Goal: Information Seeking & Learning: Learn about a topic

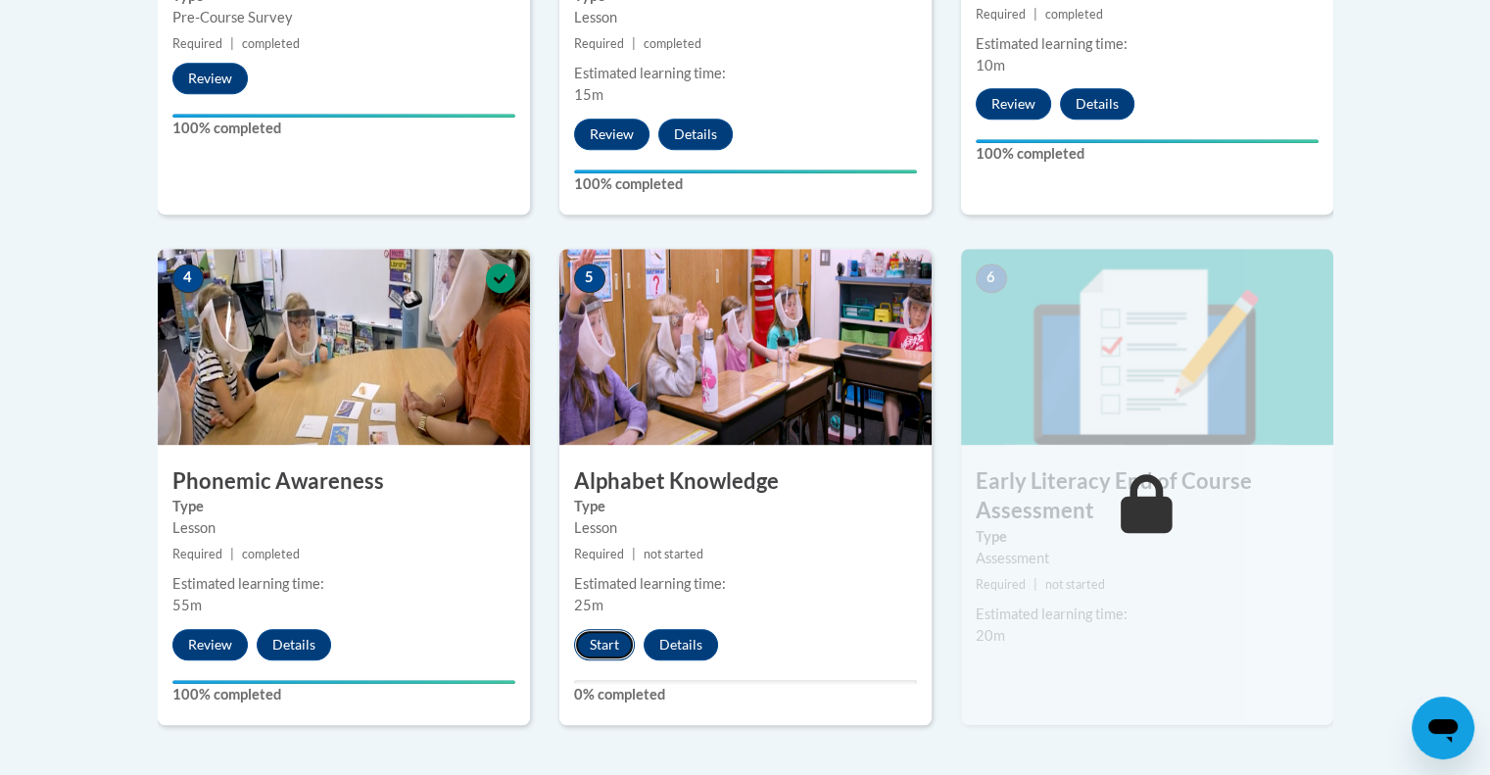
click at [616, 651] on button "Start" at bounding box center [604, 644] width 61 height 31
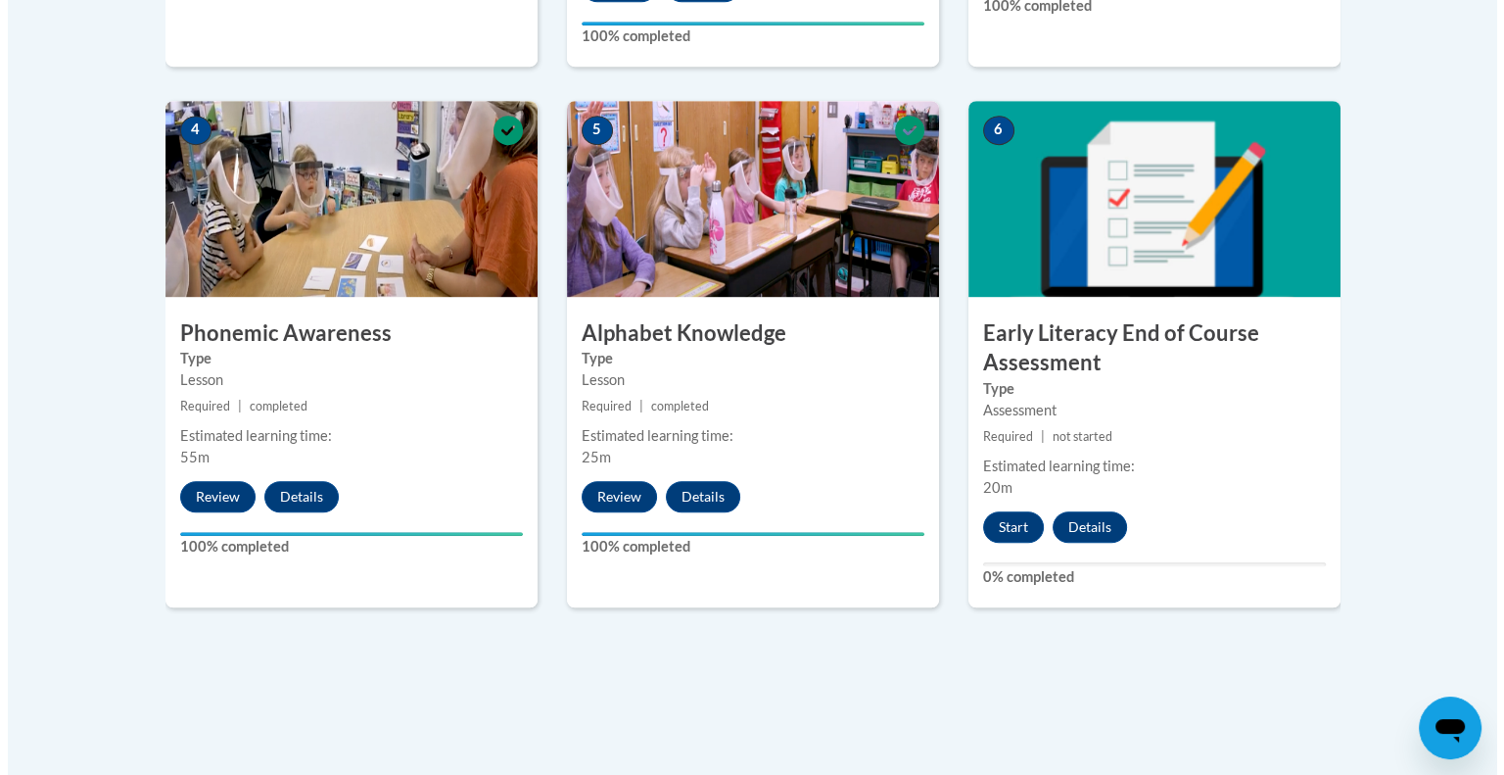
scroll to position [1175, 0]
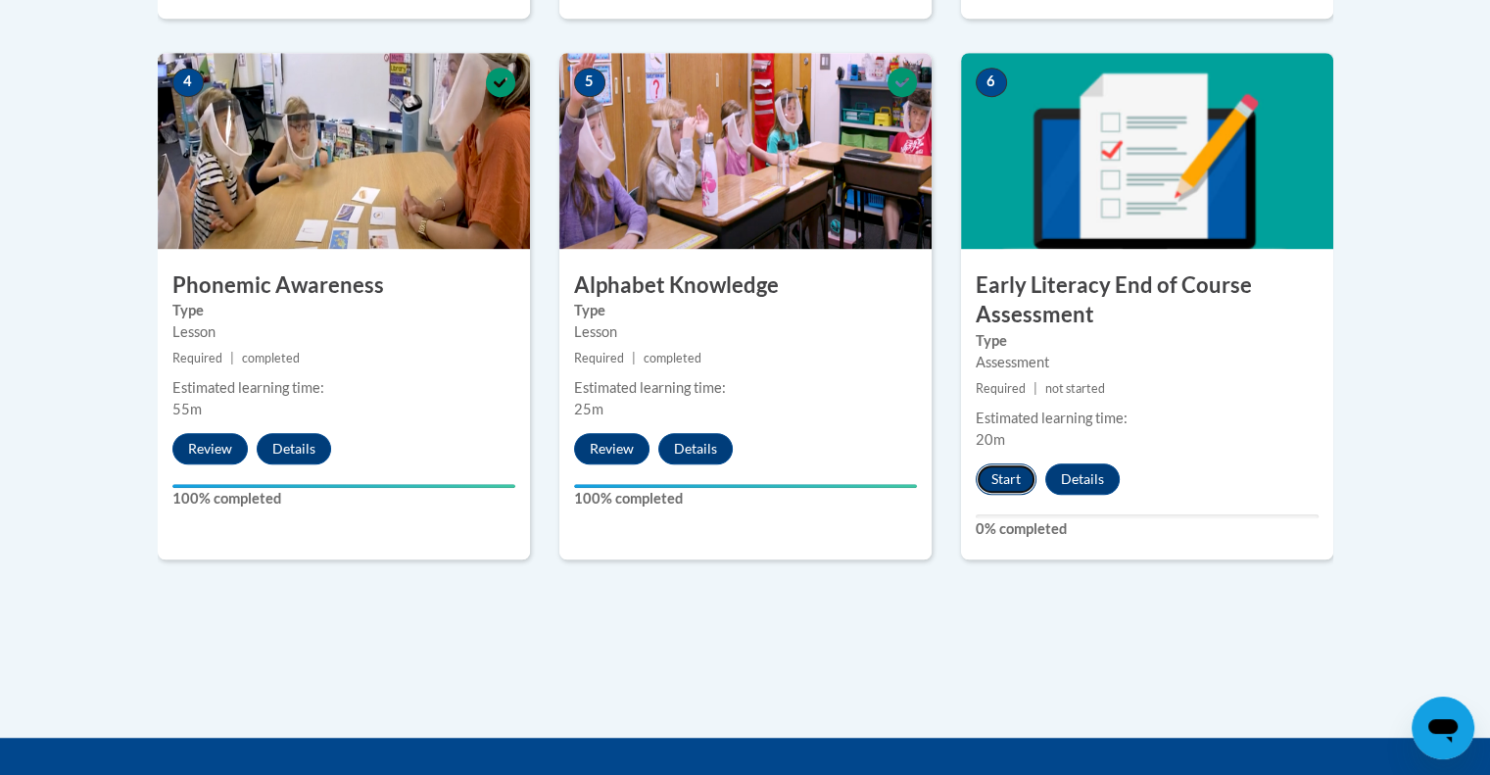
click at [995, 472] on button "Start" at bounding box center [1006, 478] width 61 height 31
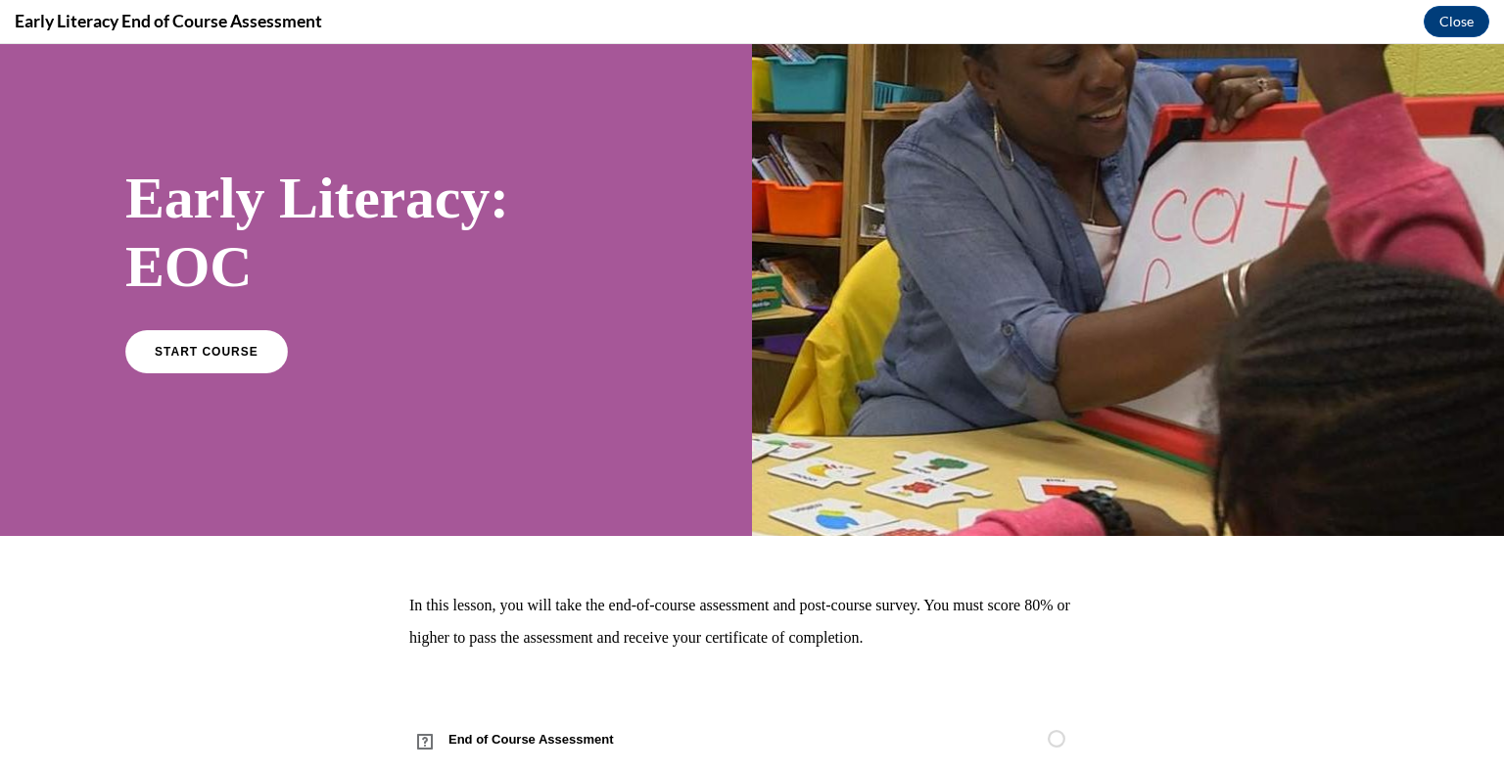
scroll to position [91, 0]
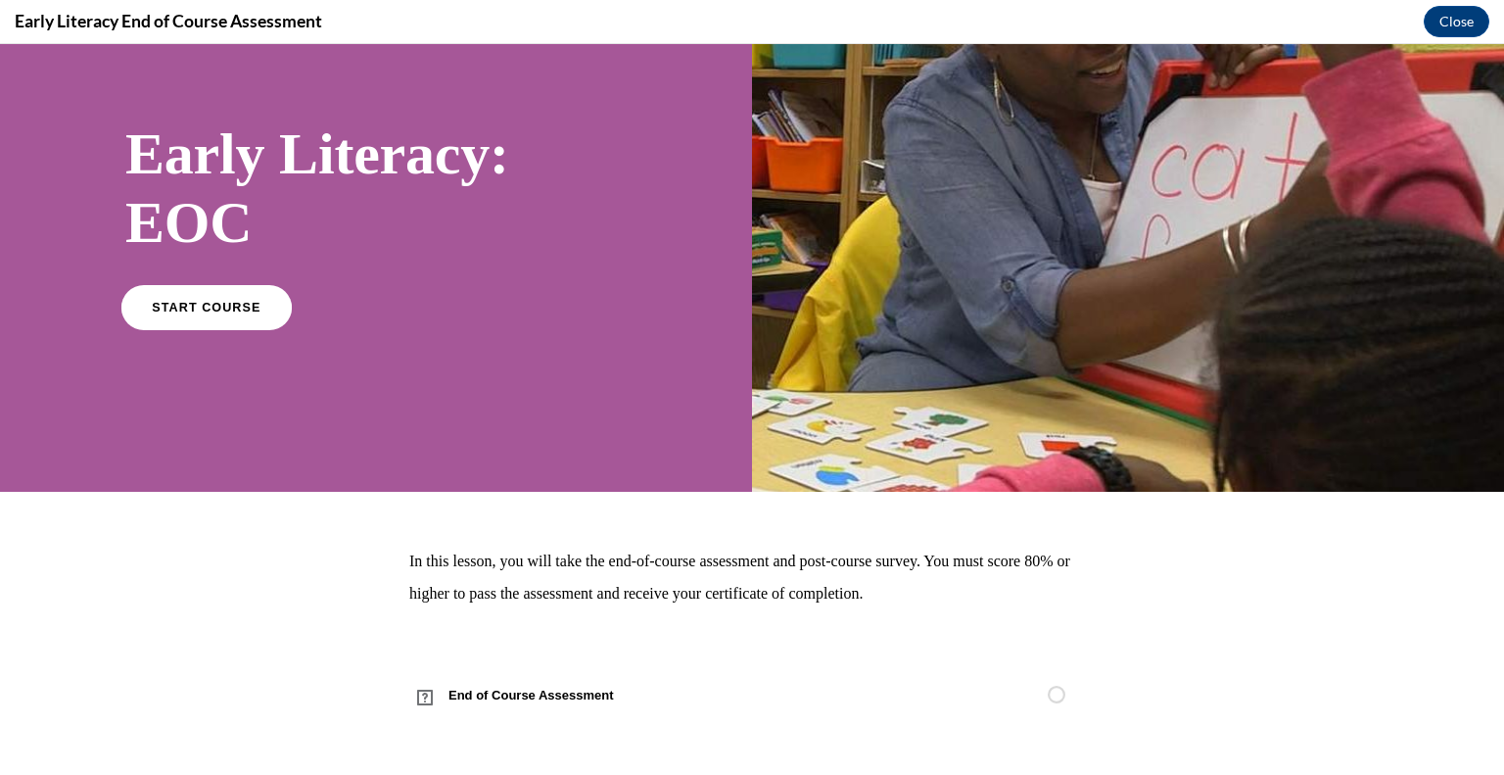
click at [193, 306] on span "START COURSE" at bounding box center [206, 307] width 109 height 15
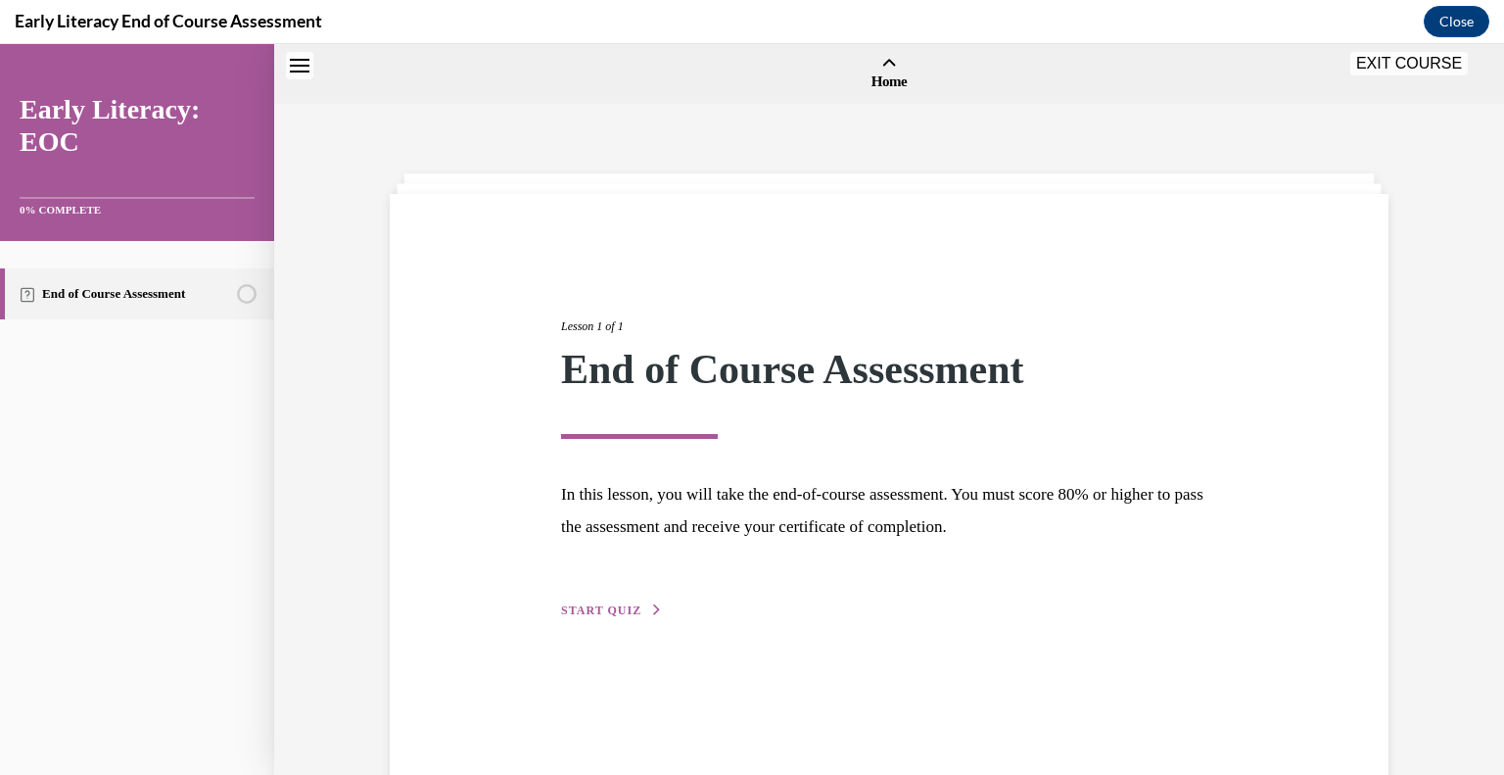
scroll to position [61, 0]
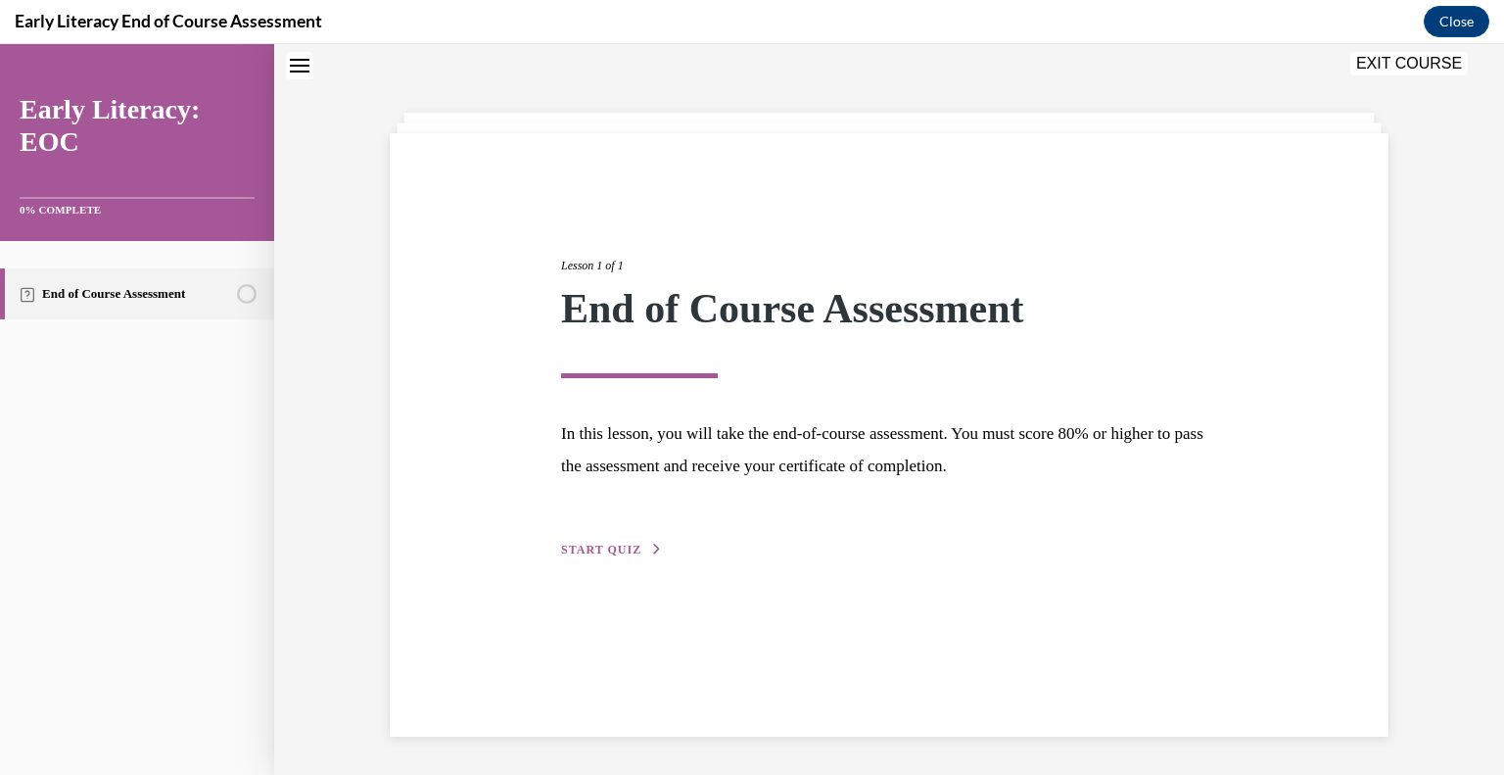
click at [570, 551] on span "START QUIZ" at bounding box center [601, 550] width 80 height 14
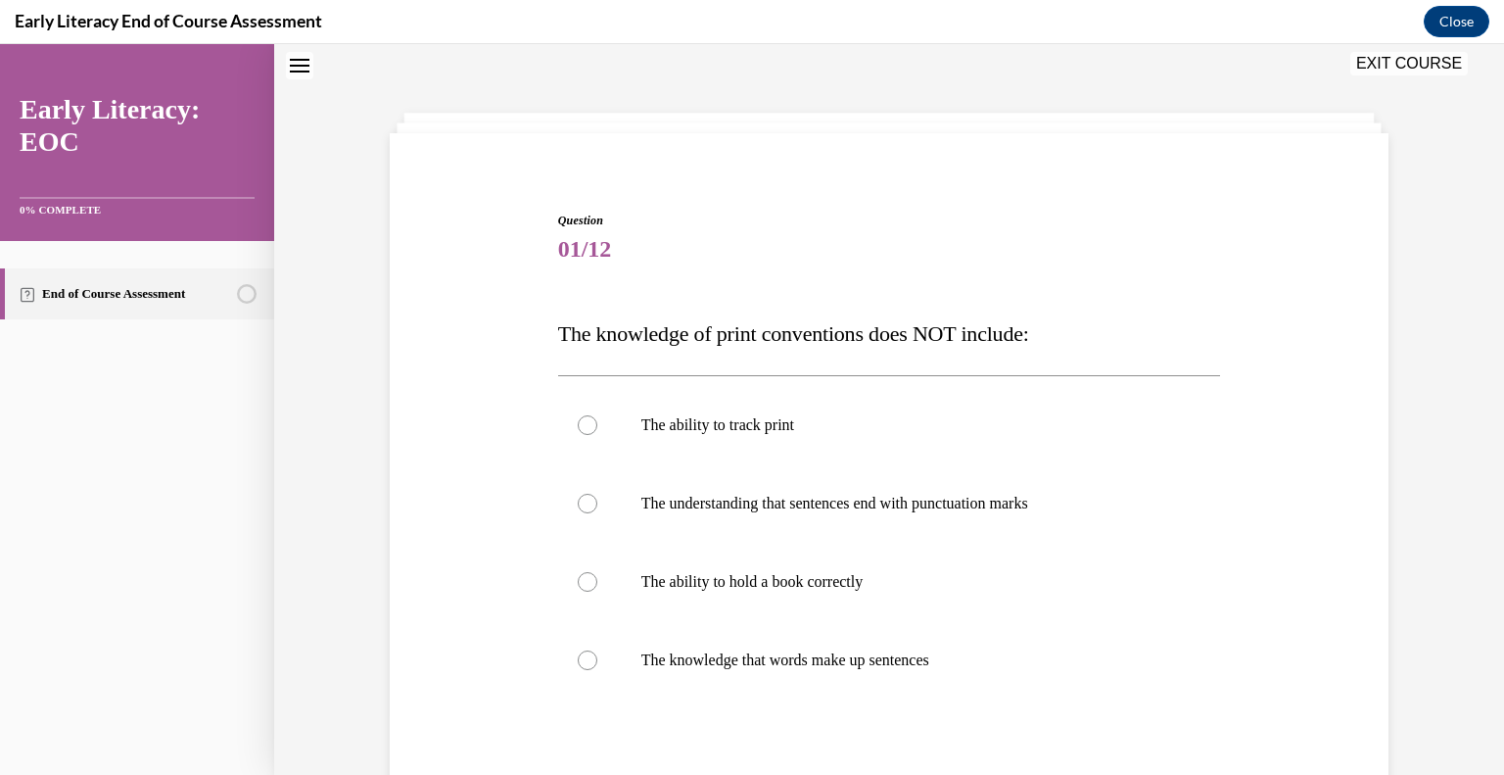
click at [1398, 66] on button "EXIT COURSE" at bounding box center [1410, 64] width 118 height 24
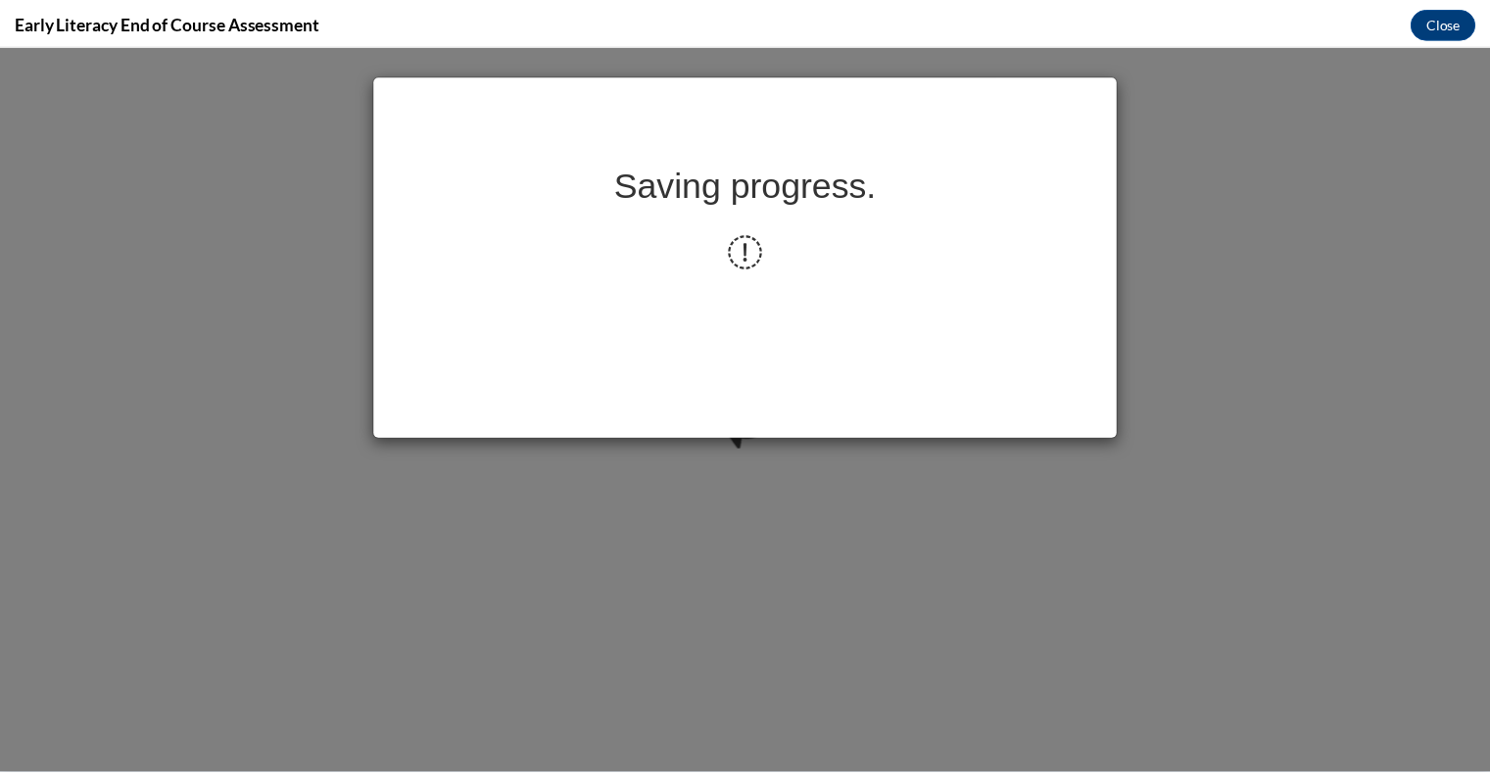
scroll to position [0, 0]
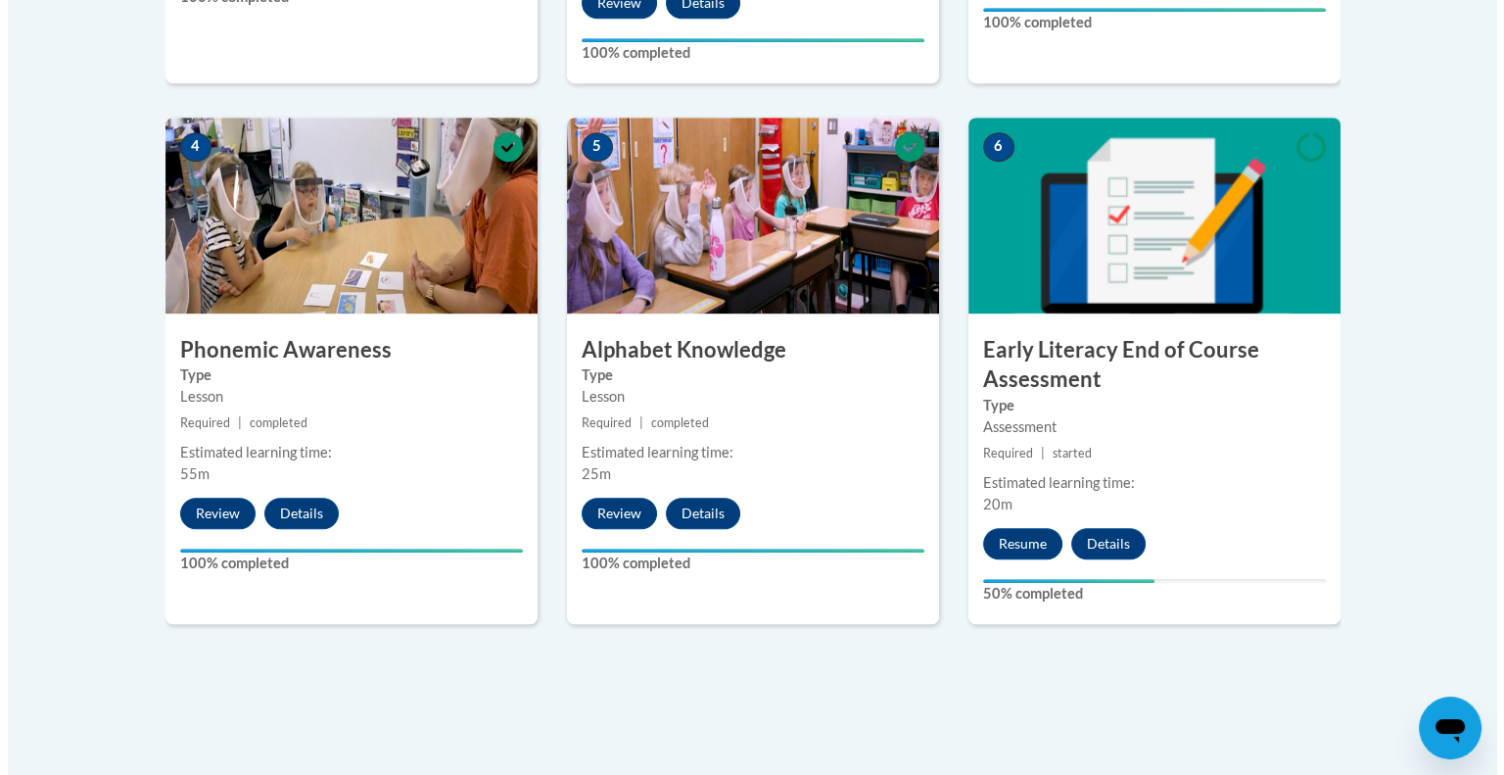
scroll to position [1144, 0]
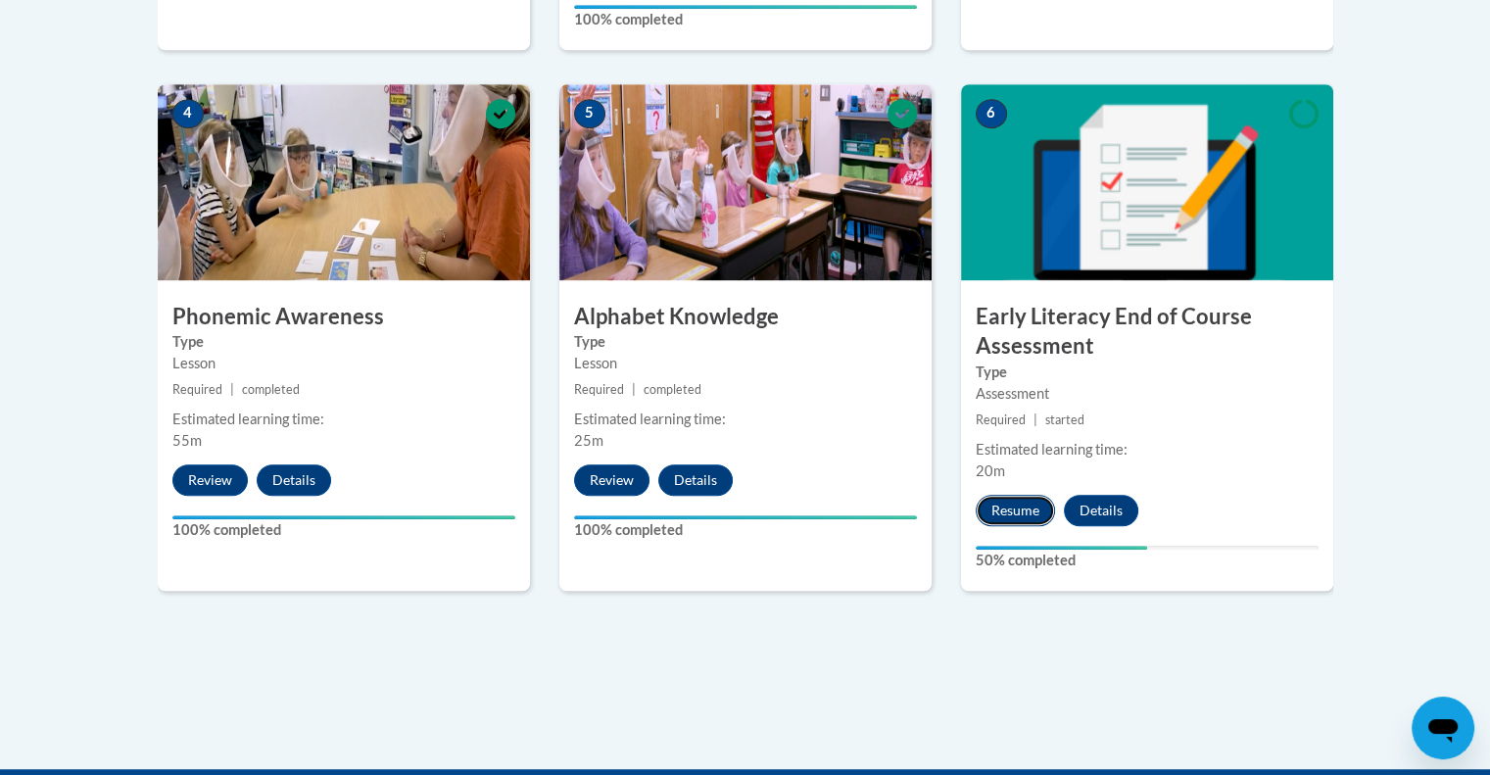
click at [1017, 501] on button "Resume" at bounding box center [1015, 510] width 79 height 31
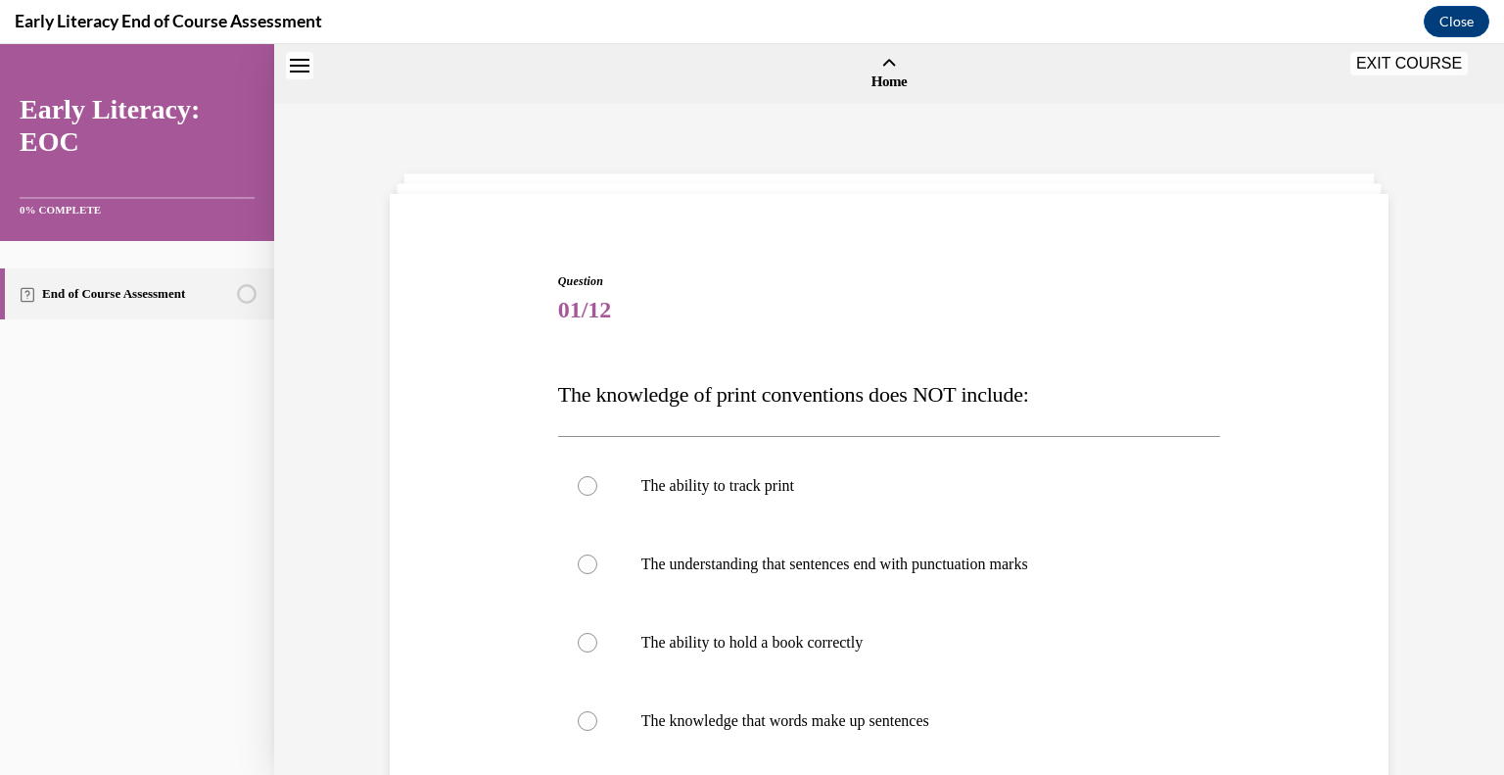
scroll to position [61, 0]
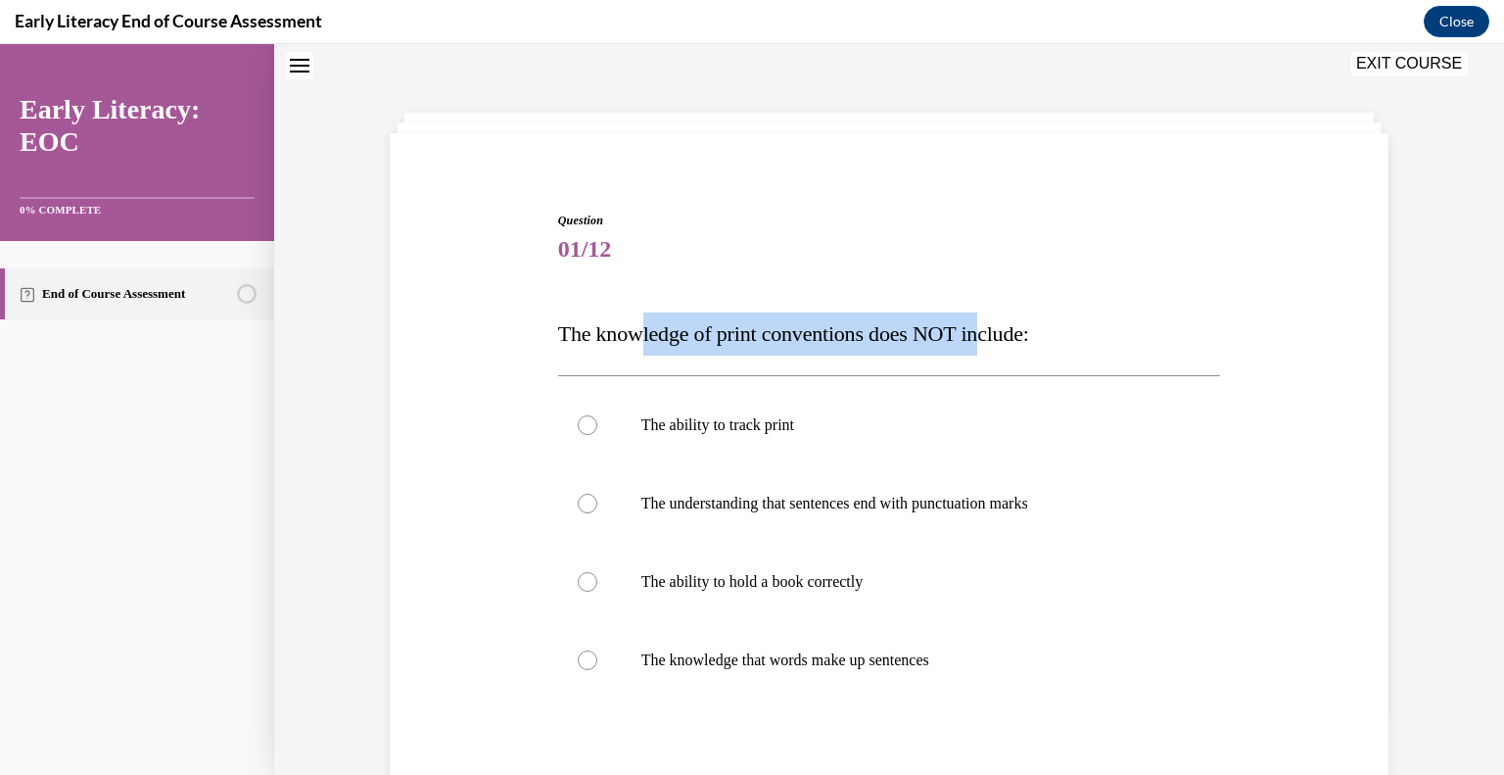
drag, startPoint x: 638, startPoint y: 328, endPoint x: 999, endPoint y: 343, distance: 361.7
click at [999, 343] on span "The knowledge of print conventions does NOT include:" at bounding box center [793, 333] width 471 height 24
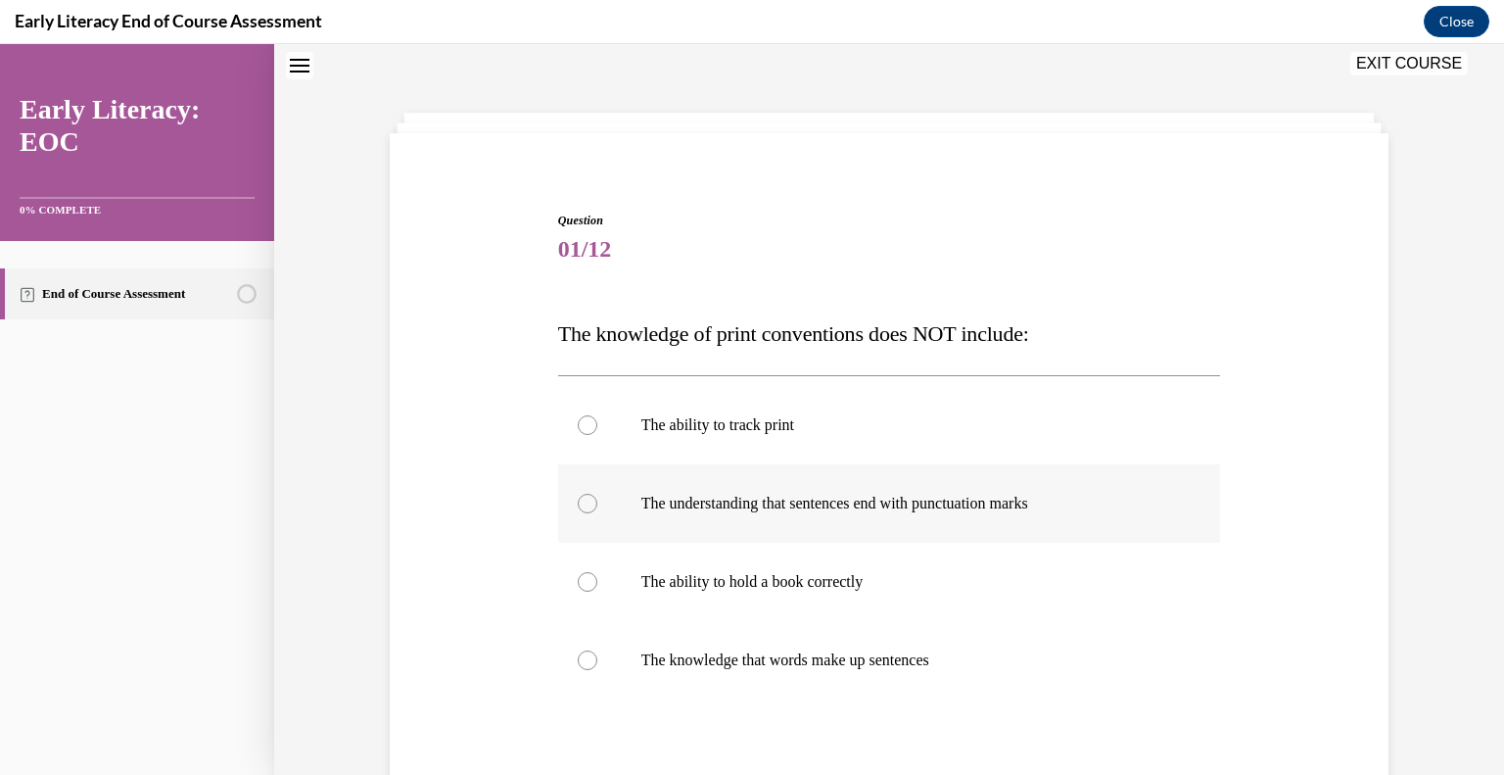
click at [681, 502] on p "The understanding that sentences end with punctuation marks" at bounding box center [907, 504] width 531 height 20
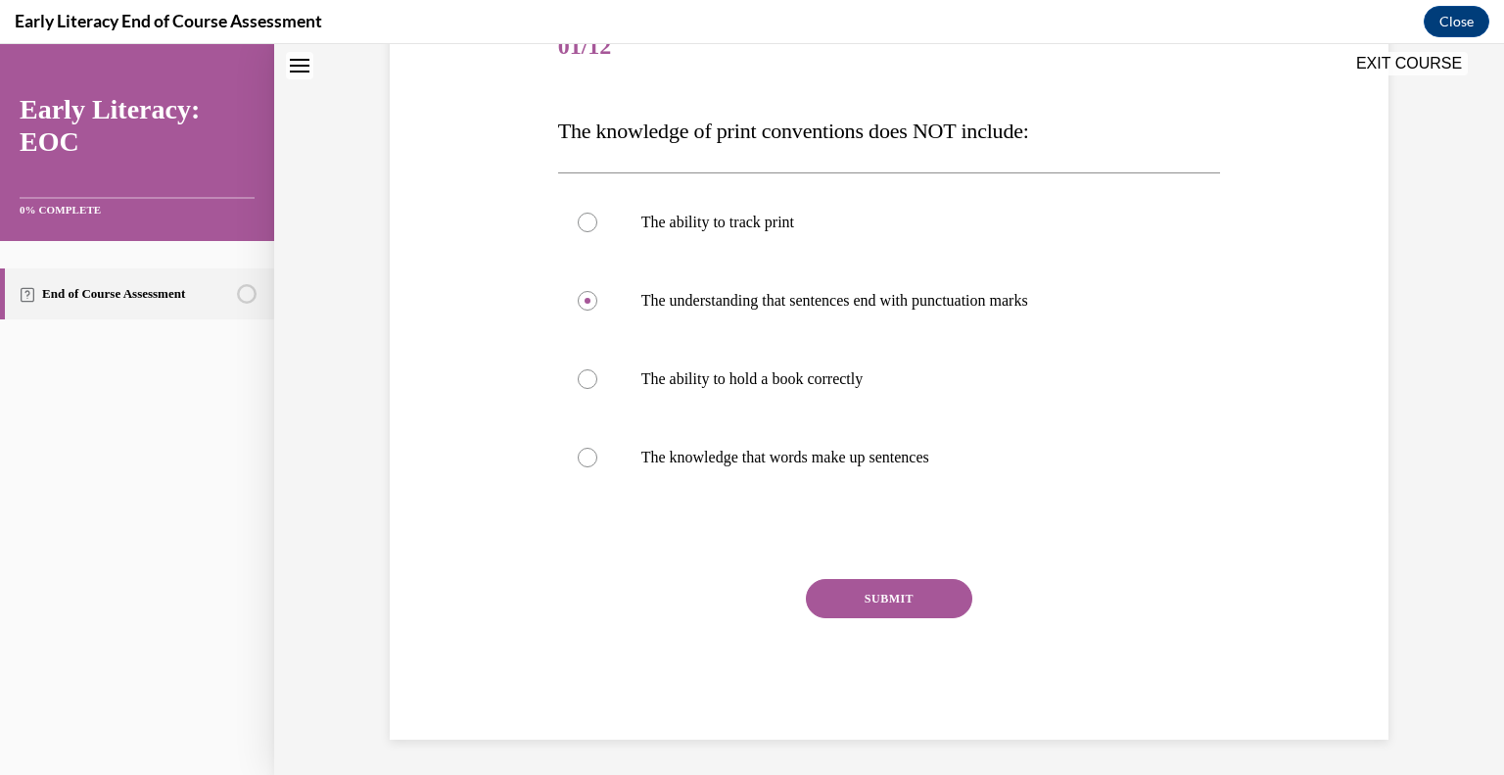
scroll to position [266, 0]
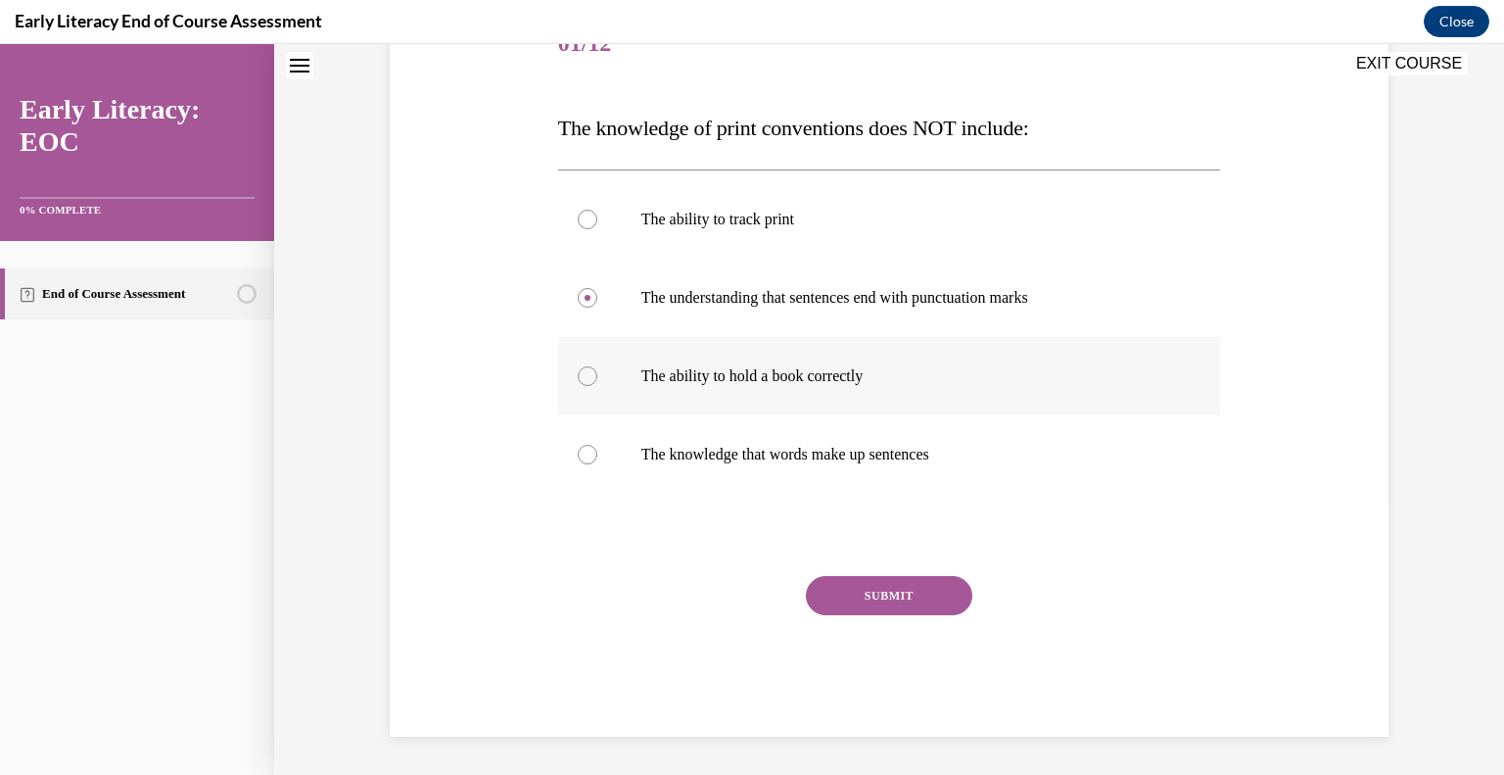
click at [726, 382] on p "The ability to hold a book correctly" at bounding box center [907, 376] width 531 height 20
click at [822, 598] on button "SUBMIT" at bounding box center [889, 595] width 167 height 39
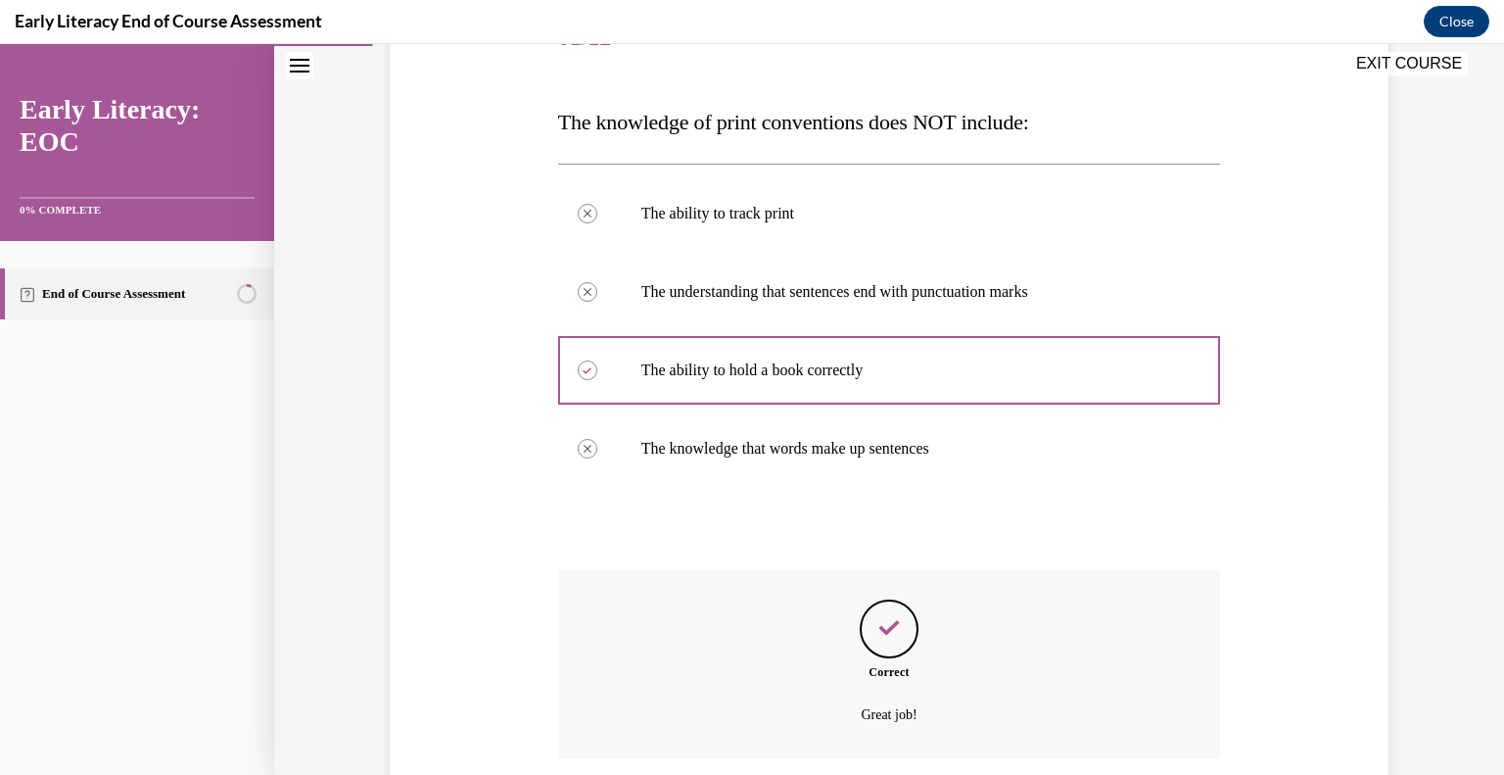
scroll to position [425, 0]
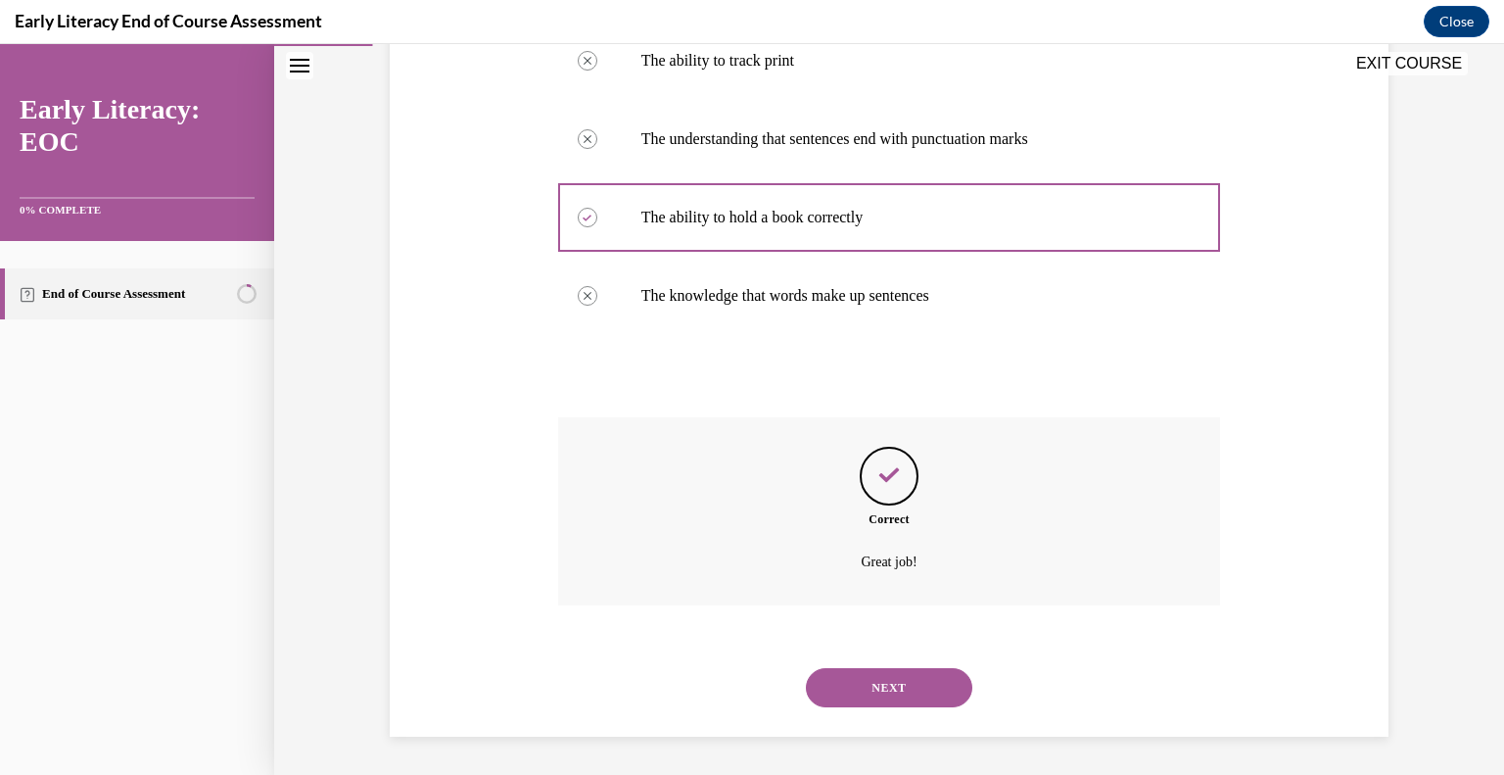
click at [909, 685] on button "NEXT" at bounding box center [889, 687] width 167 height 39
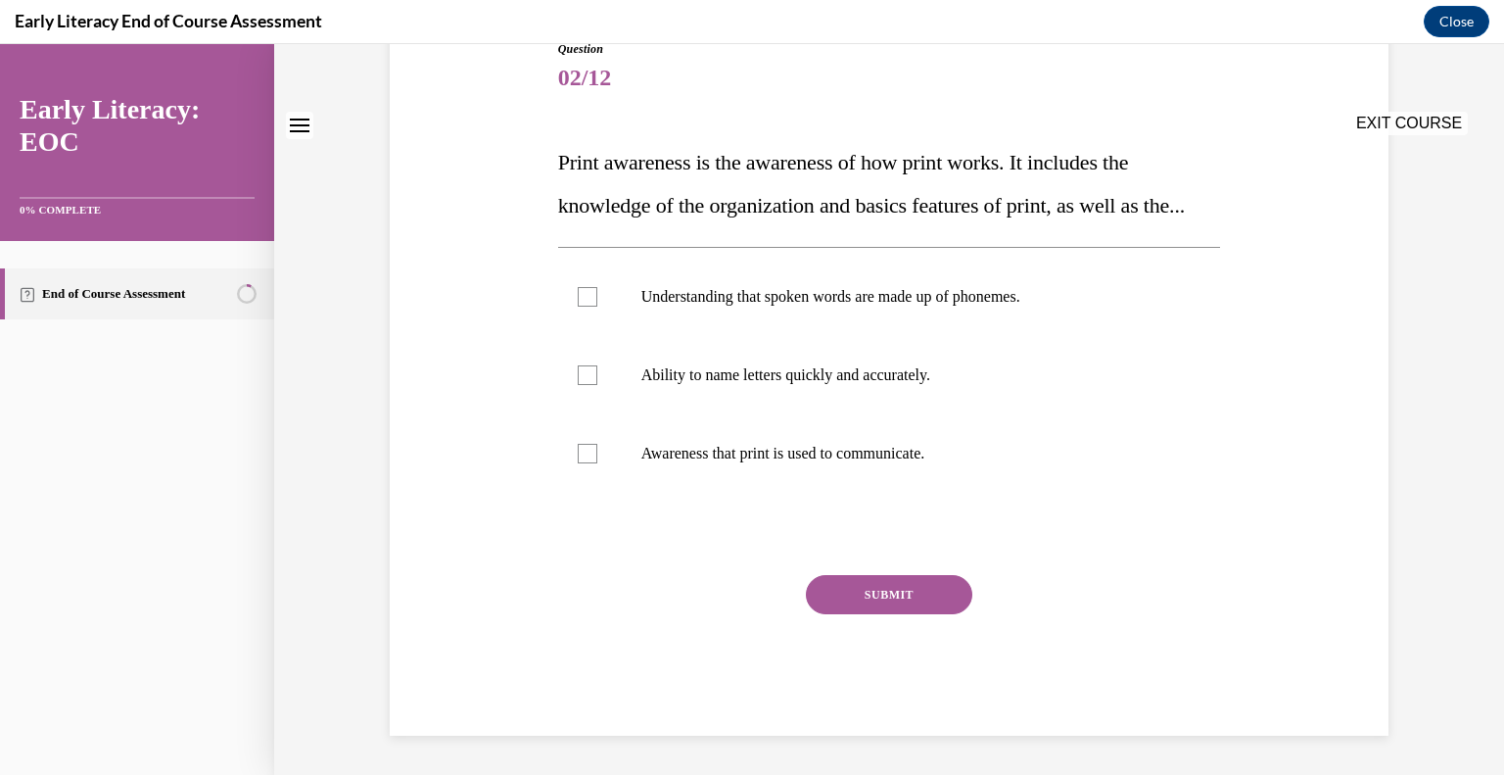
scroll to position [0, 0]
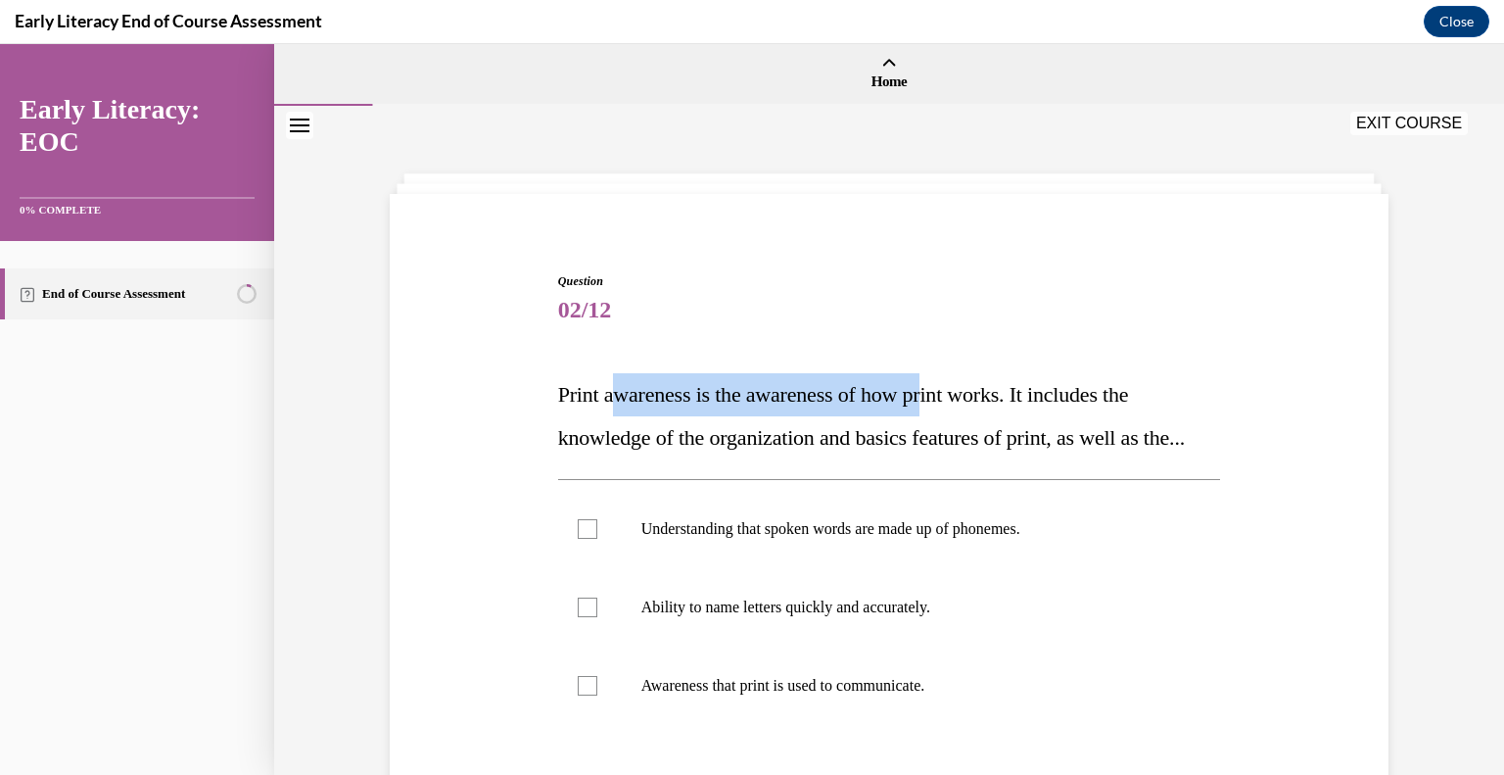
drag, startPoint x: 607, startPoint y: 394, endPoint x: 948, endPoint y: 401, distance: 340.9
click at [948, 401] on span "Print awareness is the awareness of how print works. It includes the knowledge …" at bounding box center [871, 416] width 627 height 68
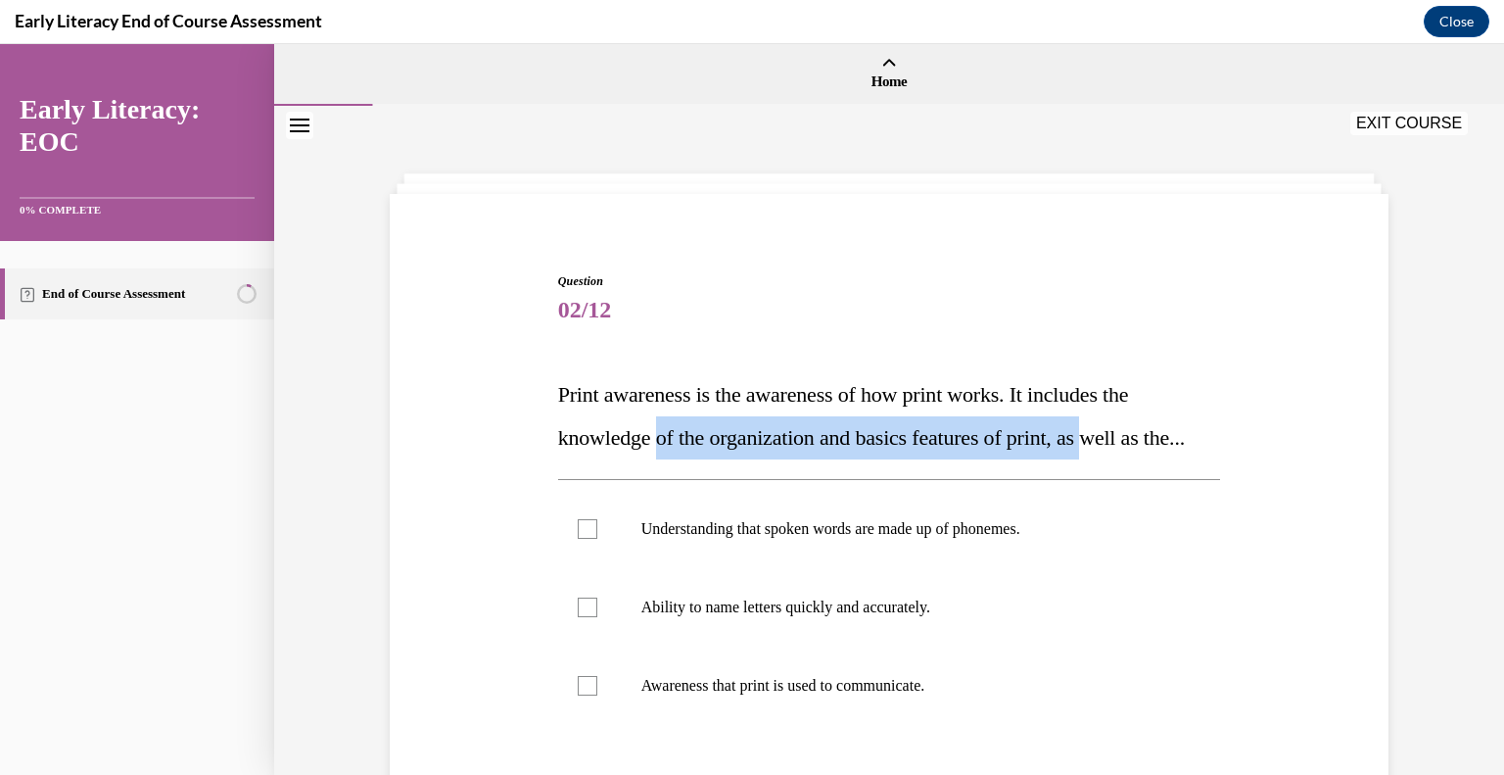
drag, startPoint x: 658, startPoint y: 434, endPoint x: 1116, endPoint y: 424, distance: 457.5
click at [1116, 424] on span "Print awareness is the awareness of how print works. It includes the knowledge …" at bounding box center [871, 416] width 627 height 68
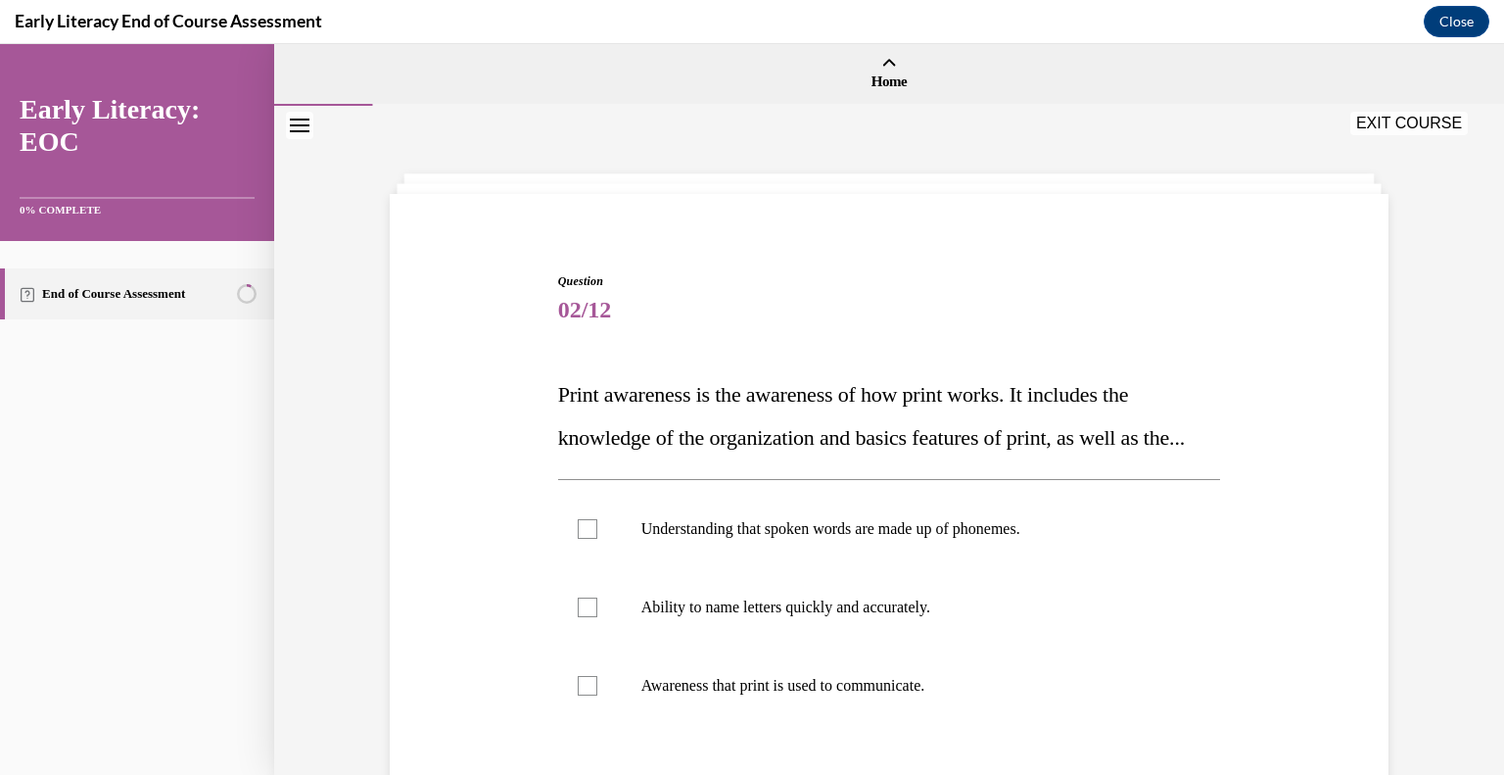
click at [693, 390] on span "Print awareness is the awareness of how print works. It includes the knowledge …" at bounding box center [871, 416] width 627 height 68
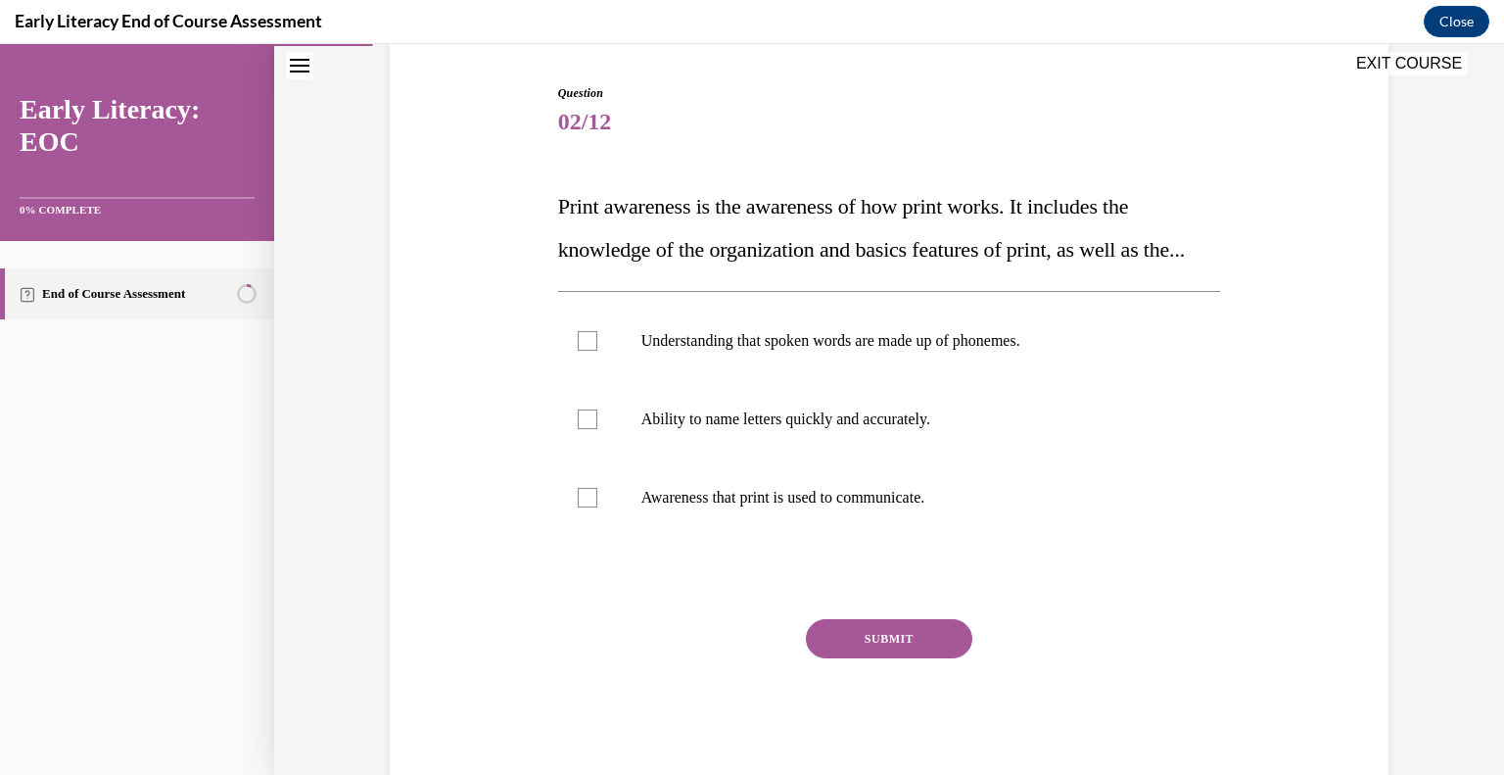
scroll to position [196, 0]
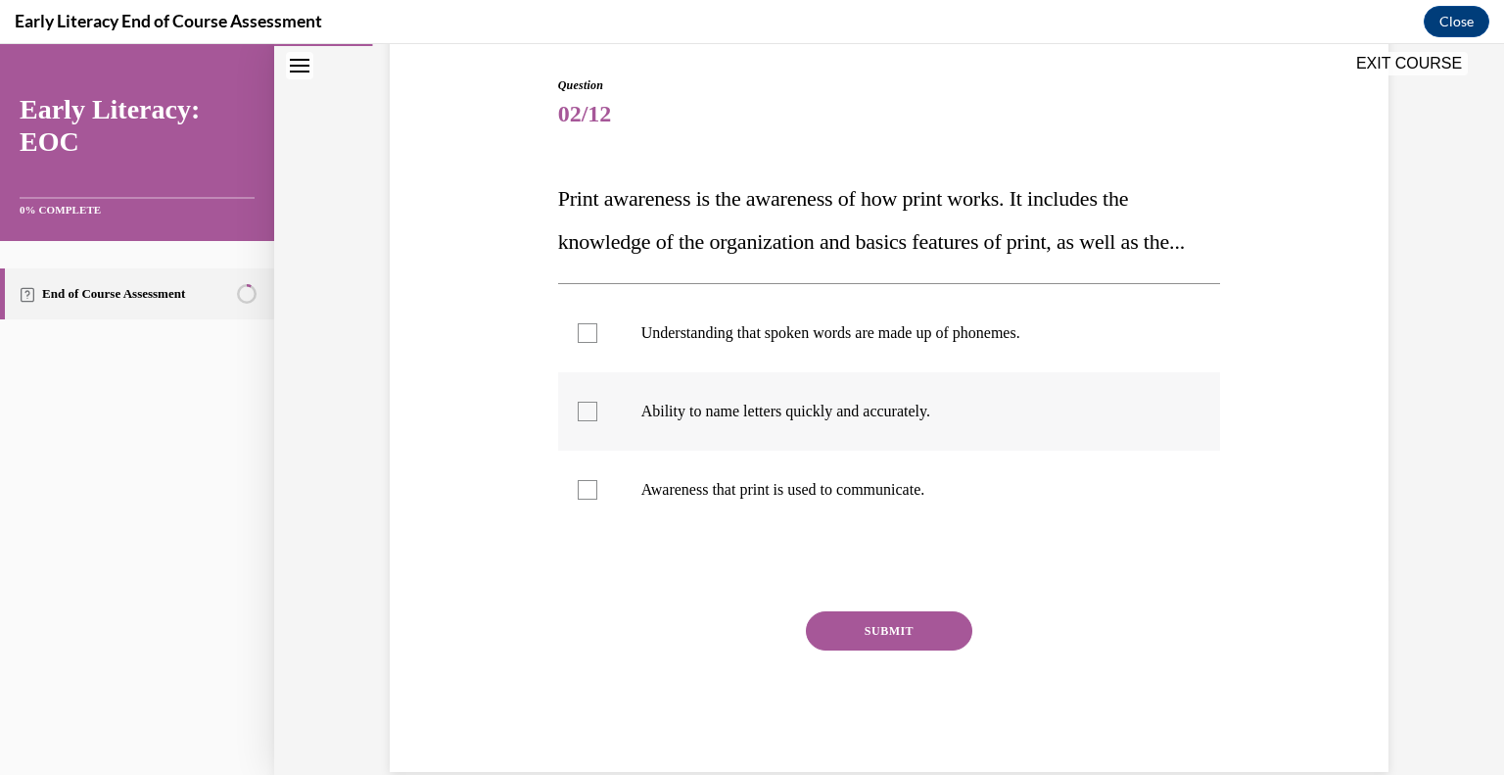
click at [718, 421] on p "Ability to name letters quickly and accurately." at bounding box center [907, 412] width 531 height 20
click at [861, 650] on button "SUBMIT" at bounding box center [889, 630] width 167 height 39
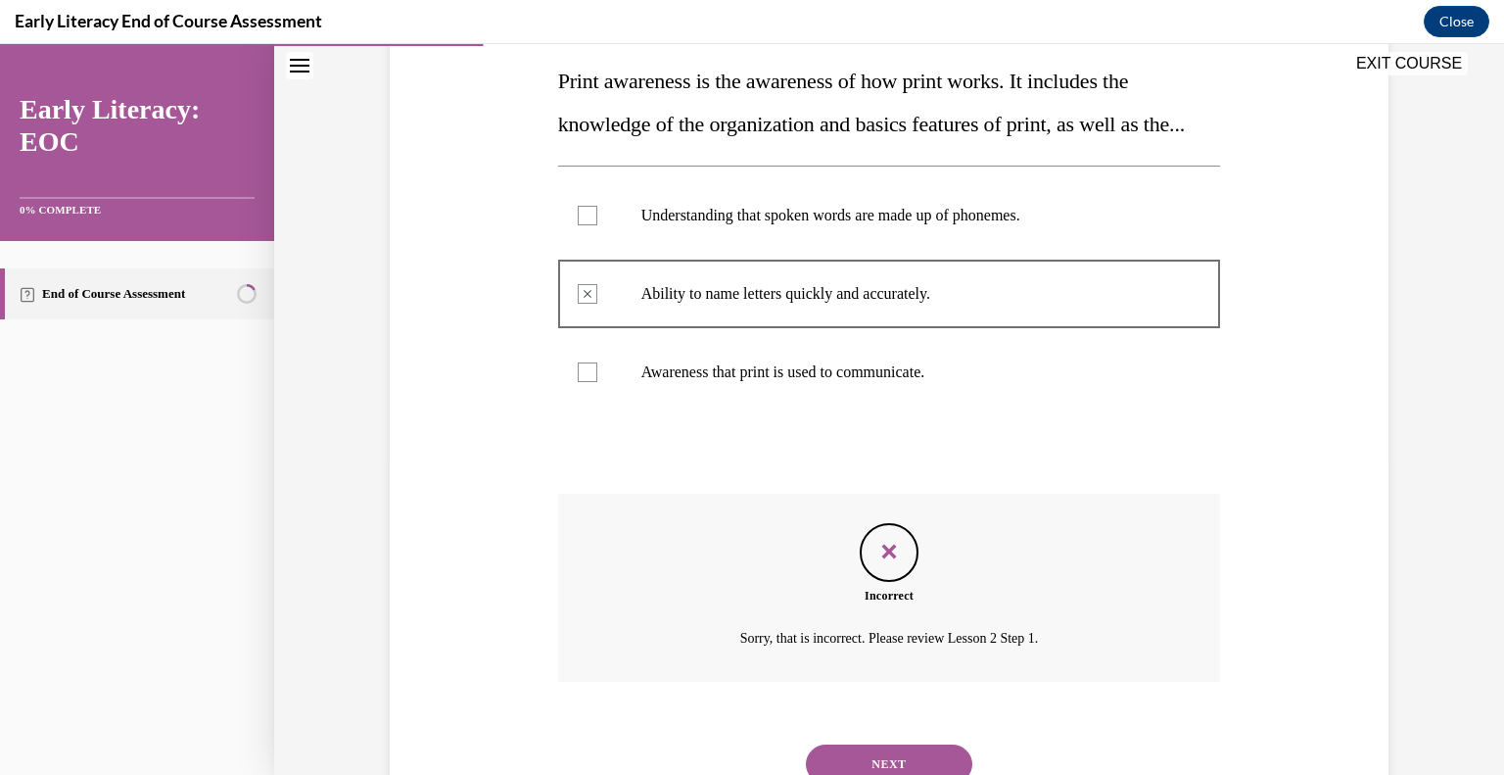
scroll to position [433, 0]
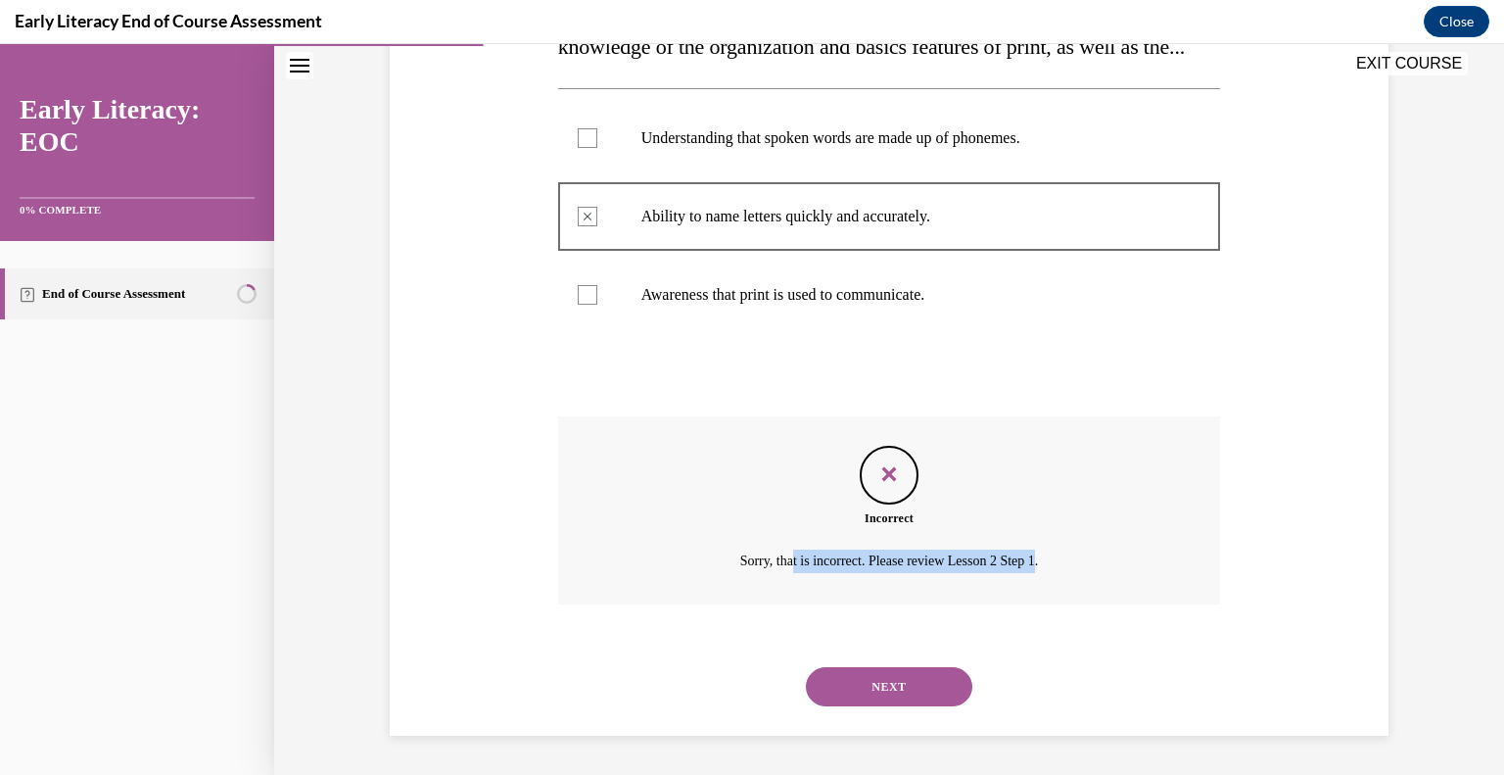
drag, startPoint x: 780, startPoint y: 554, endPoint x: 1030, endPoint y: 555, distance: 250.7
click at [1030, 555] on p "Sorry, that is incorrect. Please review Lesson 2 Step 1." at bounding box center [889, 561] width 515 height 24
click at [905, 706] on div "NEXT" at bounding box center [889, 686] width 663 height 78
click at [890, 685] on button "NEXT" at bounding box center [889, 686] width 167 height 39
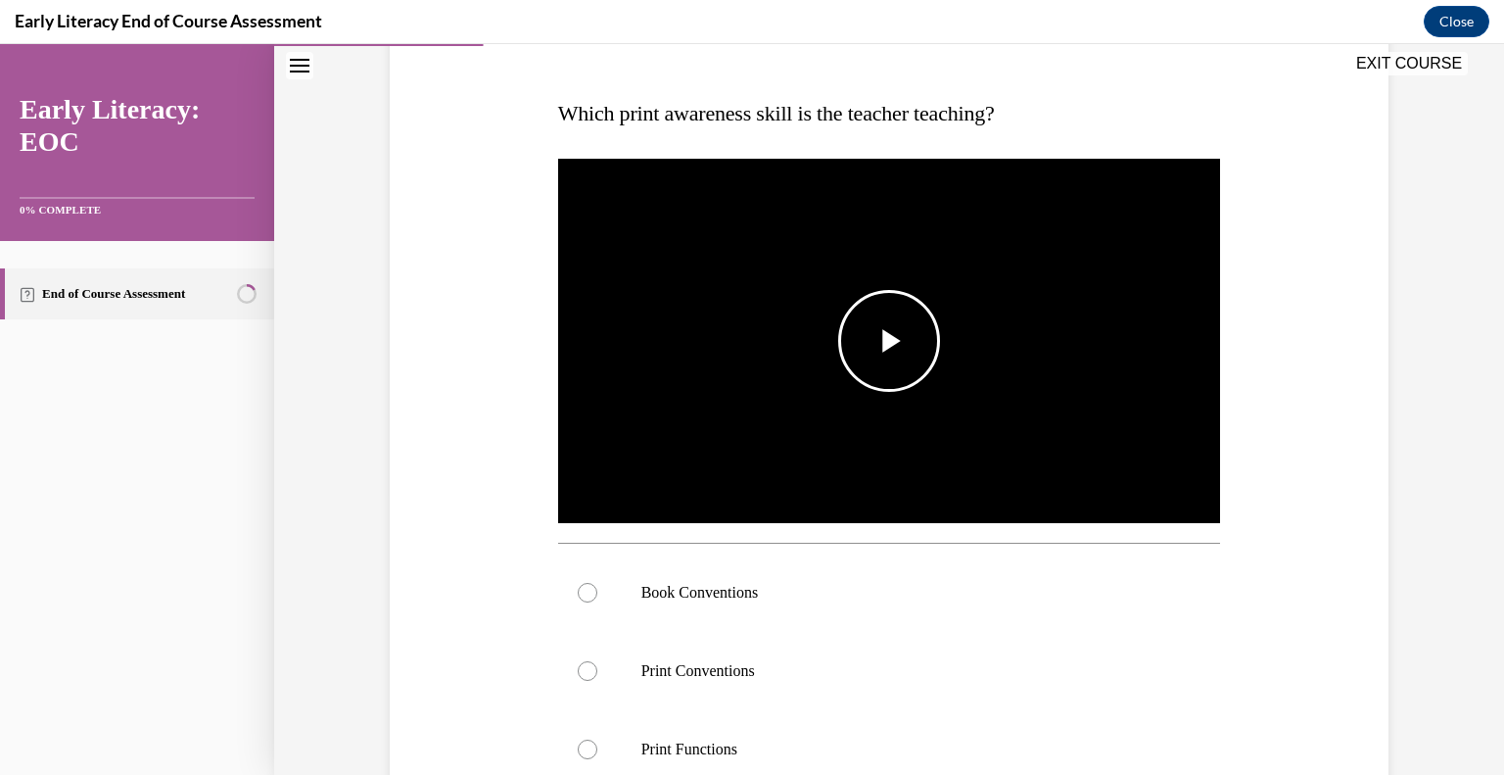
scroll to position [294, 0]
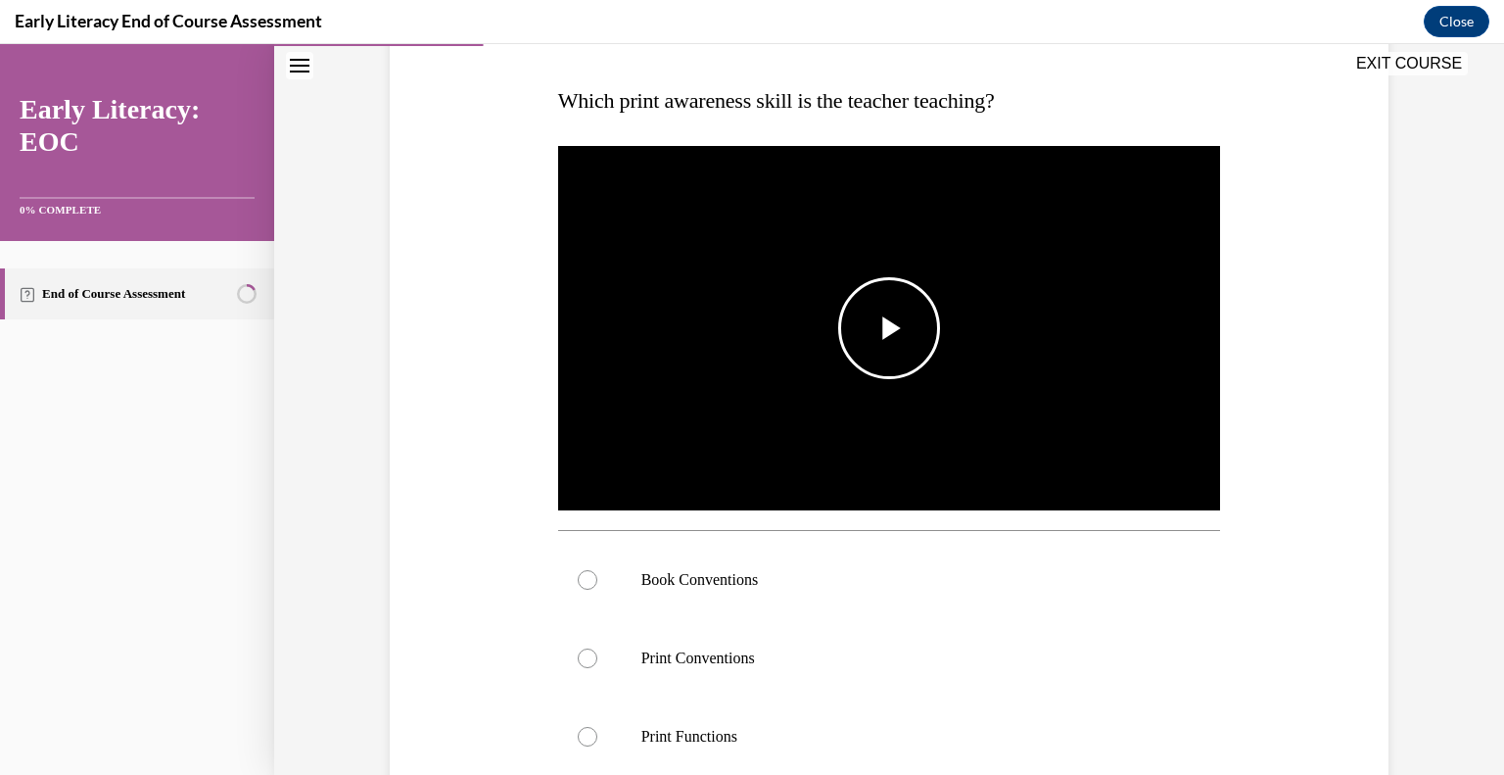
click at [889, 328] on span "Video player" at bounding box center [889, 328] width 0 height 0
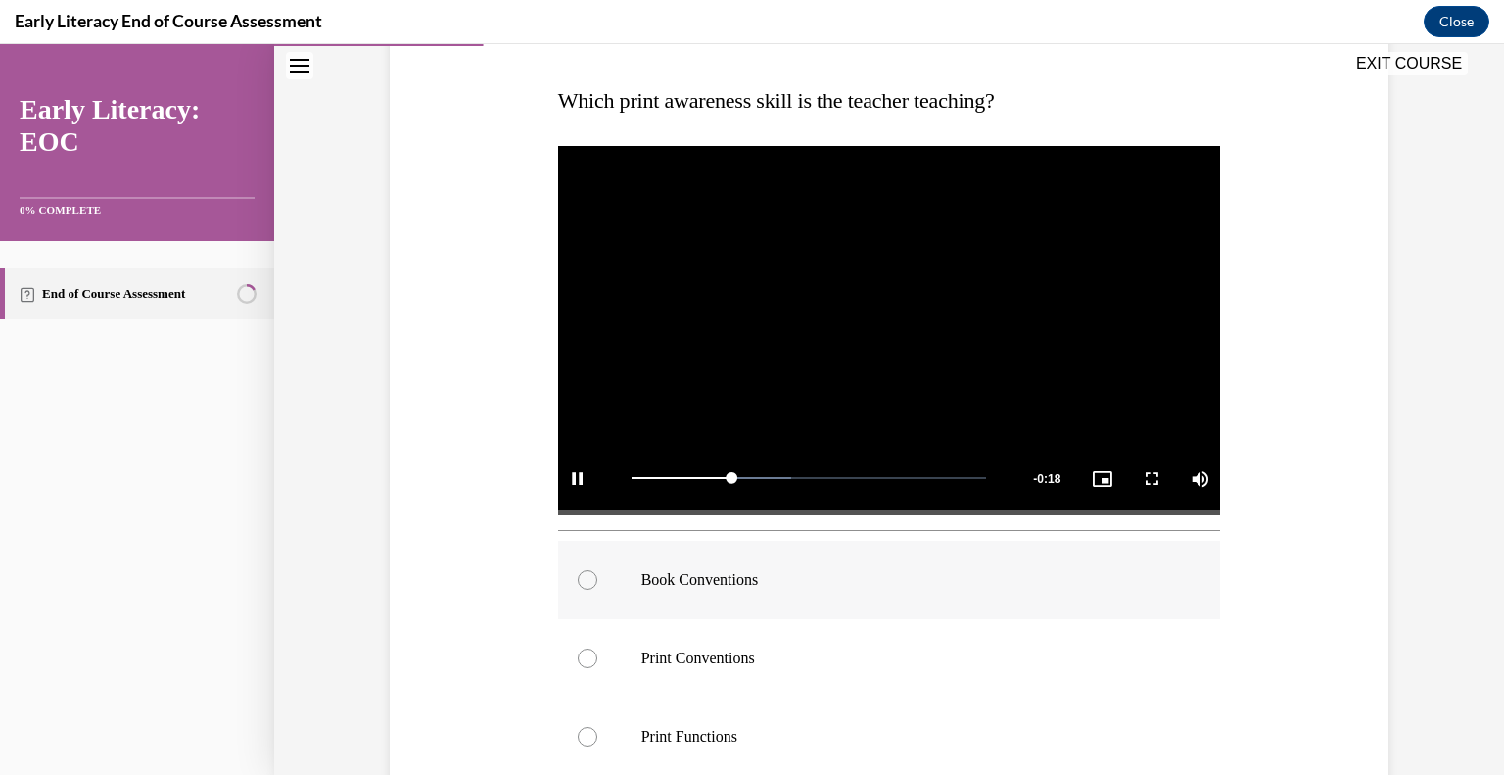
scroll to position [392, 0]
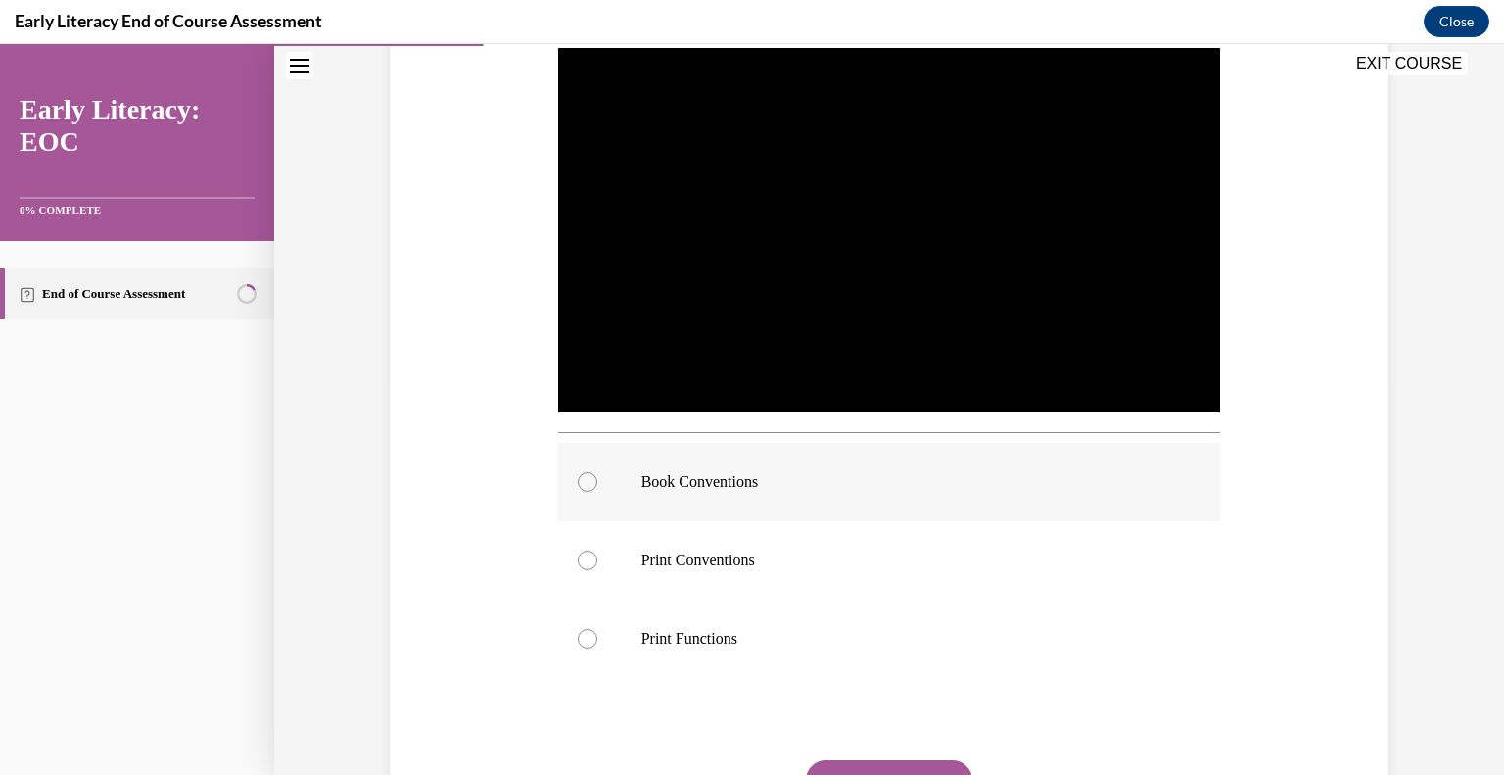
click at [587, 477] on div at bounding box center [588, 482] width 20 height 20
click at [870, 770] on button "SUBMIT" at bounding box center [889, 779] width 167 height 39
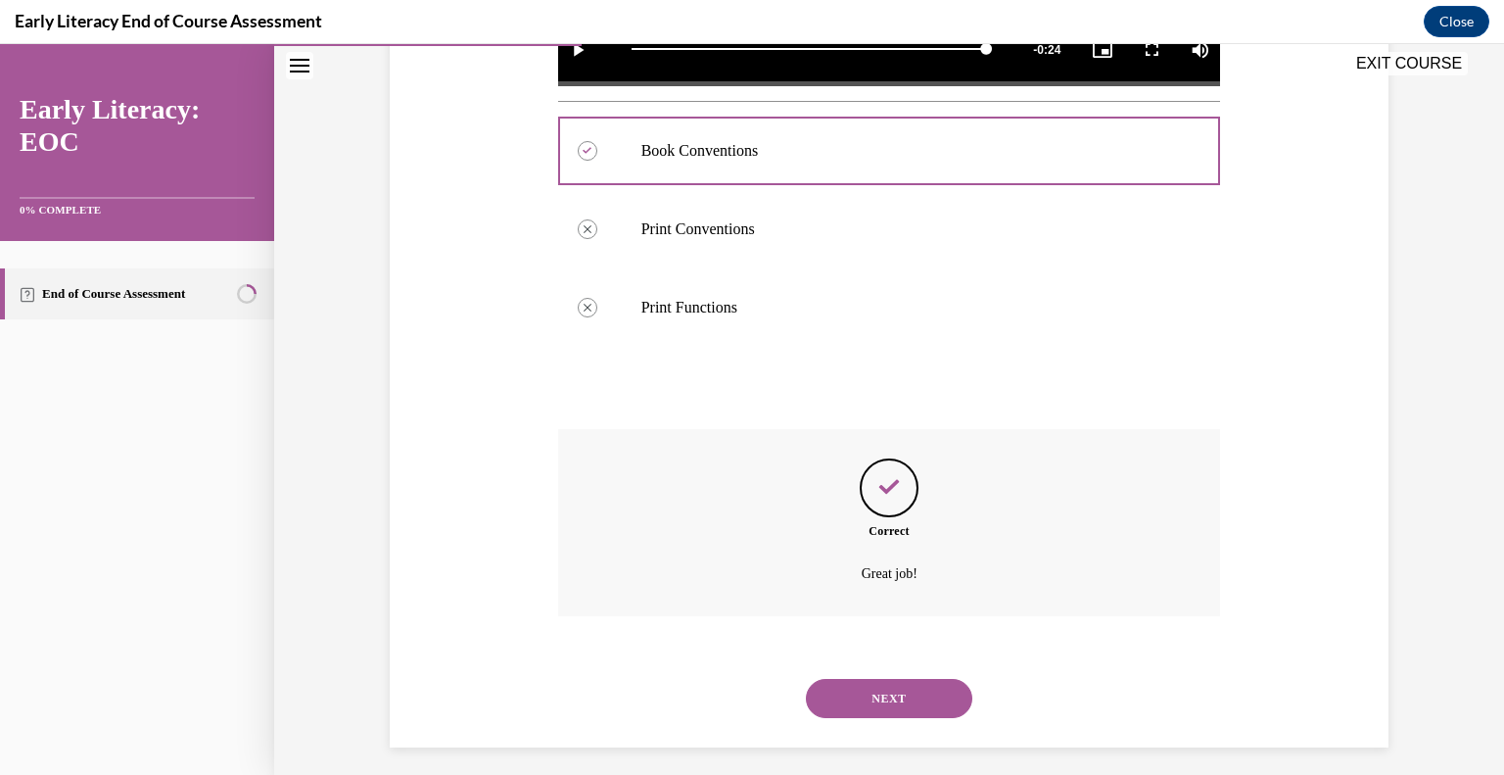
scroll to position [734, 0]
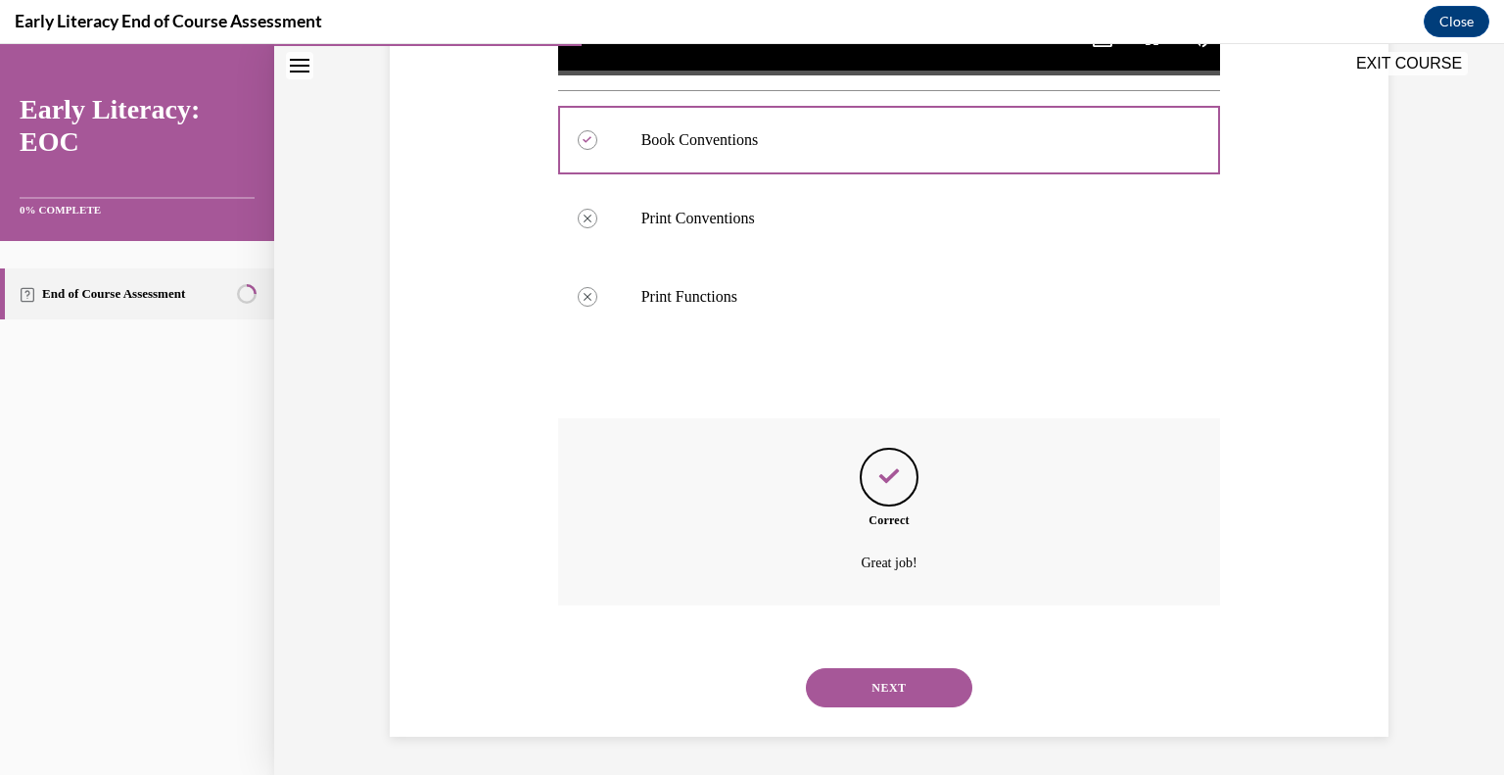
click at [863, 704] on button "NEXT" at bounding box center [889, 687] width 167 height 39
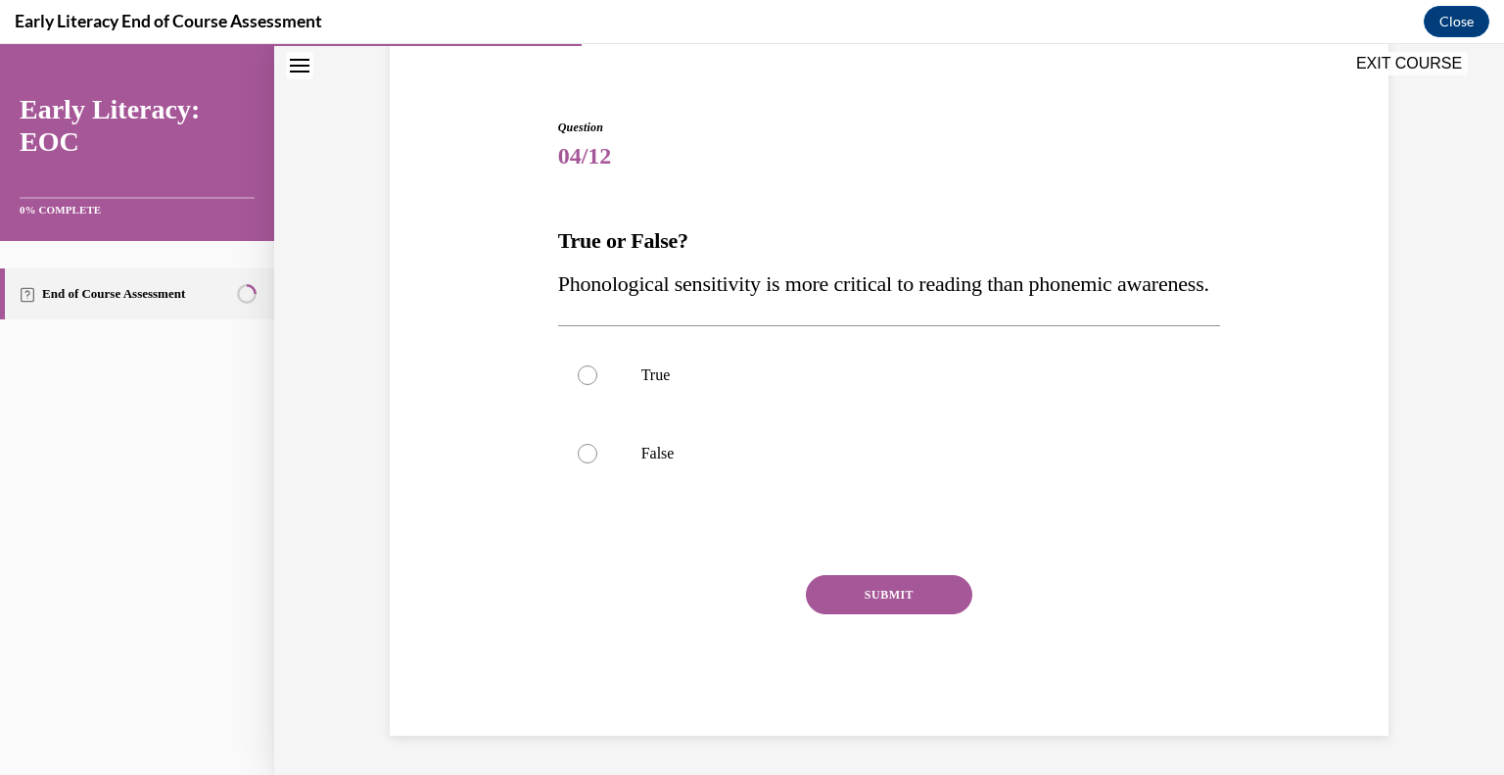
scroll to position [196, 0]
click at [579, 461] on div at bounding box center [588, 454] width 20 height 20
click at [886, 600] on button "SUBMIT" at bounding box center [889, 594] width 167 height 39
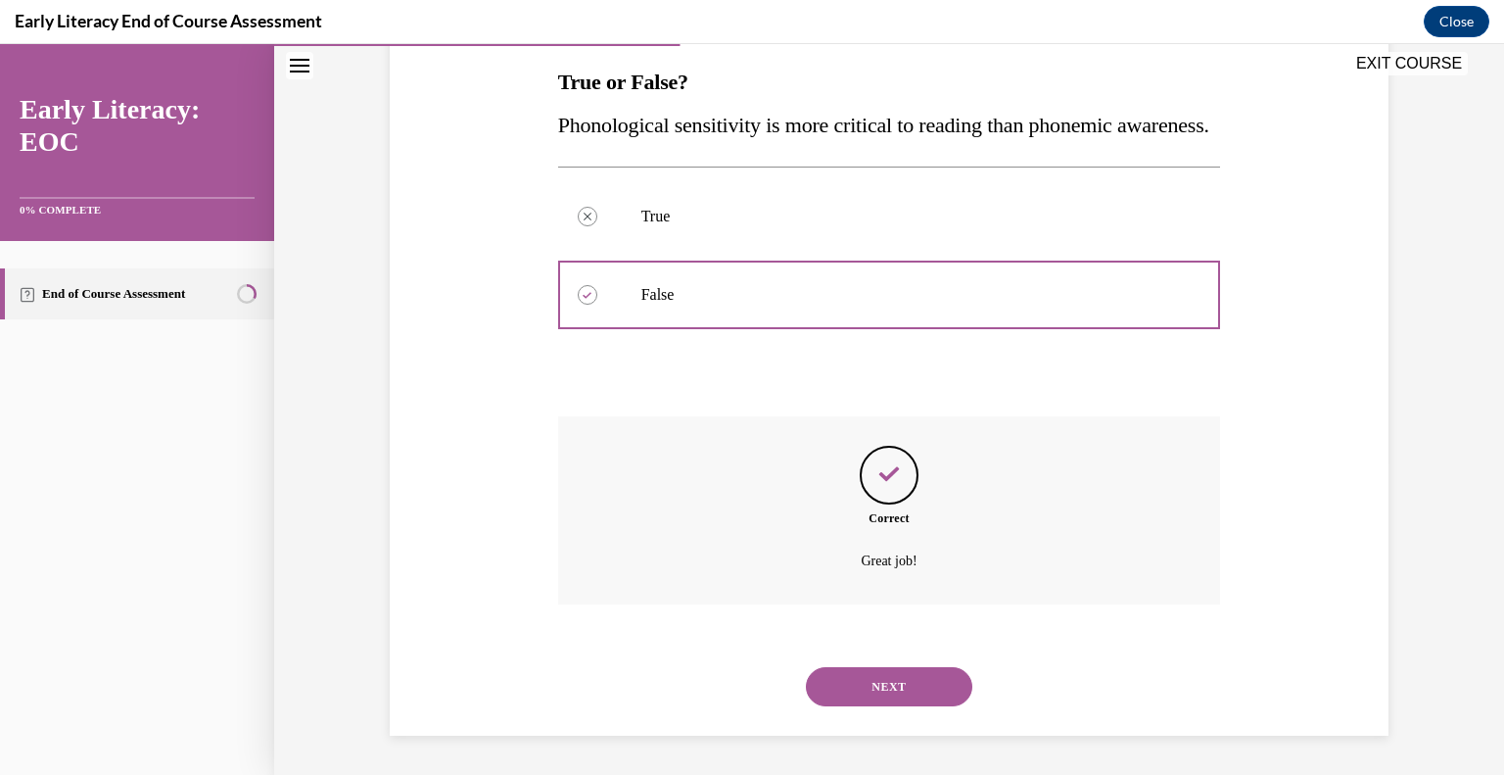
scroll to position [355, 0]
click at [897, 685] on button "NEXT" at bounding box center [889, 686] width 167 height 39
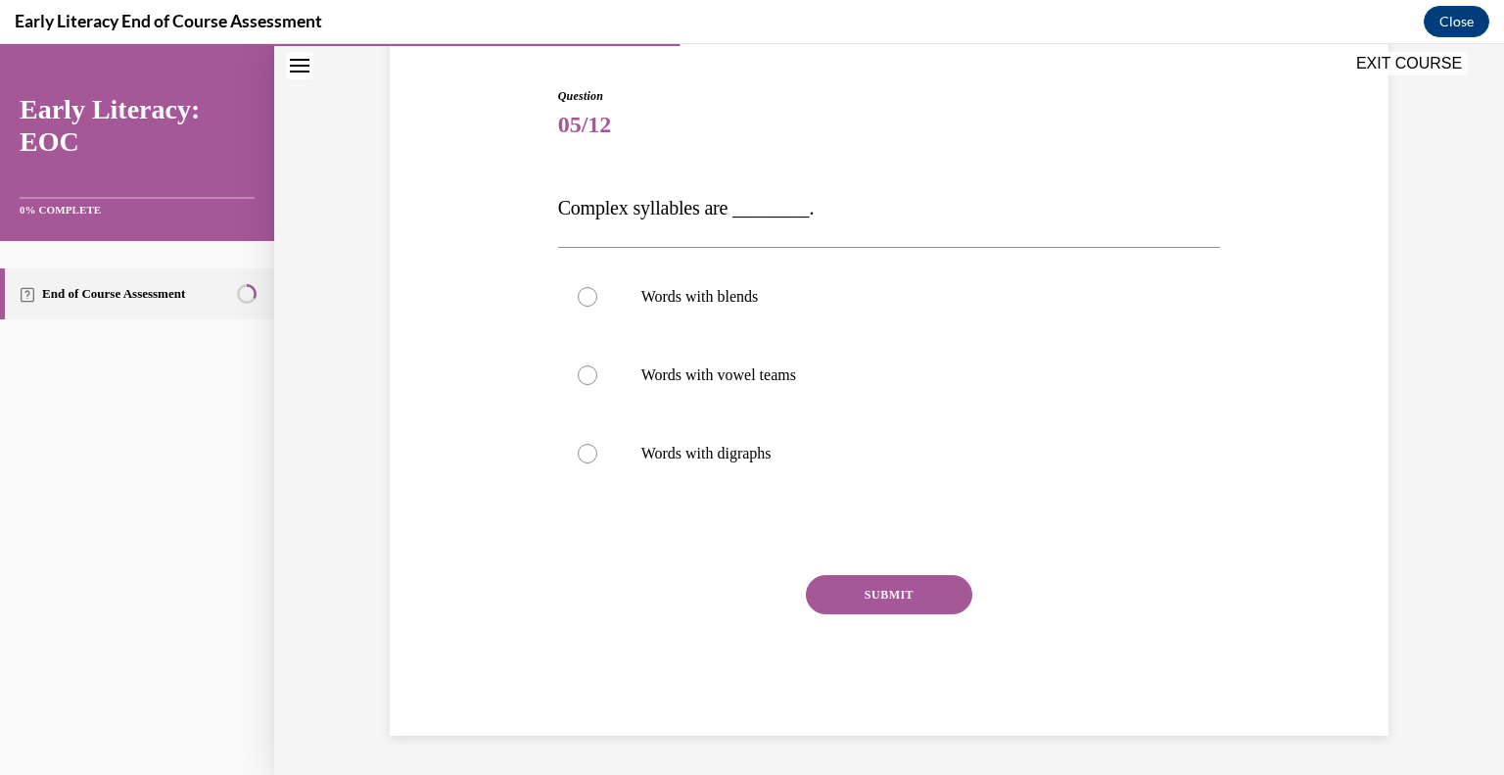
scroll to position [184, 0]
click at [580, 445] on div at bounding box center [588, 455] width 20 height 20
click at [851, 598] on button "SUBMIT" at bounding box center [889, 595] width 167 height 39
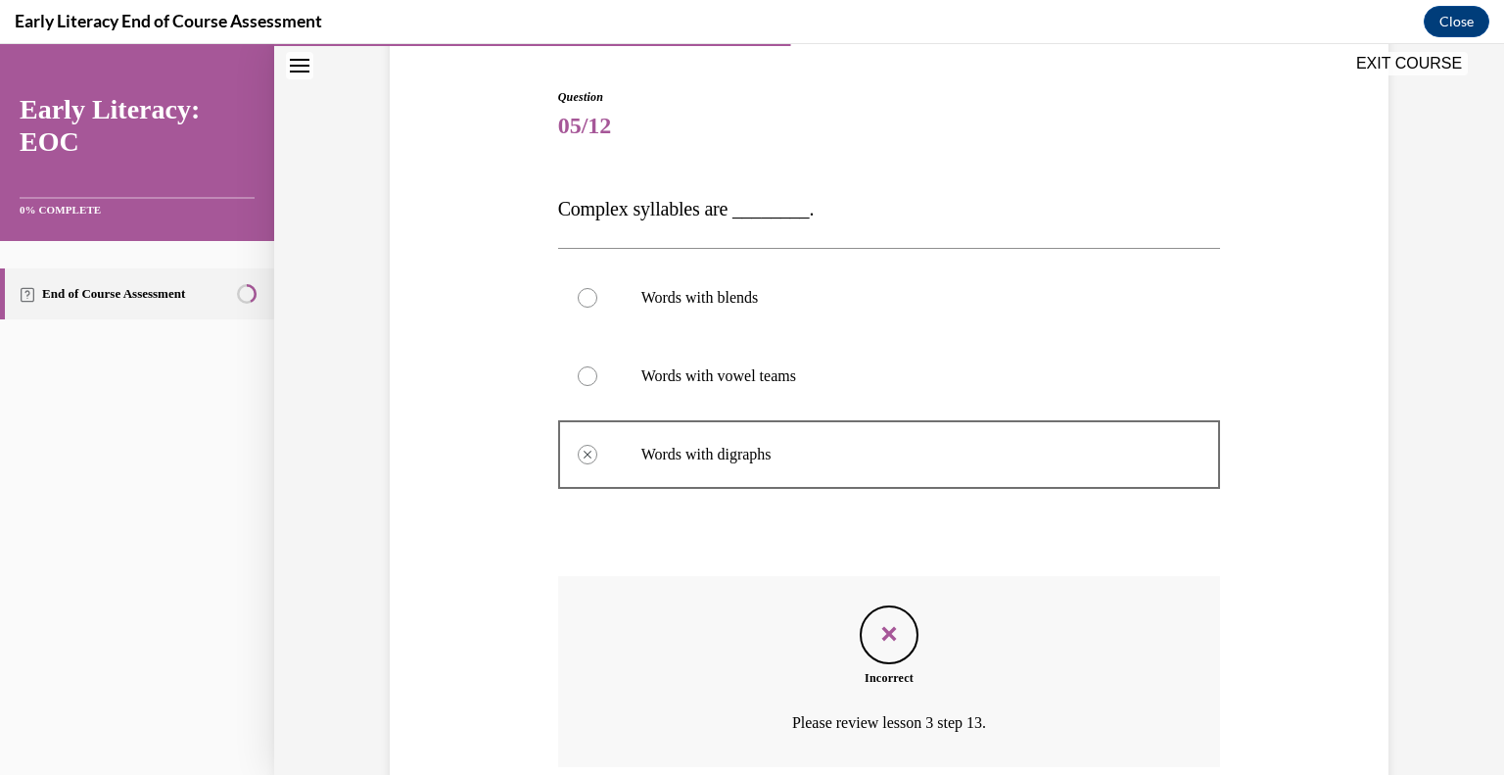
scroll to position [346, 0]
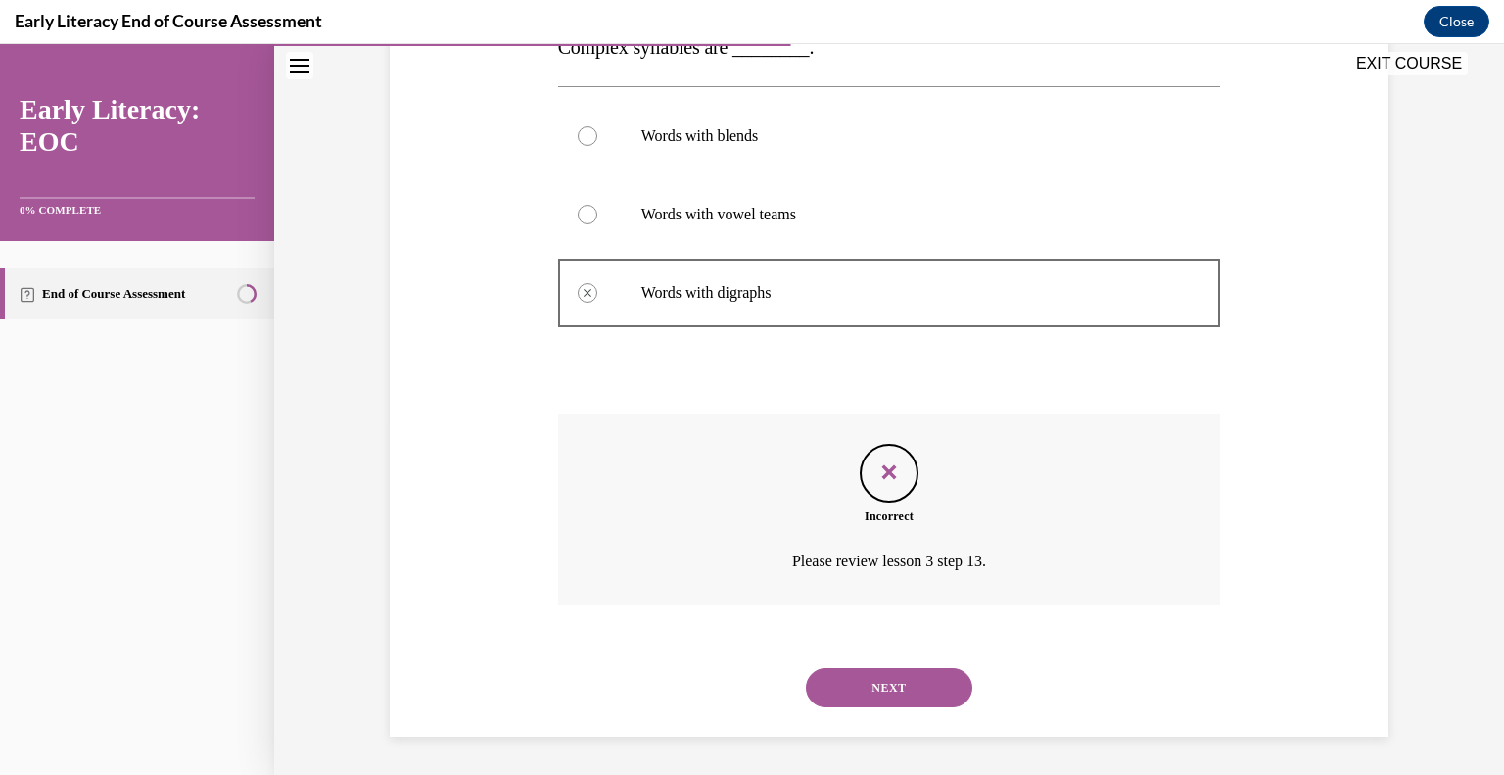
click at [929, 675] on button "NEXT" at bounding box center [889, 687] width 167 height 39
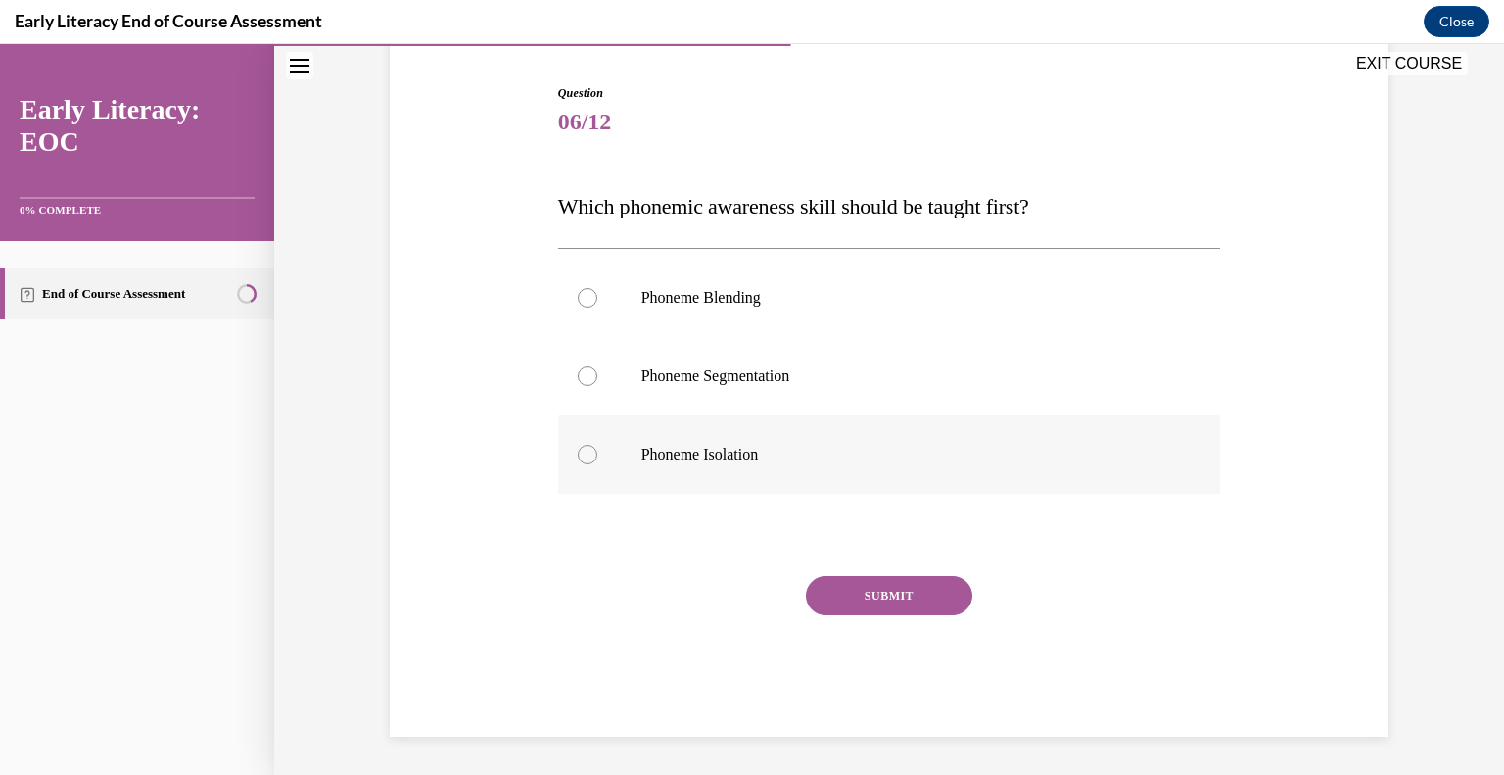
click at [578, 457] on div at bounding box center [588, 455] width 20 height 20
click at [944, 606] on button "SUBMIT" at bounding box center [889, 595] width 167 height 39
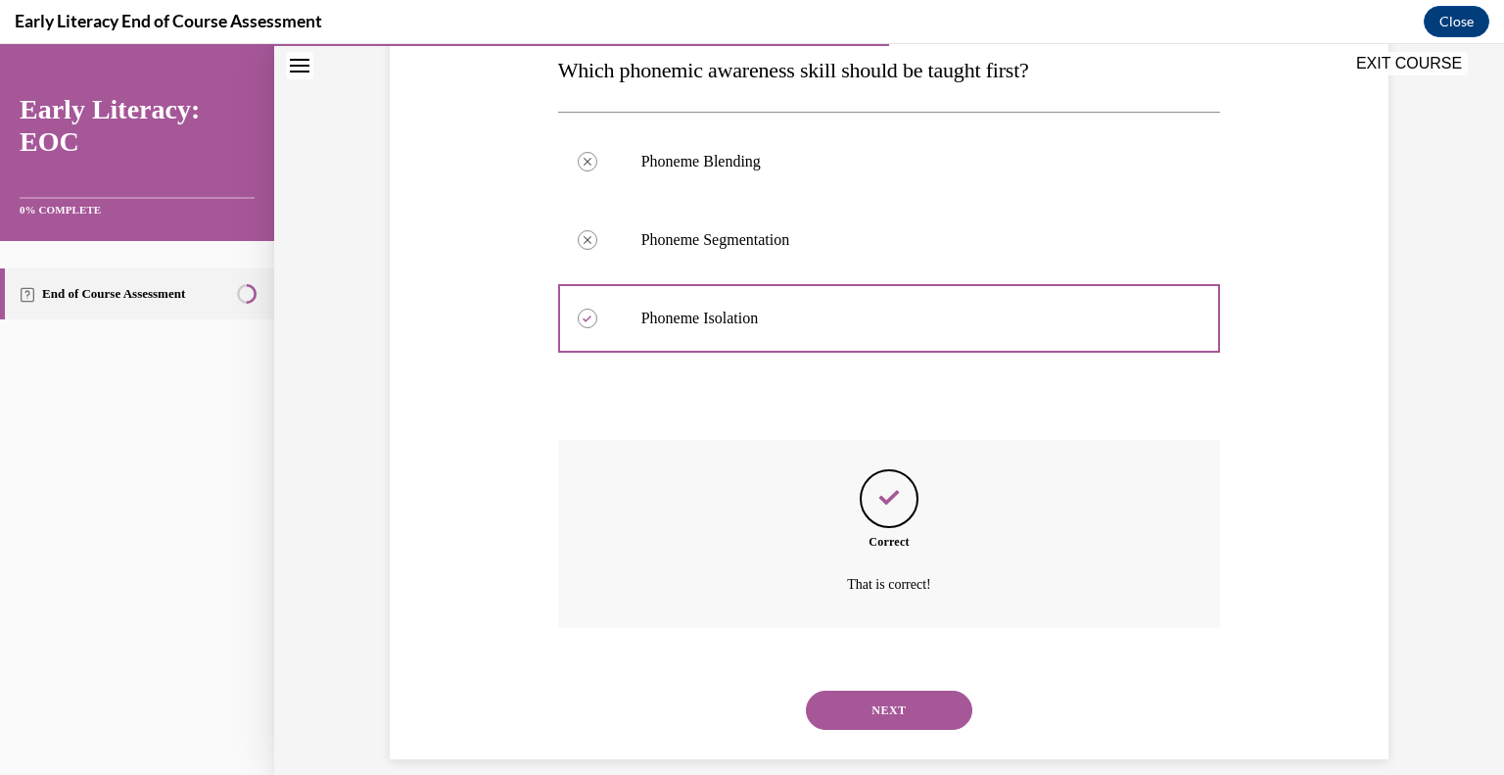
scroll to position [347, 0]
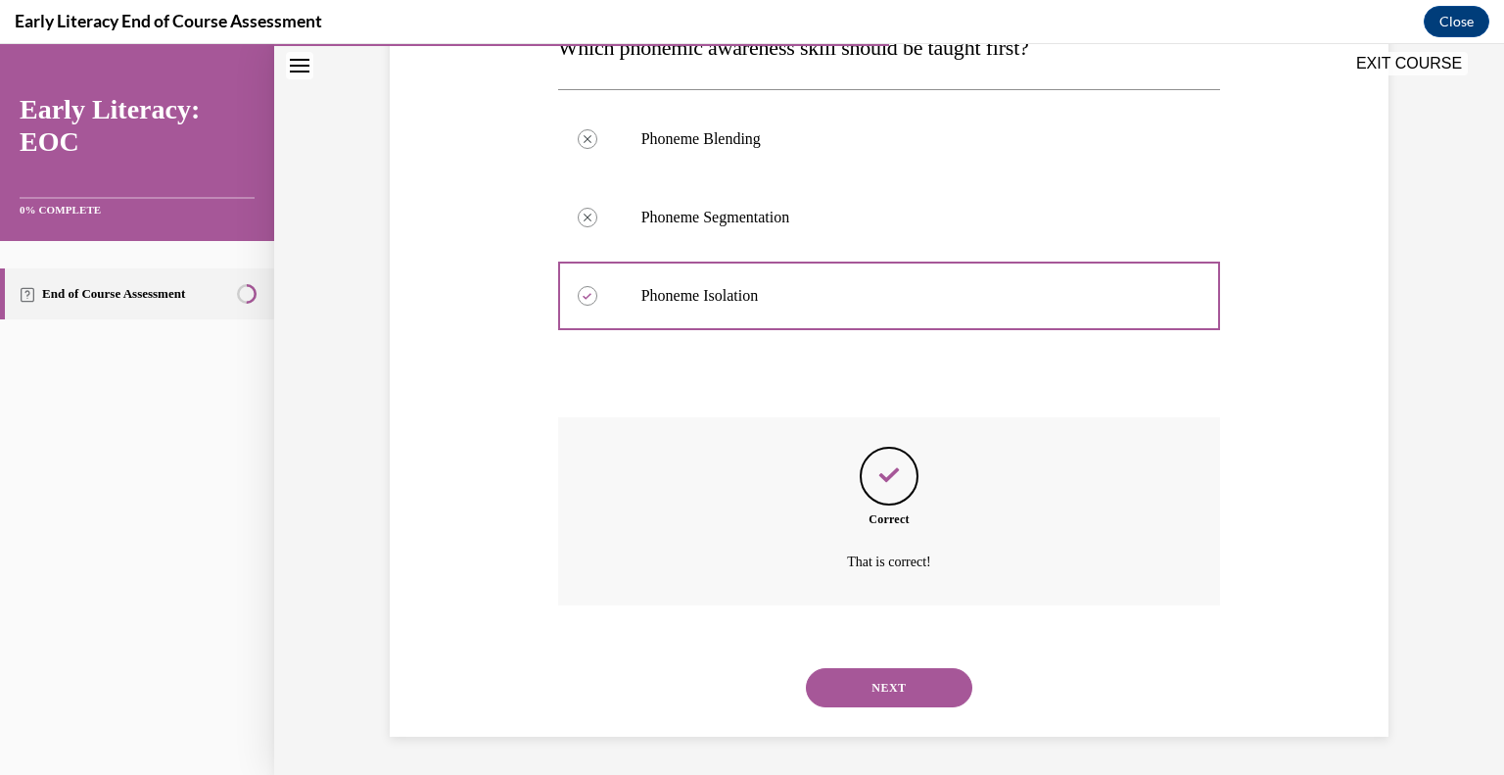
click at [855, 681] on button "NEXT" at bounding box center [889, 687] width 167 height 39
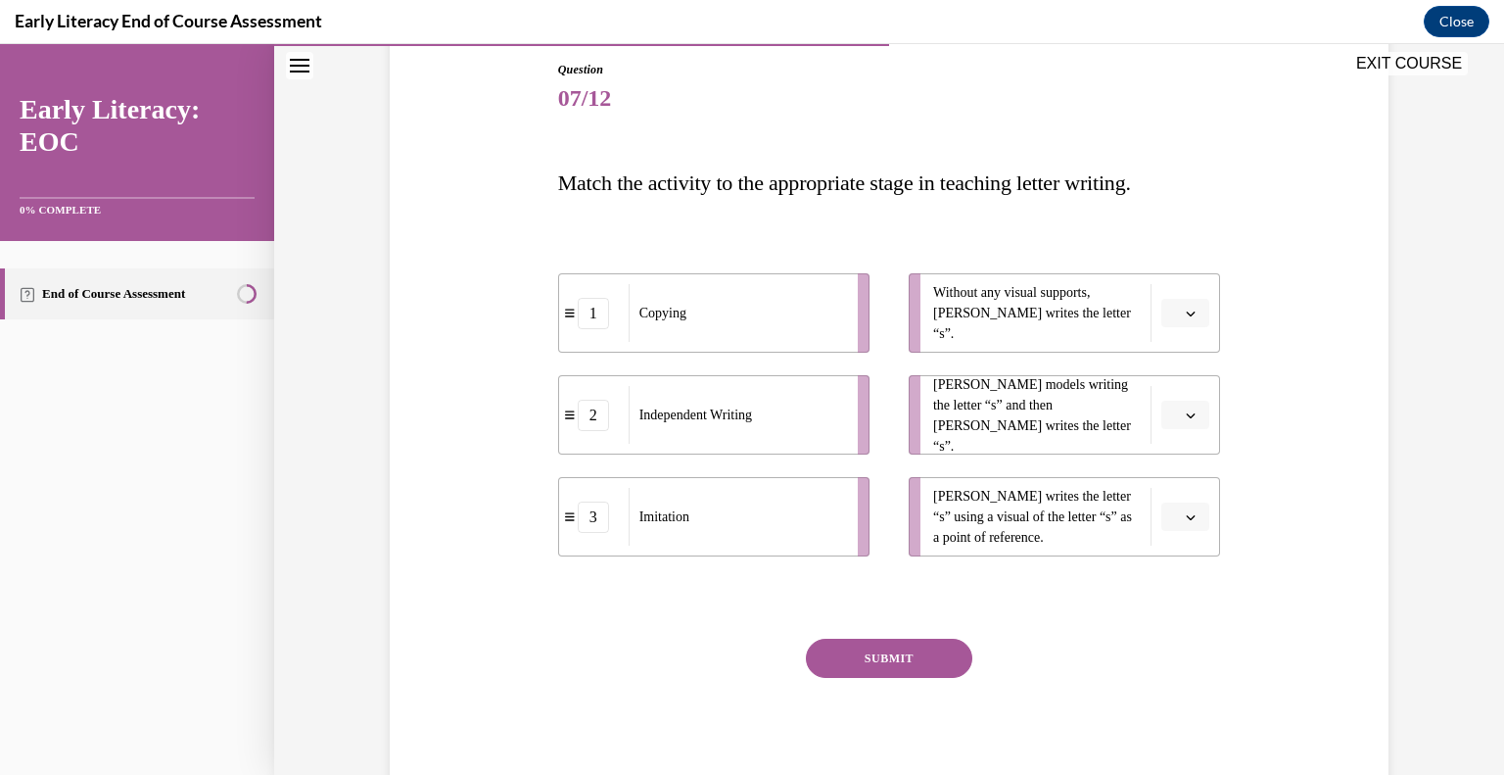
scroll to position [176, 0]
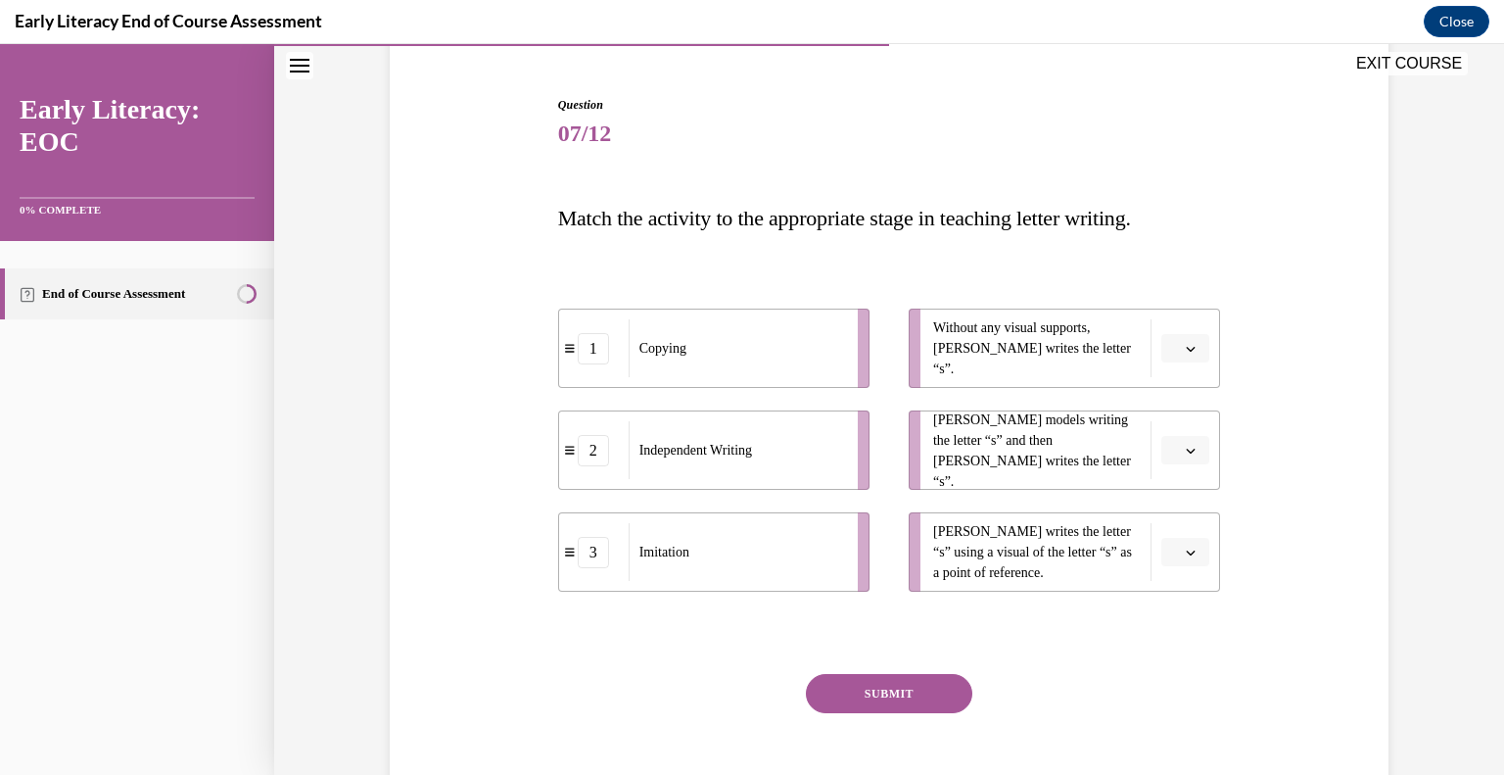
click at [1173, 548] on span "Please select an option" at bounding box center [1176, 553] width 7 height 20
click at [1169, 644] on div "1" at bounding box center [1176, 633] width 49 height 39
click at [1184, 344] on span "button" at bounding box center [1191, 349] width 14 height 14
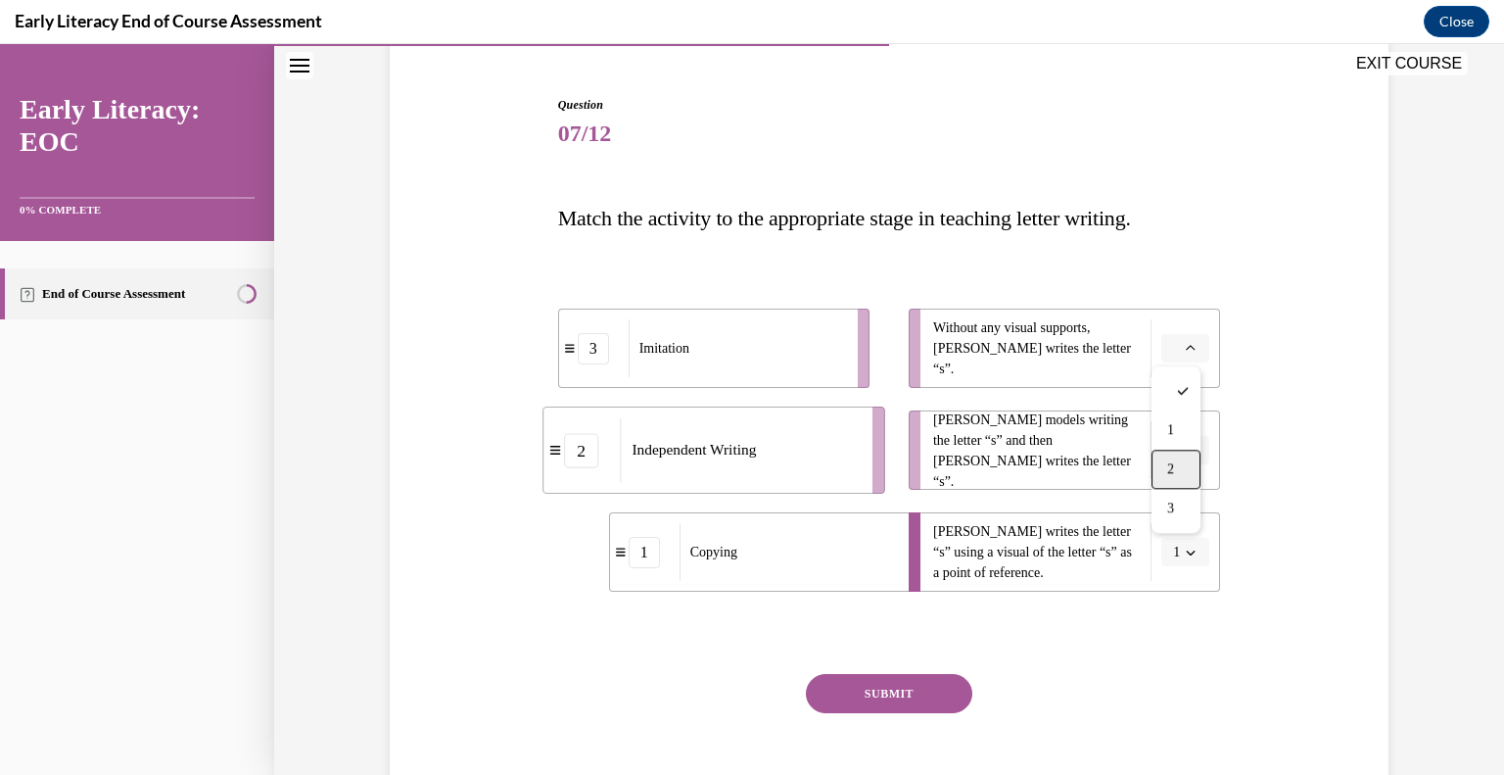
click at [1173, 477] on span "2" at bounding box center [1170, 469] width 7 height 16
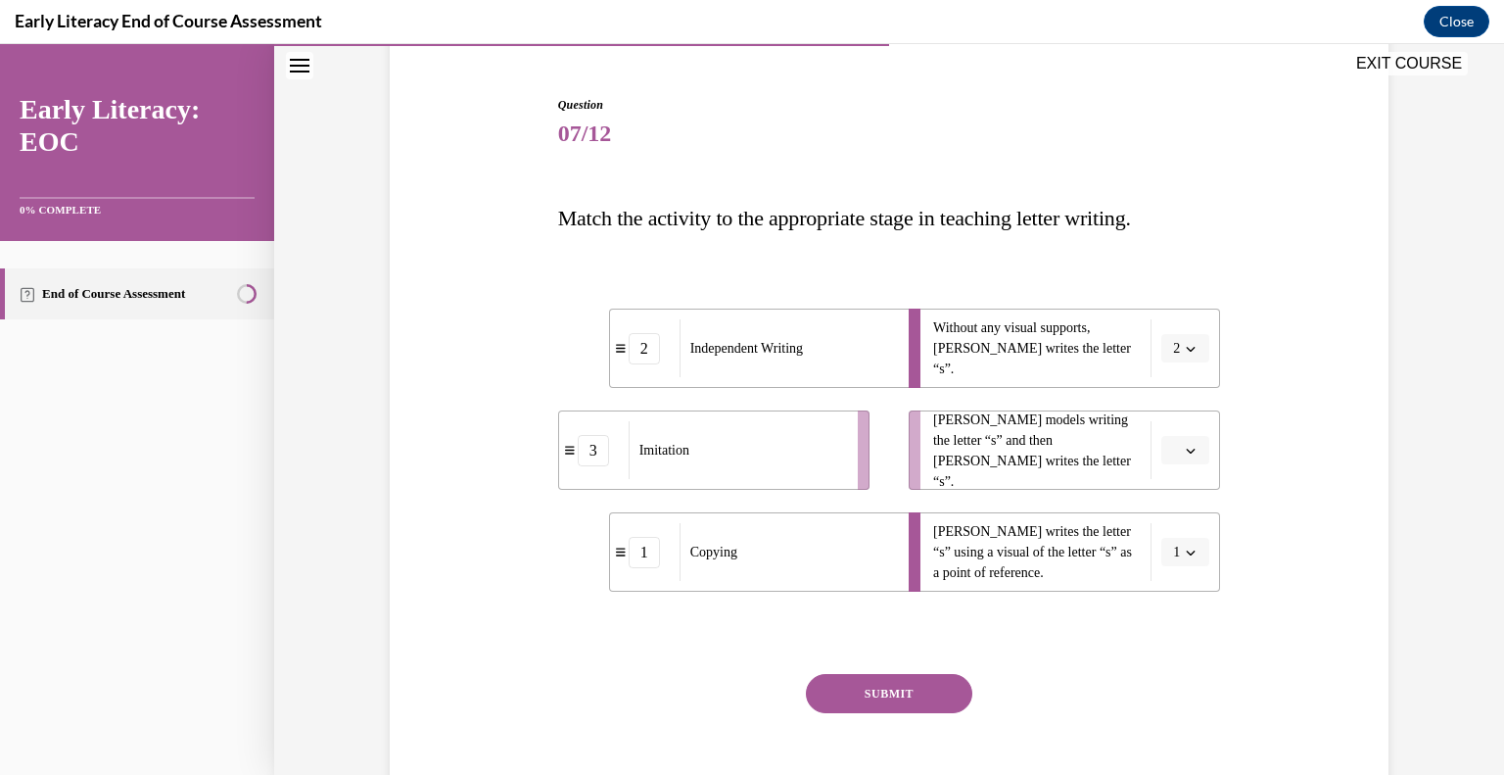
click at [1173, 447] on span "Please select an option" at bounding box center [1176, 451] width 7 height 20
click at [1167, 614] on span "3" at bounding box center [1170, 610] width 7 height 16
click at [846, 685] on button "SUBMIT" at bounding box center [889, 693] width 167 height 39
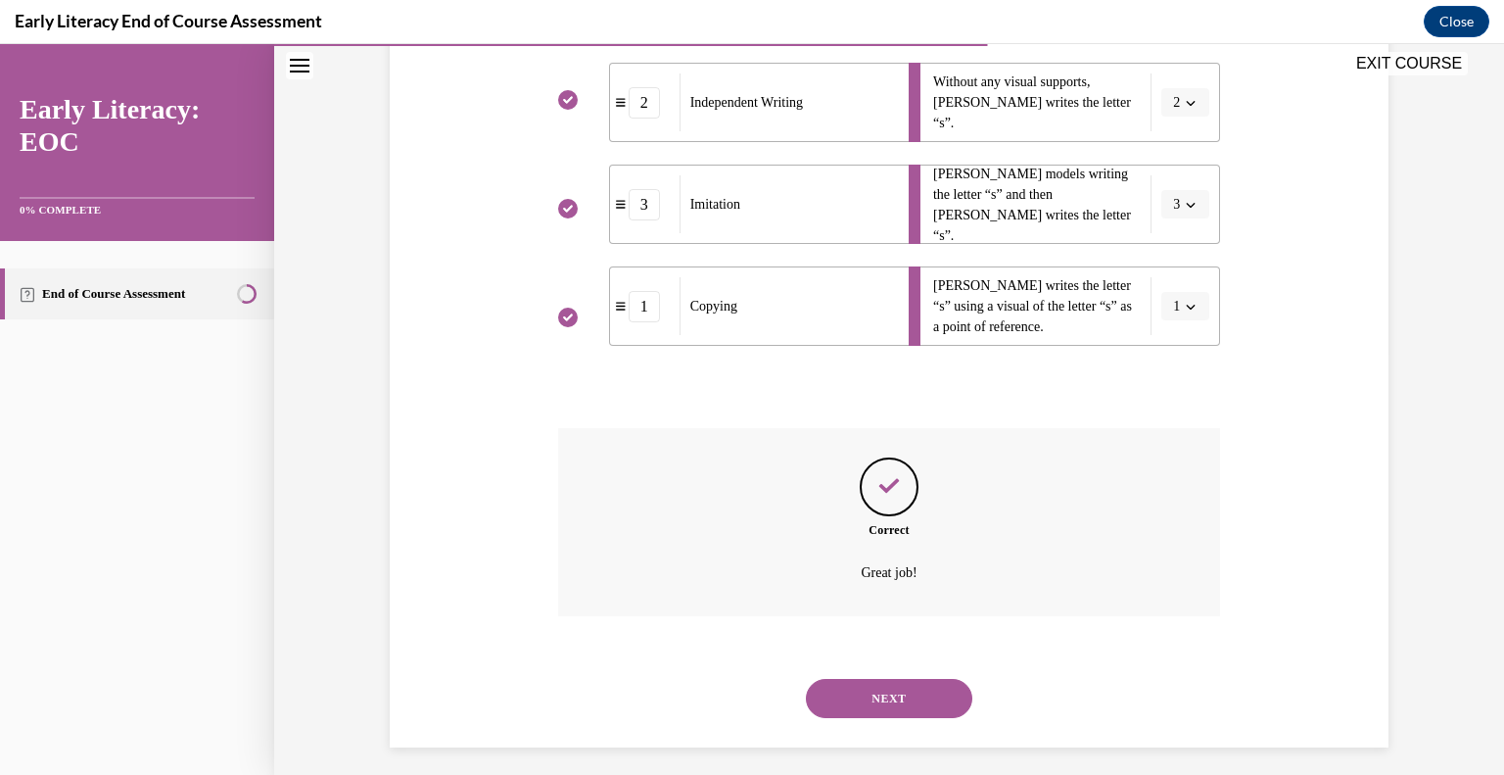
scroll to position [433, 0]
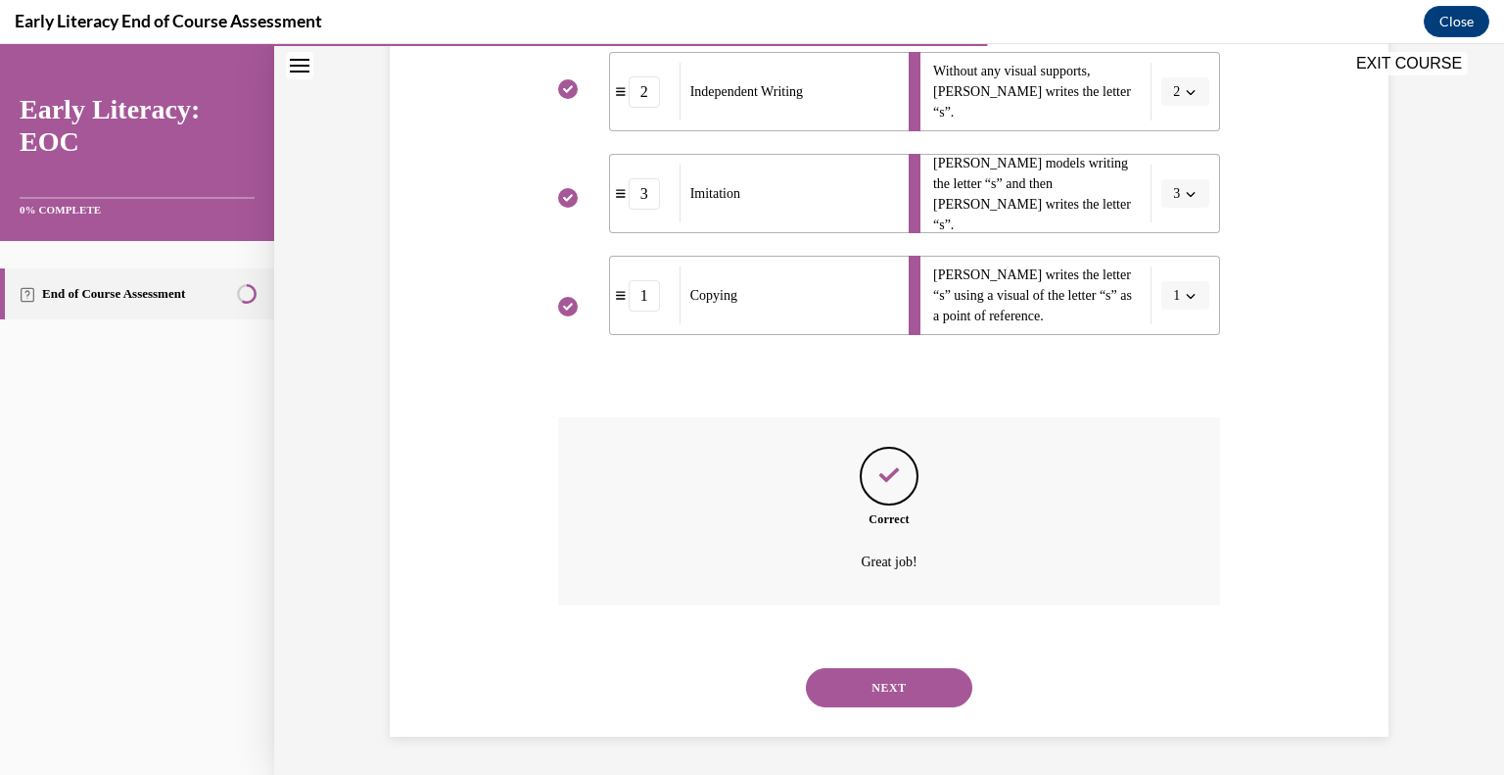
click at [877, 700] on button "NEXT" at bounding box center [889, 687] width 167 height 39
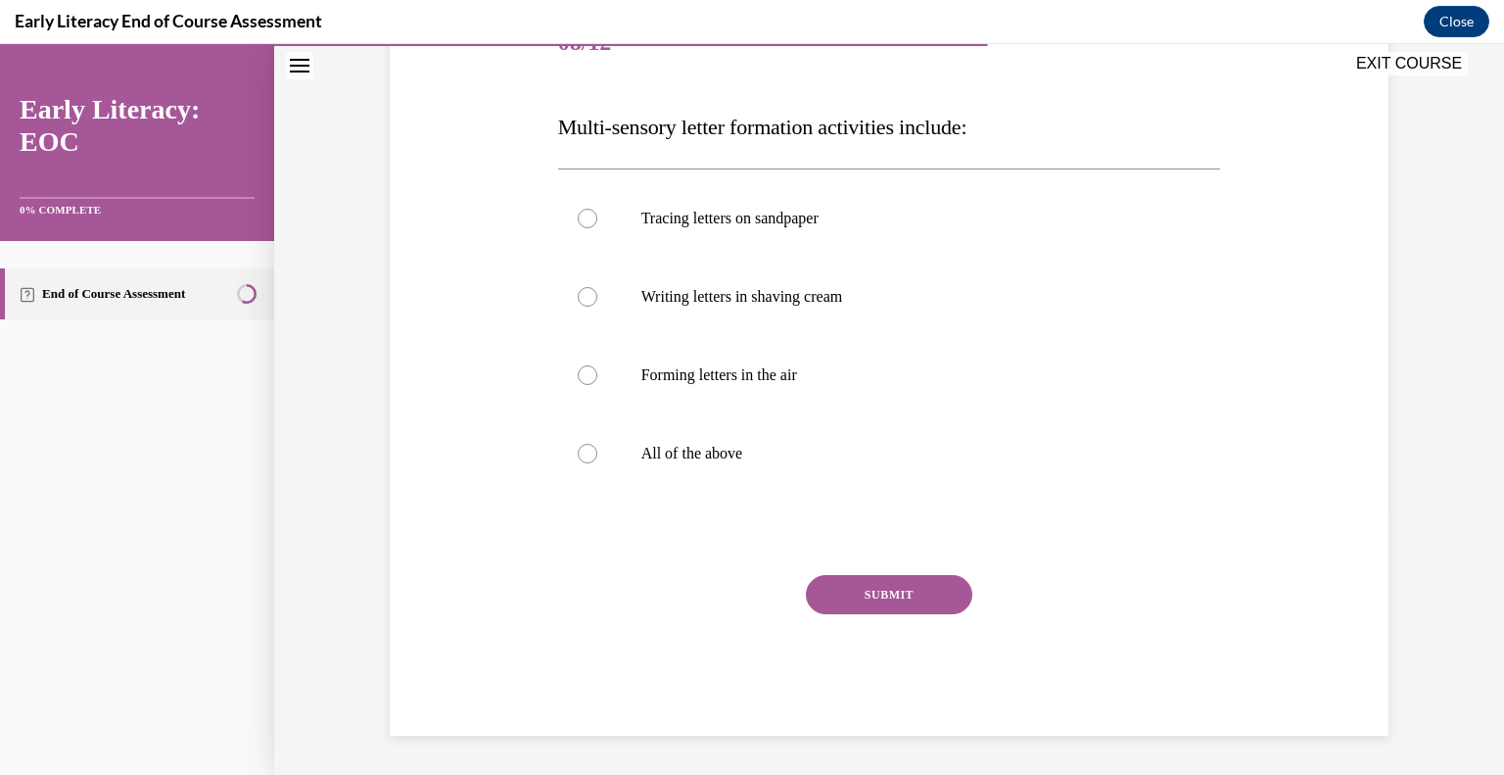
scroll to position [217, 0]
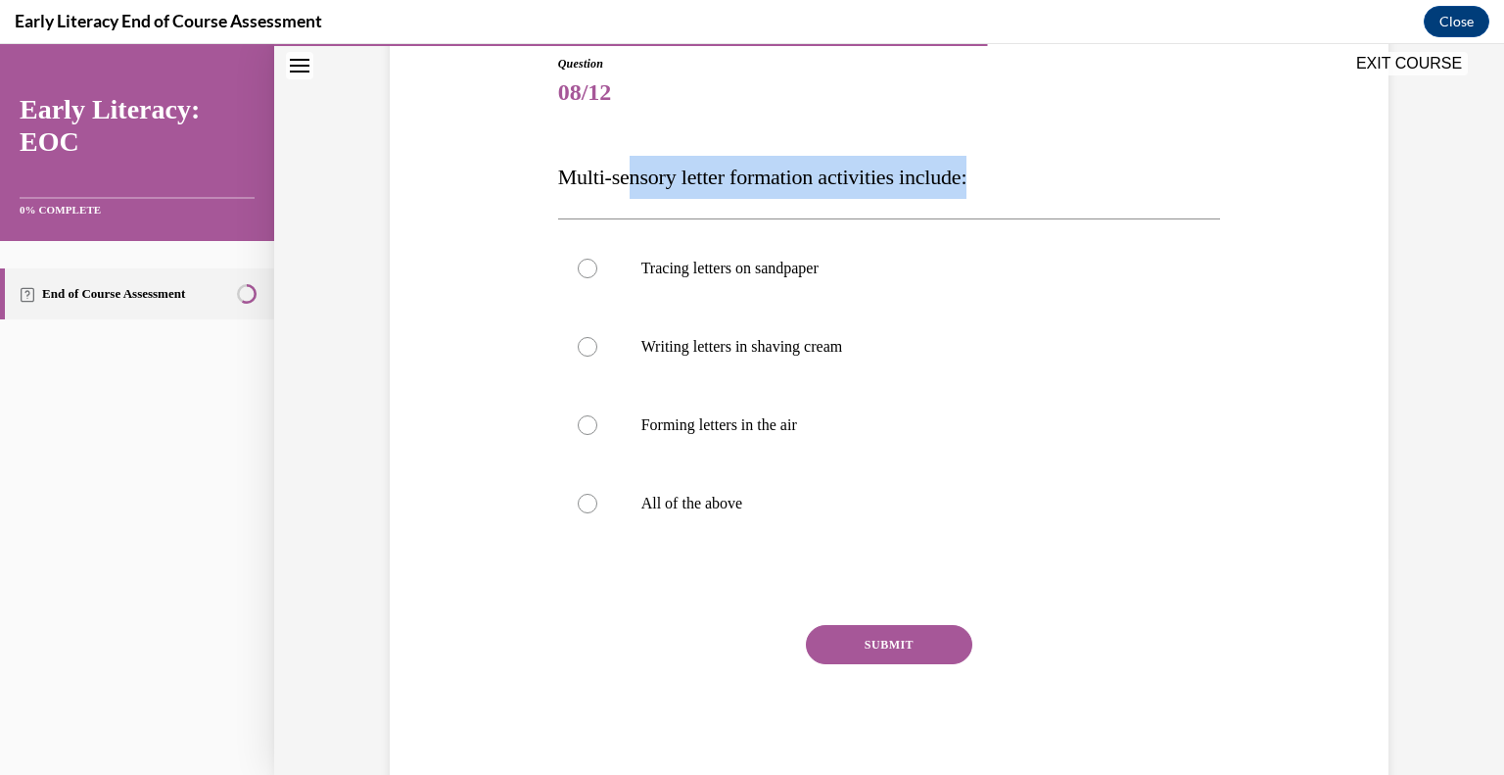
drag, startPoint x: 623, startPoint y: 176, endPoint x: 1017, endPoint y: 164, distance: 393.9
click at [1017, 164] on p "Multi-sensory letter formation activities include:" at bounding box center [889, 177] width 663 height 43
click at [834, 165] on span "Multi-sensory letter formation activities include:" at bounding box center [762, 177] width 409 height 24
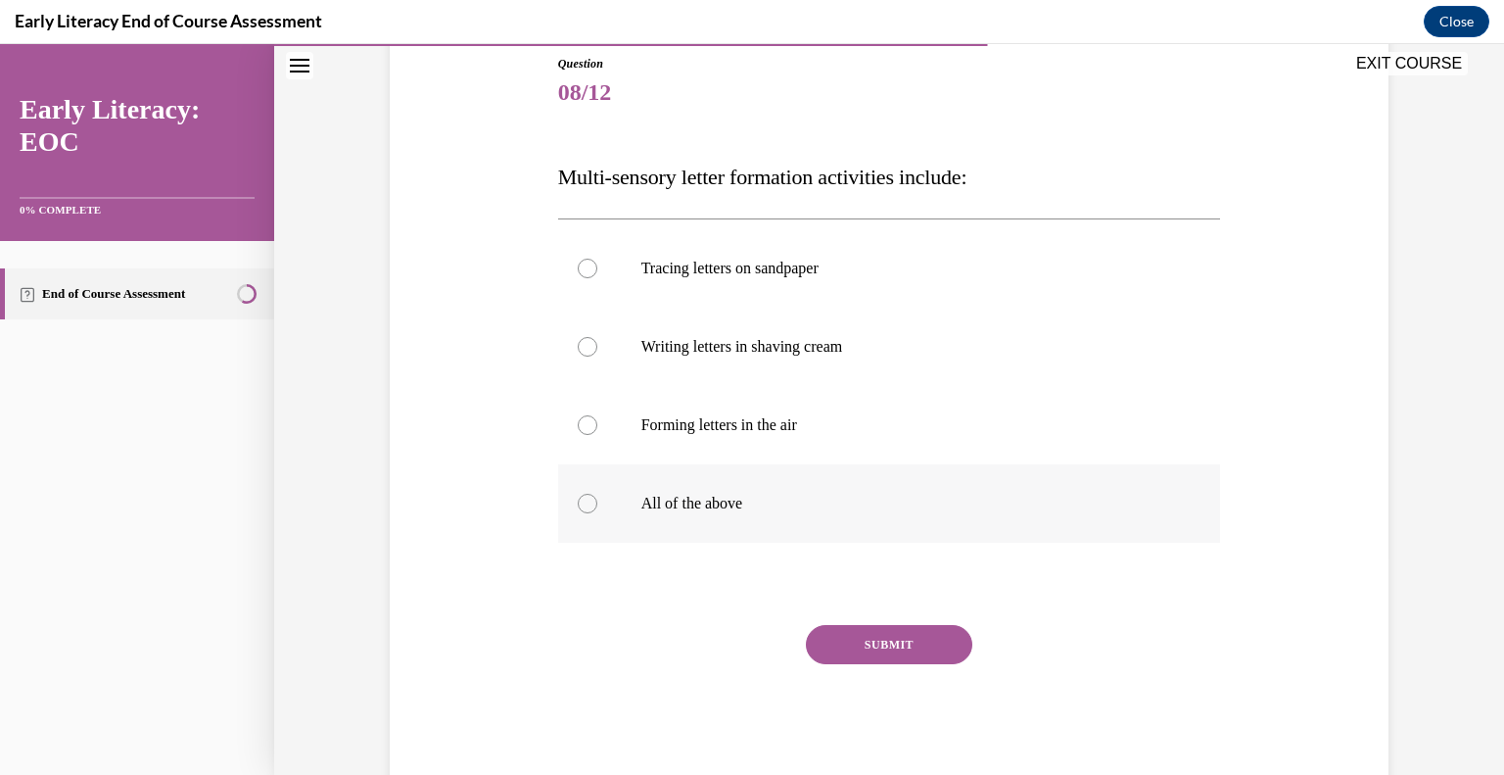
click at [622, 499] on div at bounding box center [889, 503] width 663 height 78
click at [837, 652] on button "SUBMIT" at bounding box center [889, 644] width 167 height 39
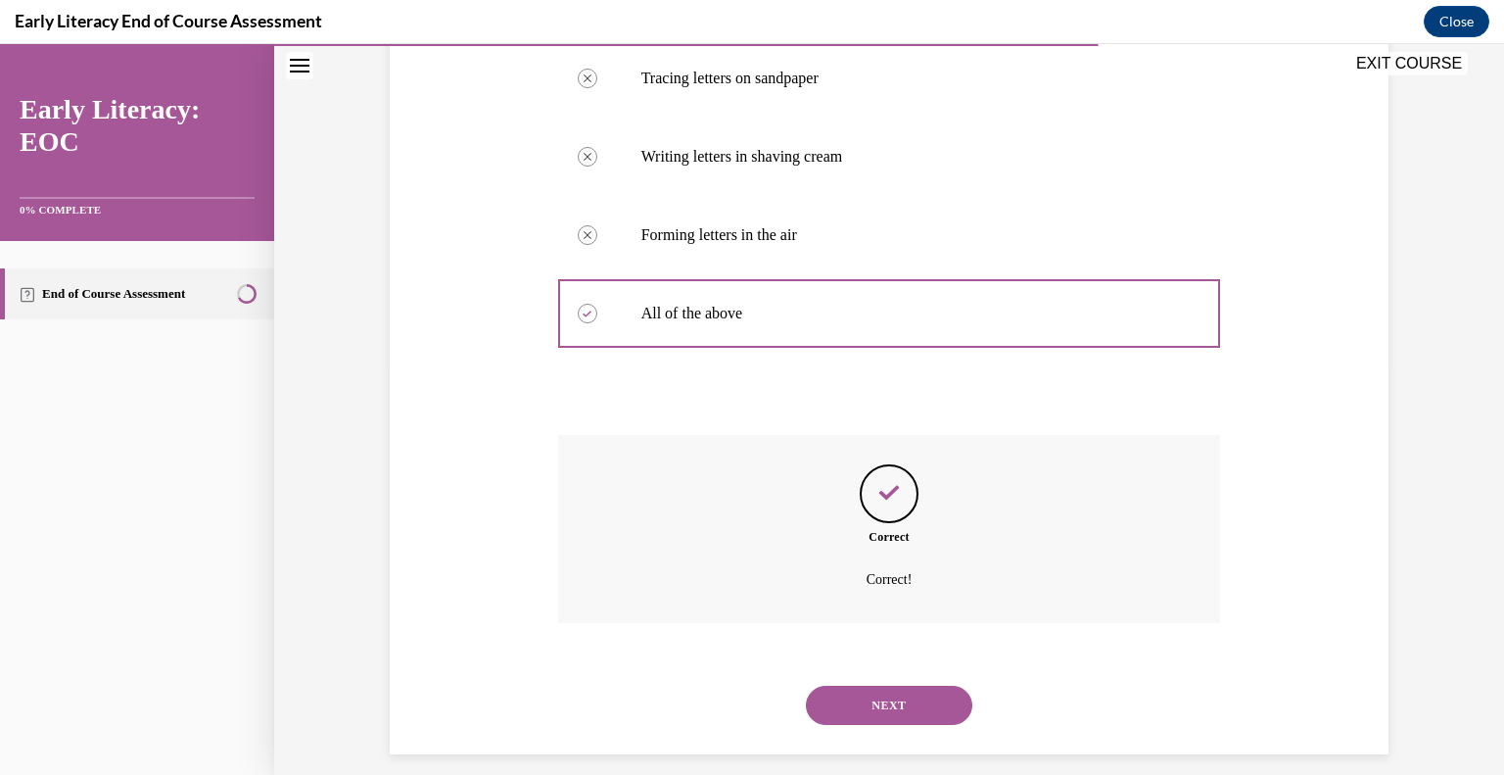
scroll to position [425, 0]
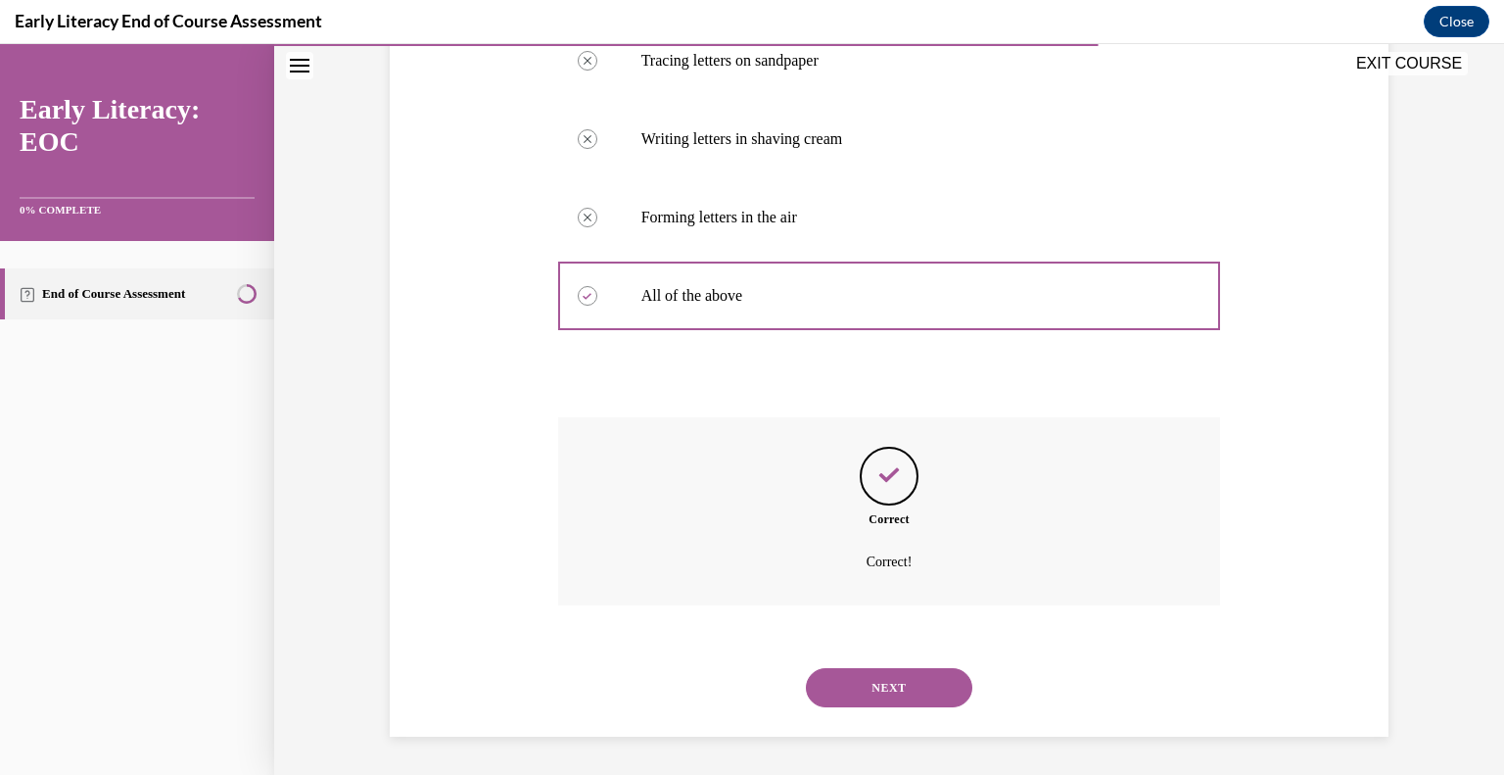
click at [882, 678] on button "NEXT" at bounding box center [889, 687] width 167 height 39
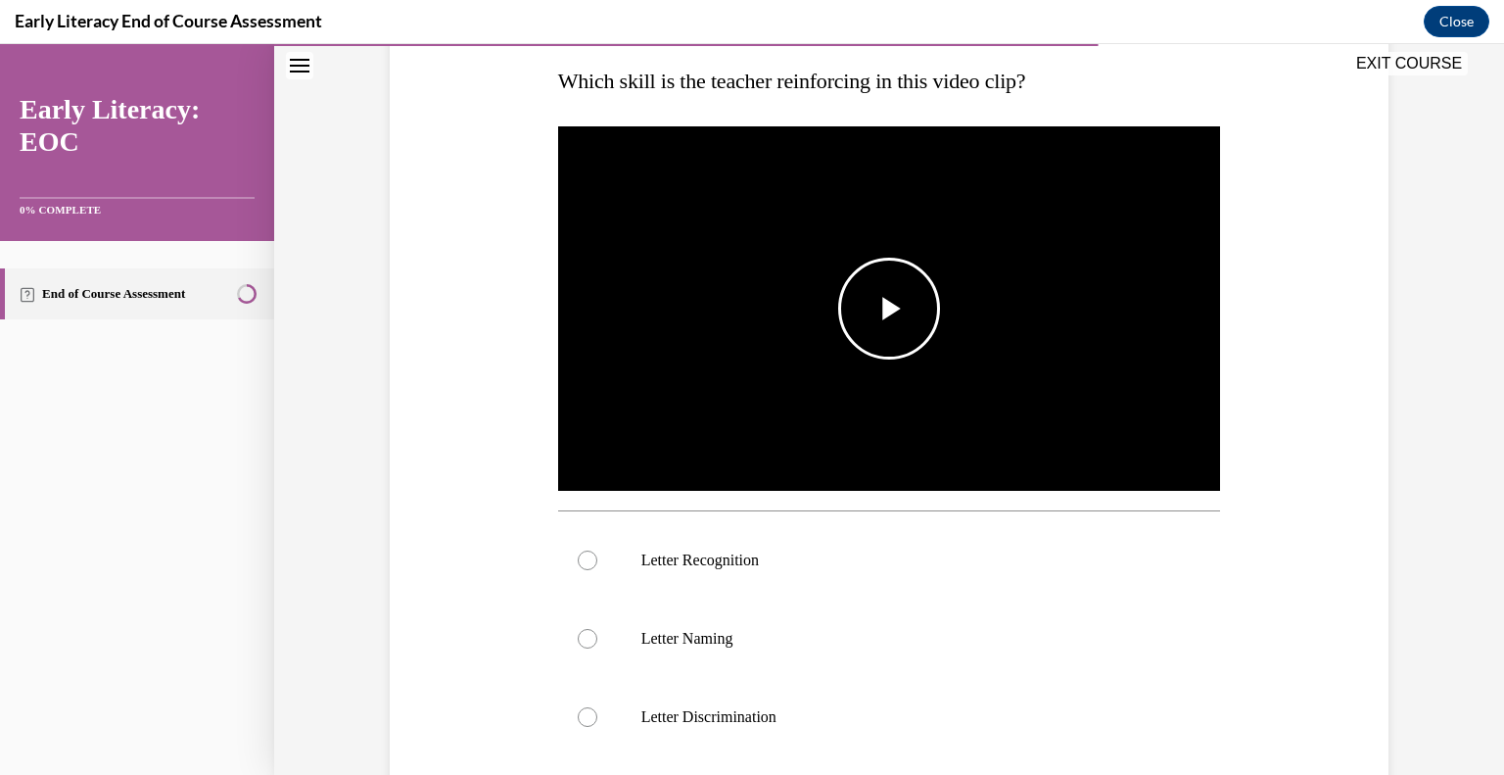
scroll to position [279, 0]
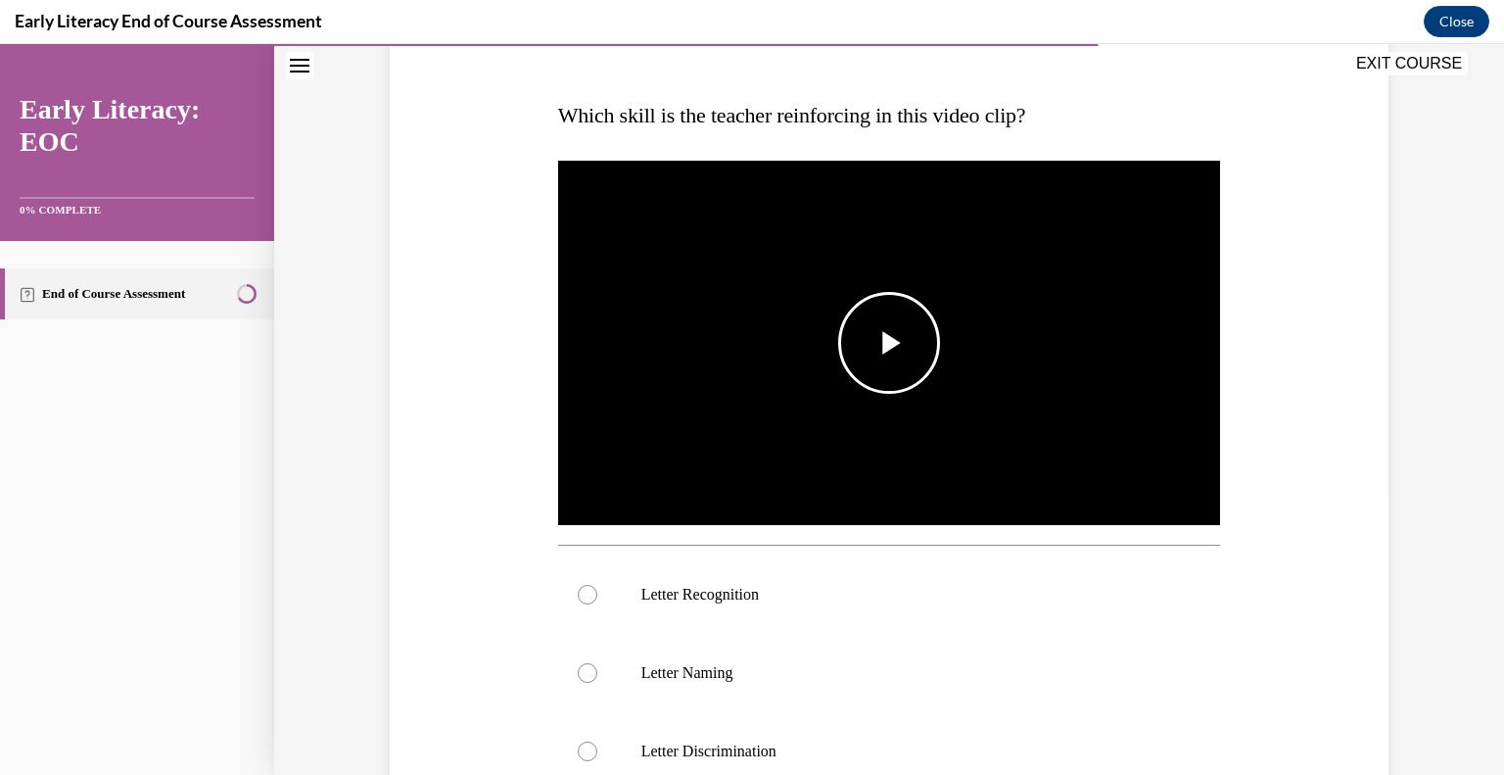
click at [889, 343] on span "Video player" at bounding box center [889, 343] width 0 height 0
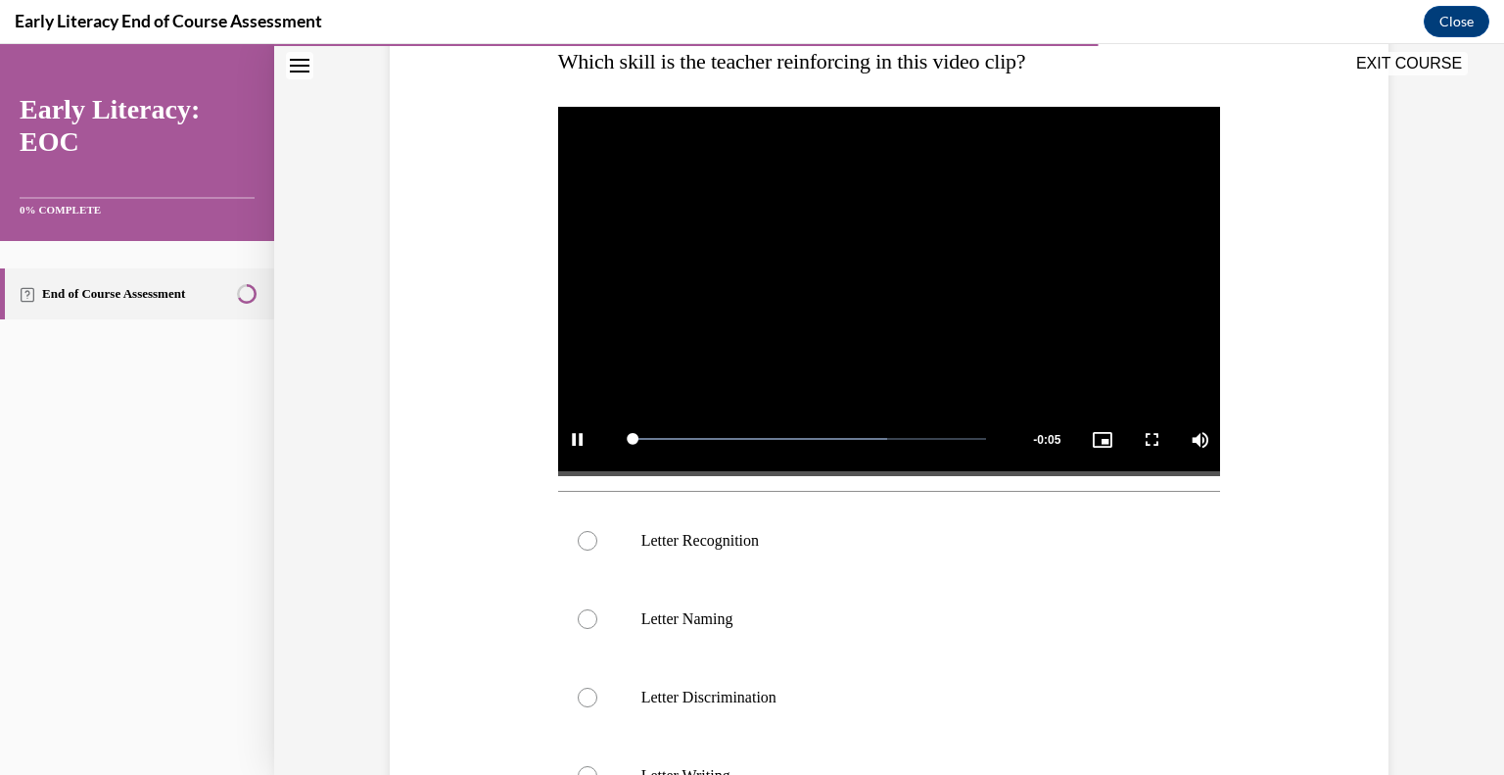
scroll to position [377, 0]
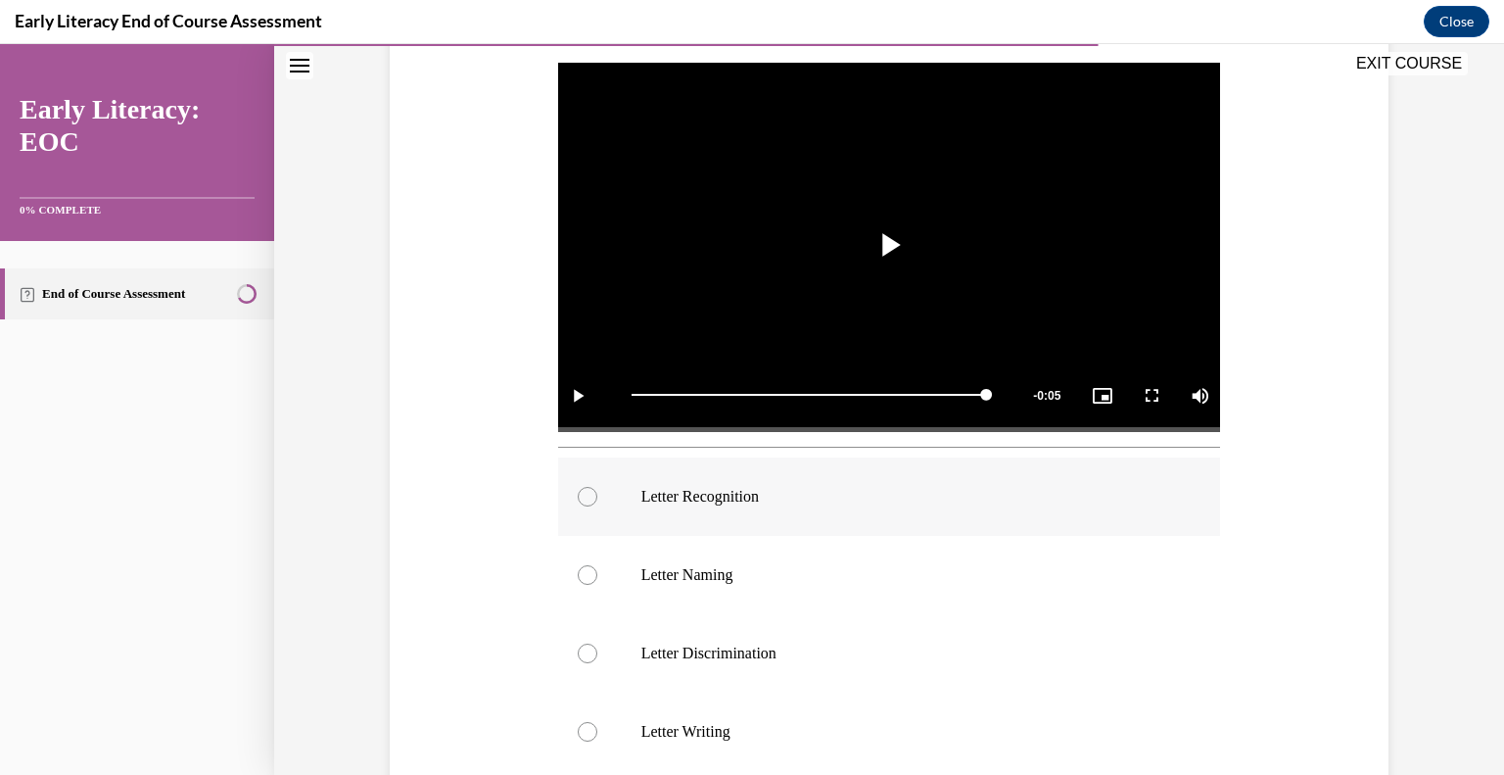
click at [751, 504] on p "Letter Recognition" at bounding box center [907, 497] width 531 height 20
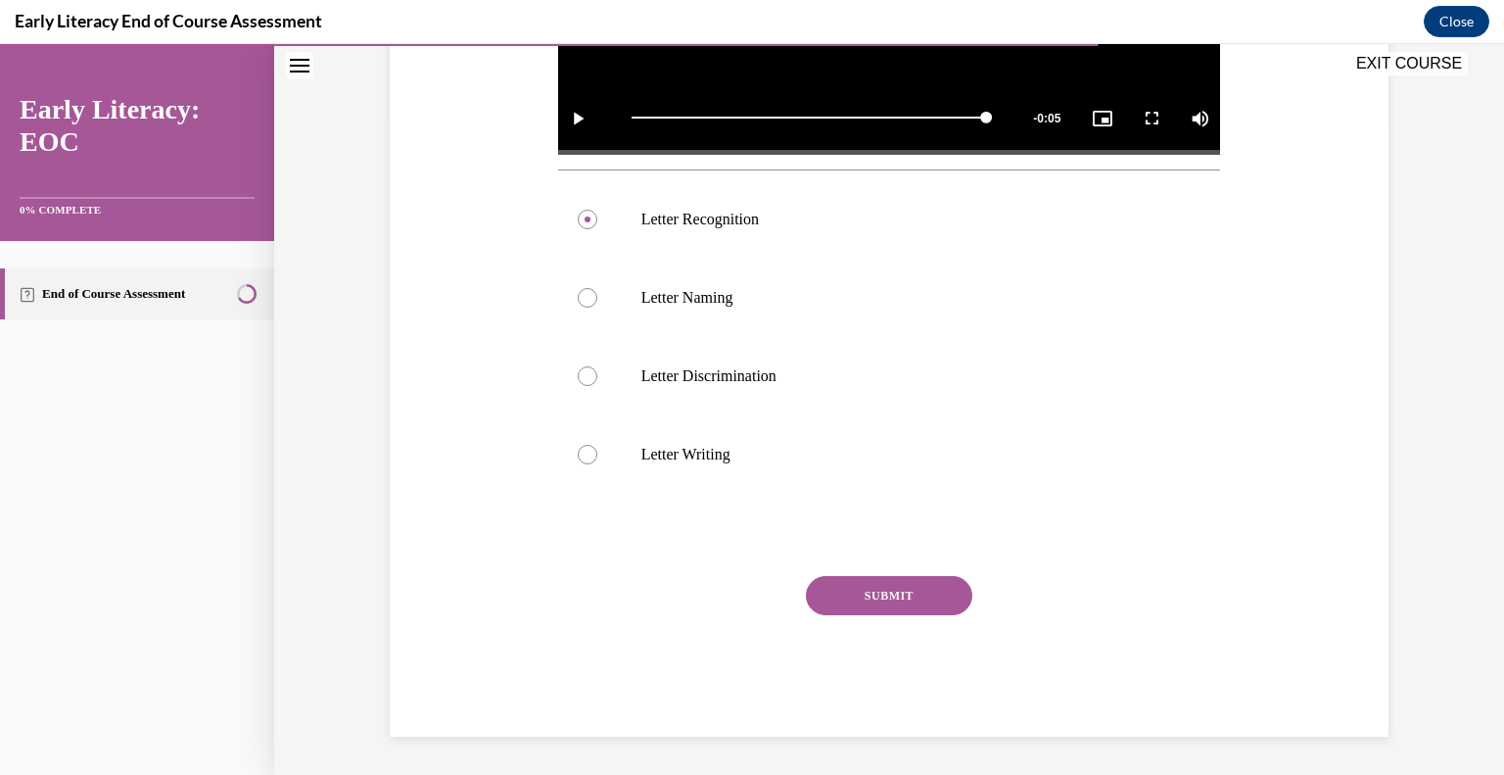
click at [934, 602] on button "SUBMIT" at bounding box center [889, 595] width 167 height 39
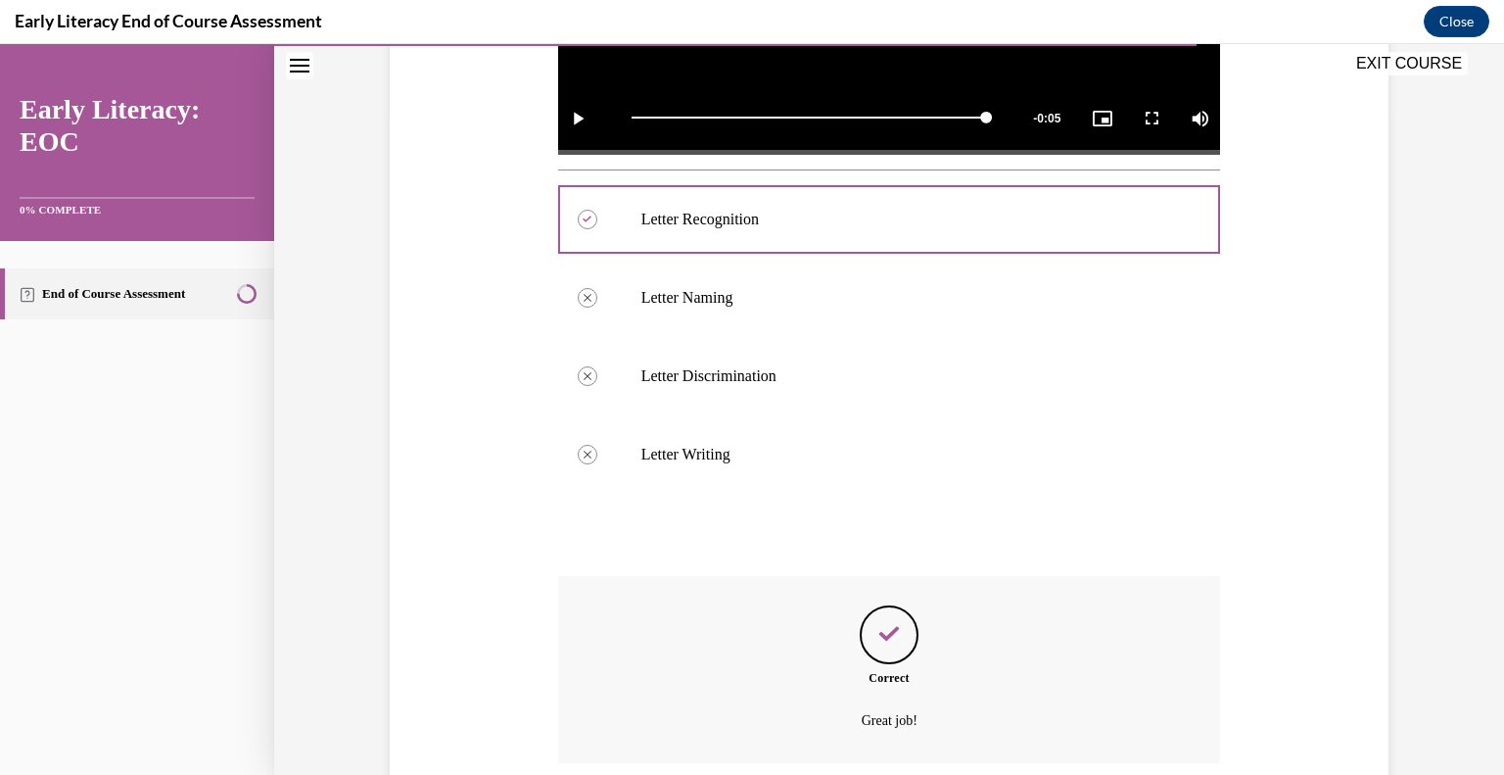
scroll to position [812, 0]
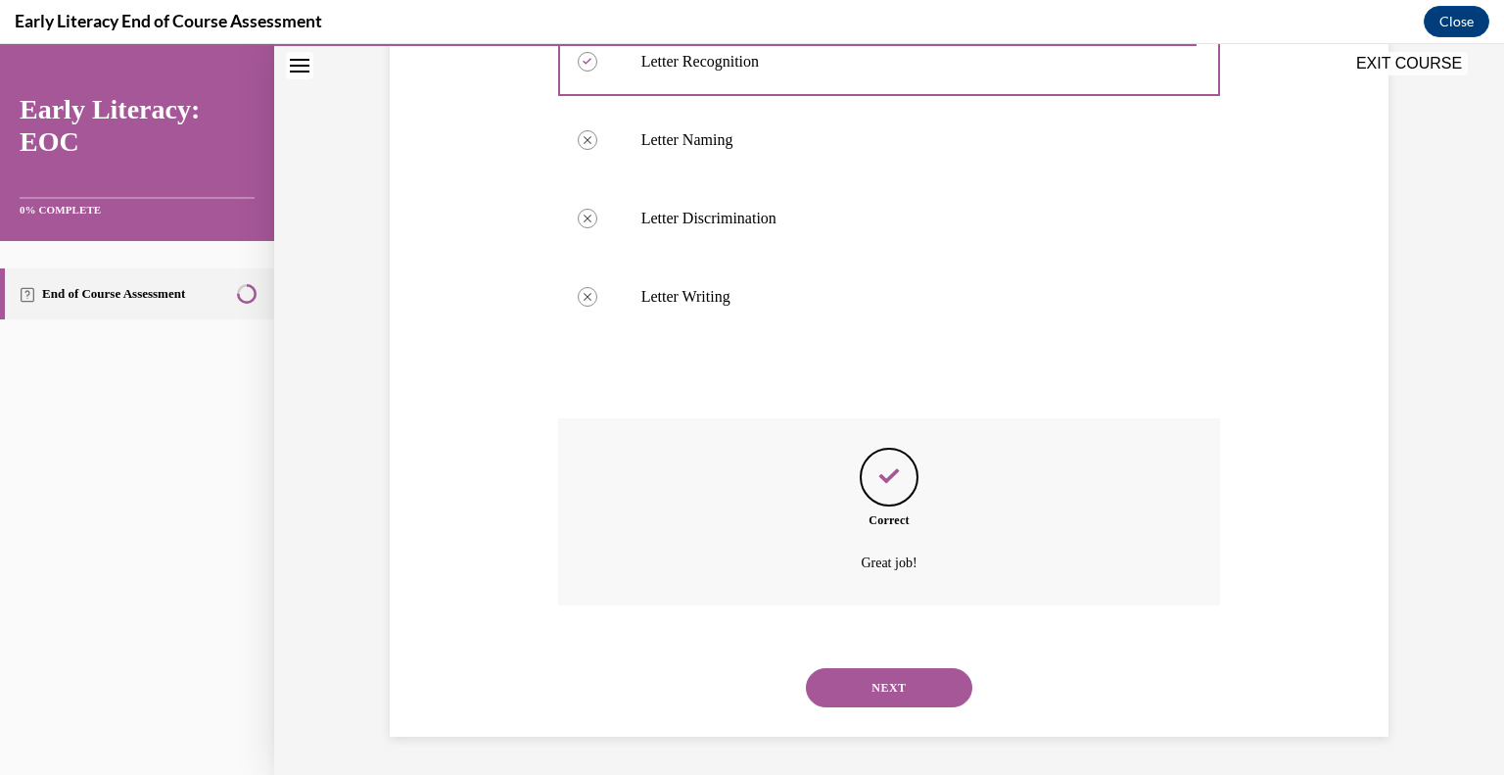
click at [911, 689] on button "NEXT" at bounding box center [889, 687] width 167 height 39
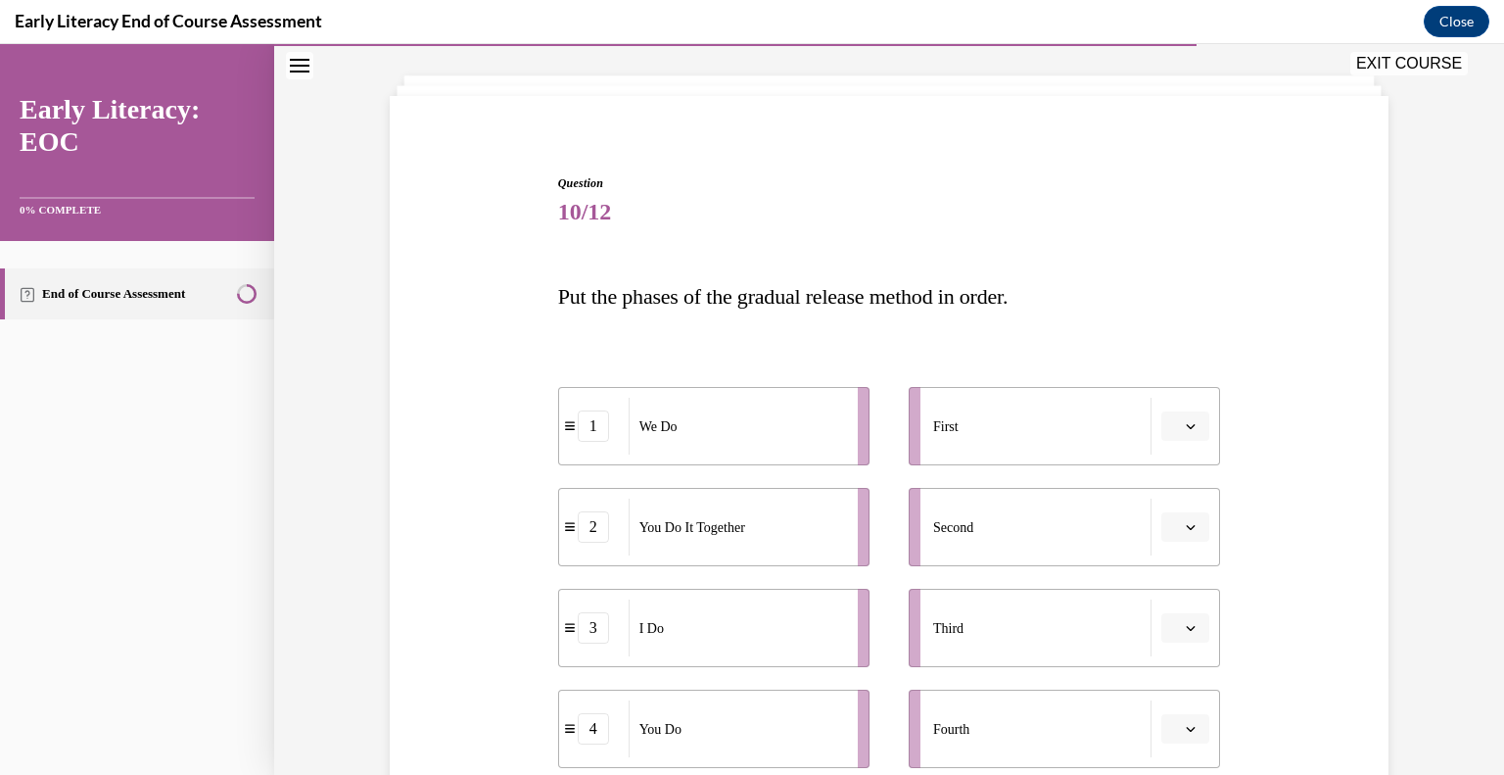
scroll to position [196, 0]
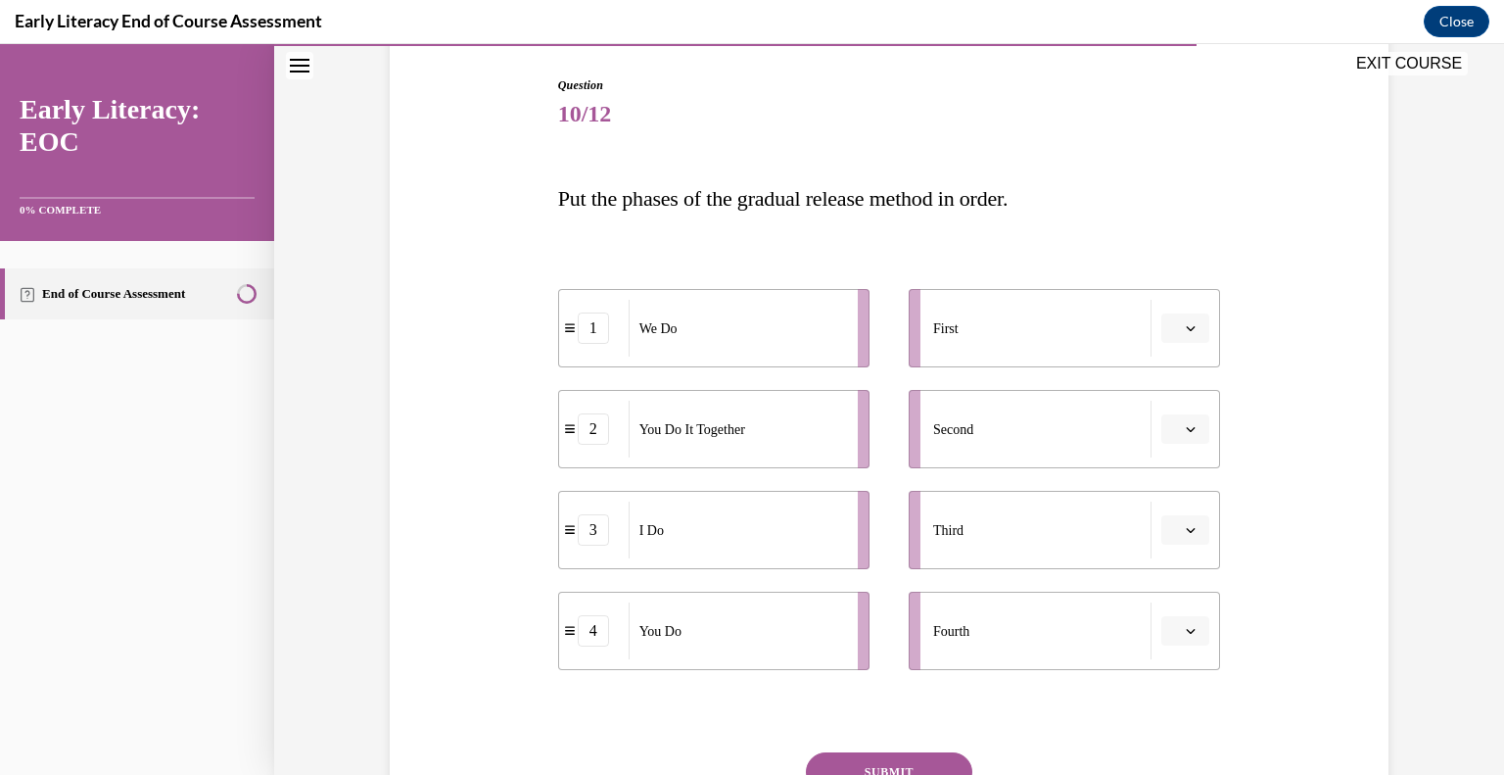
click at [1184, 333] on span "button" at bounding box center [1191, 328] width 14 height 14
click at [1180, 492] on div "3" at bounding box center [1176, 489] width 49 height 39
click at [1173, 423] on span "Please select an option" at bounding box center [1176, 429] width 7 height 20
click at [1191, 511] on div "1" at bounding box center [1176, 512] width 49 height 39
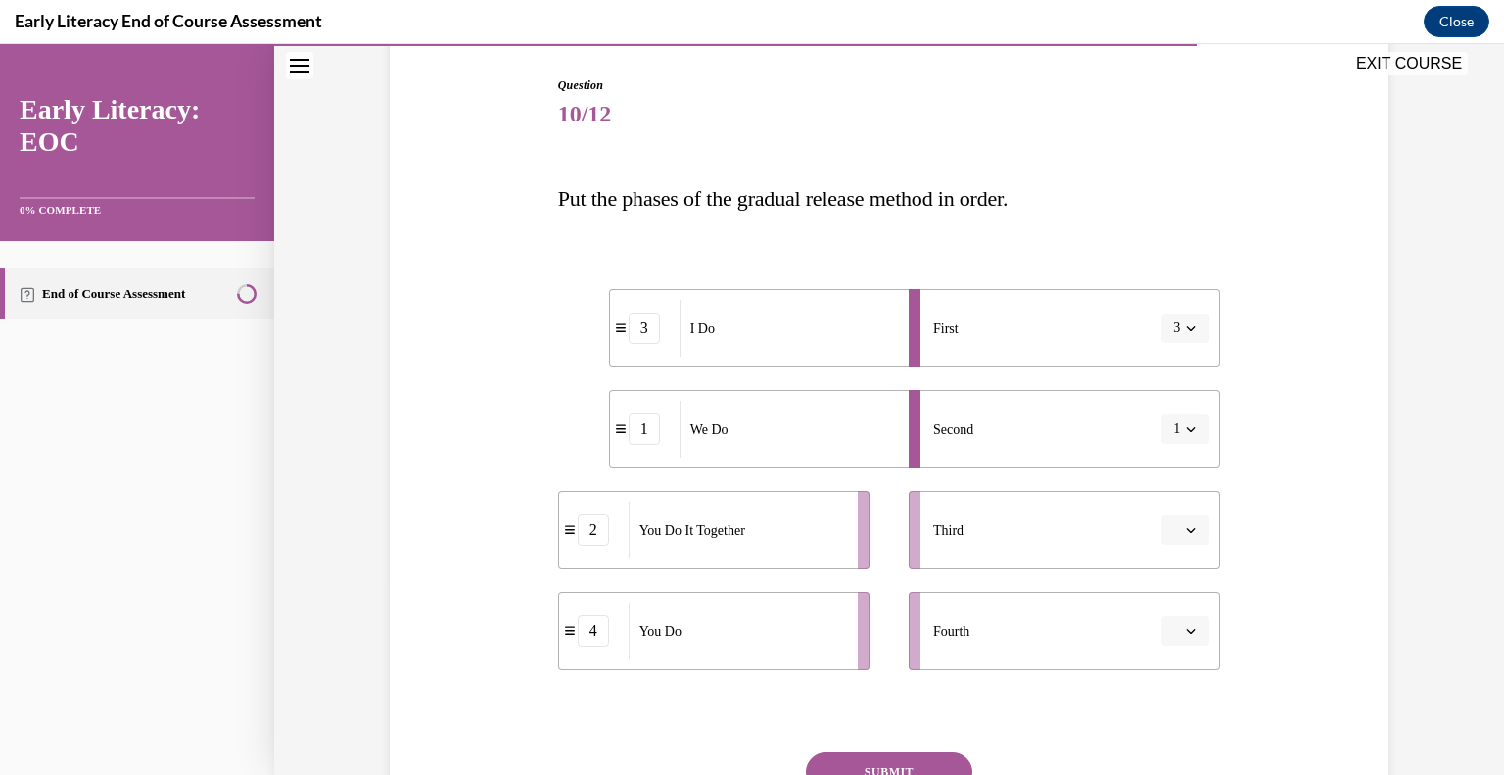
click at [1162, 525] on button "button" at bounding box center [1186, 529] width 48 height 29
click at [1180, 659] on div "2" at bounding box center [1176, 652] width 49 height 39
click at [1197, 607] on li "Fourth" at bounding box center [1064, 631] width 311 height 78
click at [1184, 636] on span "button" at bounding box center [1191, 631] width 14 height 14
click at [1174, 594] on span "4" at bounding box center [1170, 587] width 7 height 16
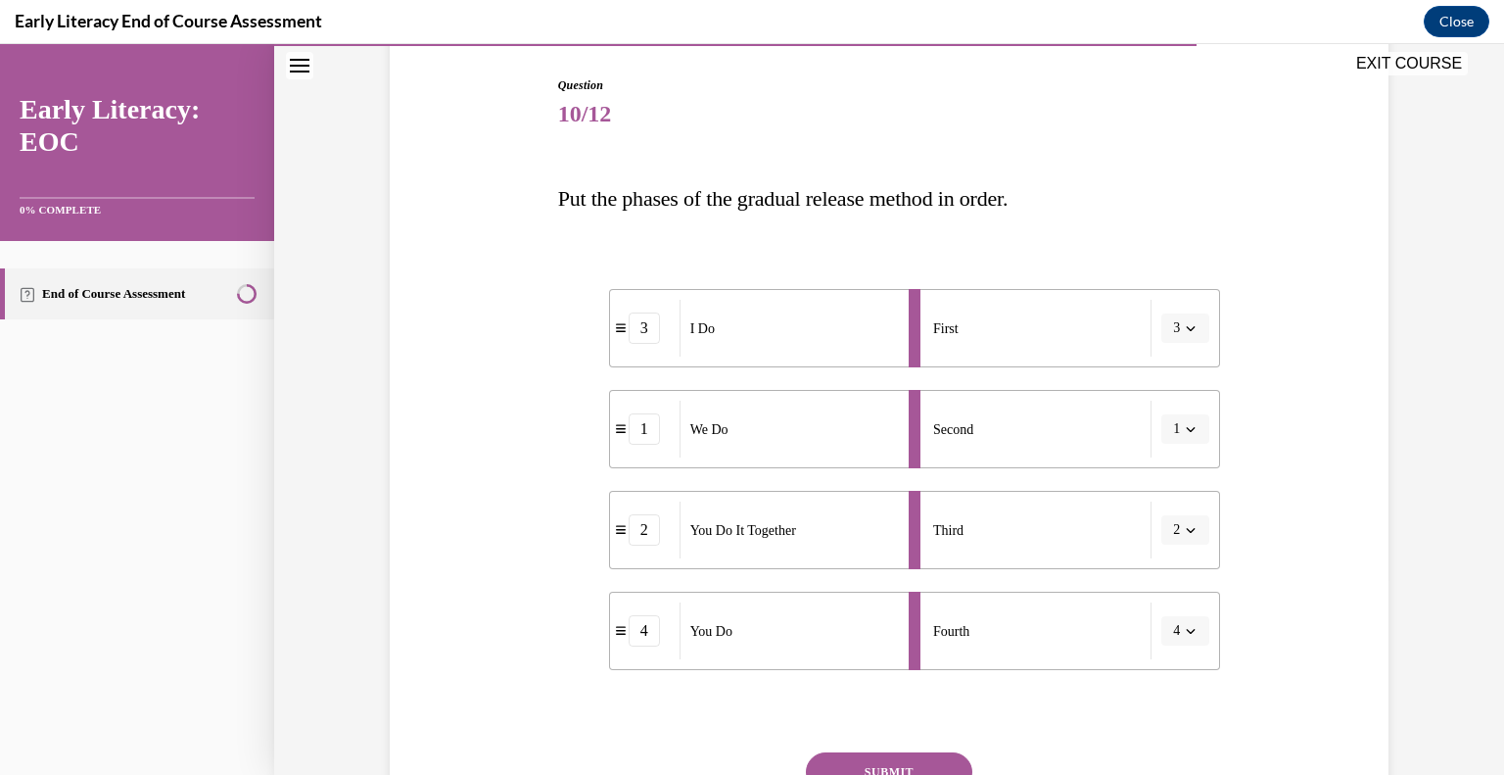
click at [916, 760] on button "SUBMIT" at bounding box center [889, 771] width 167 height 39
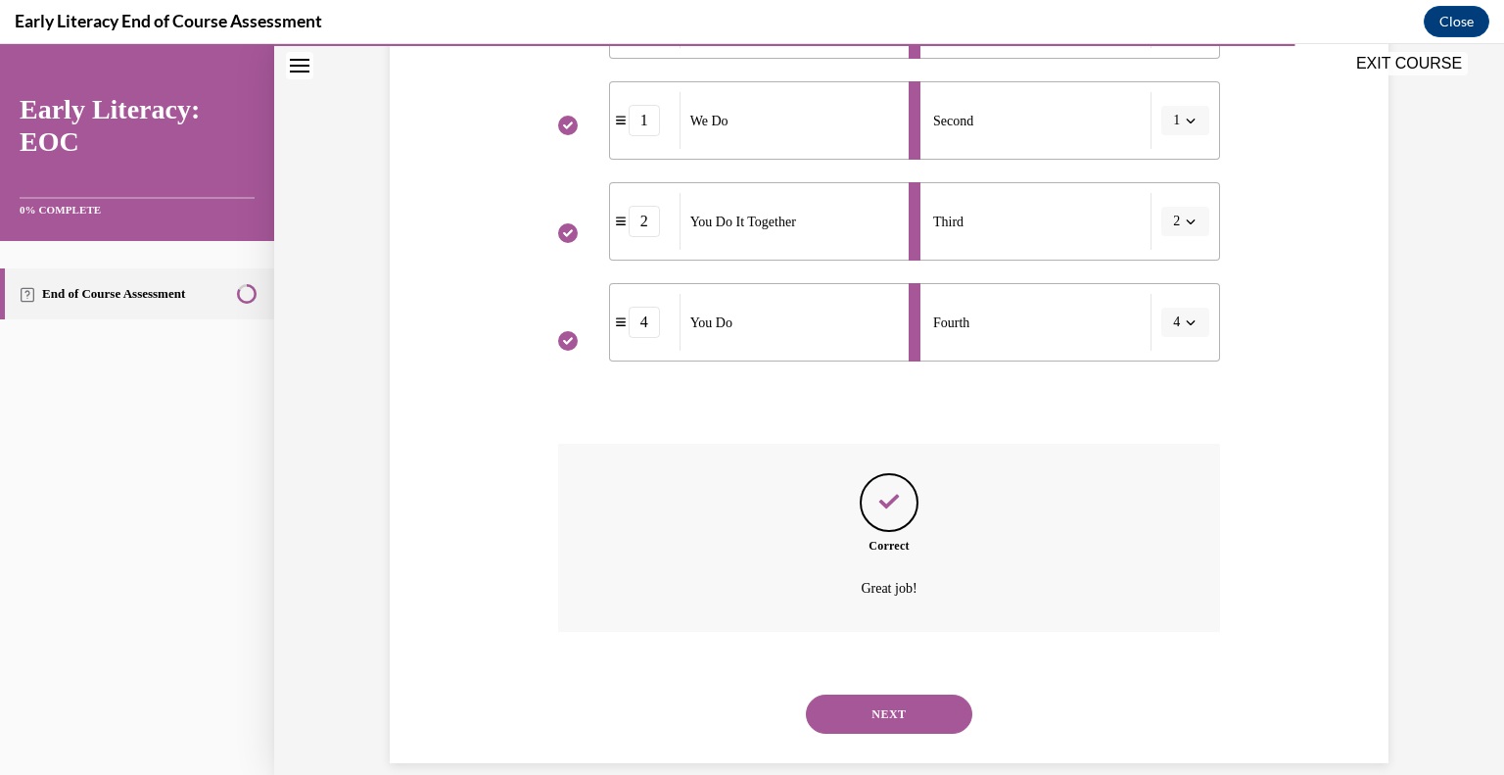
scroll to position [531, 0]
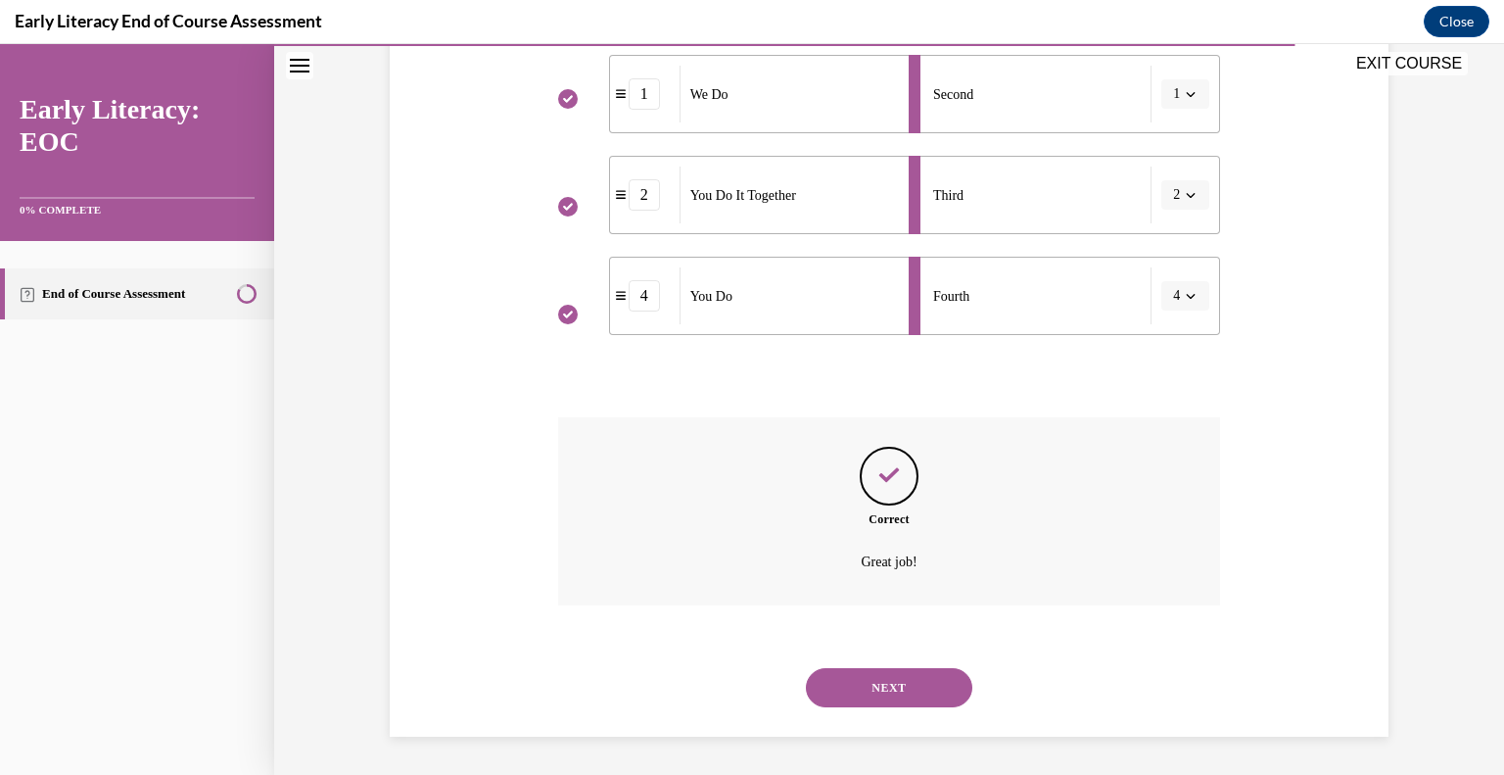
click at [897, 681] on button "NEXT" at bounding box center [889, 687] width 167 height 39
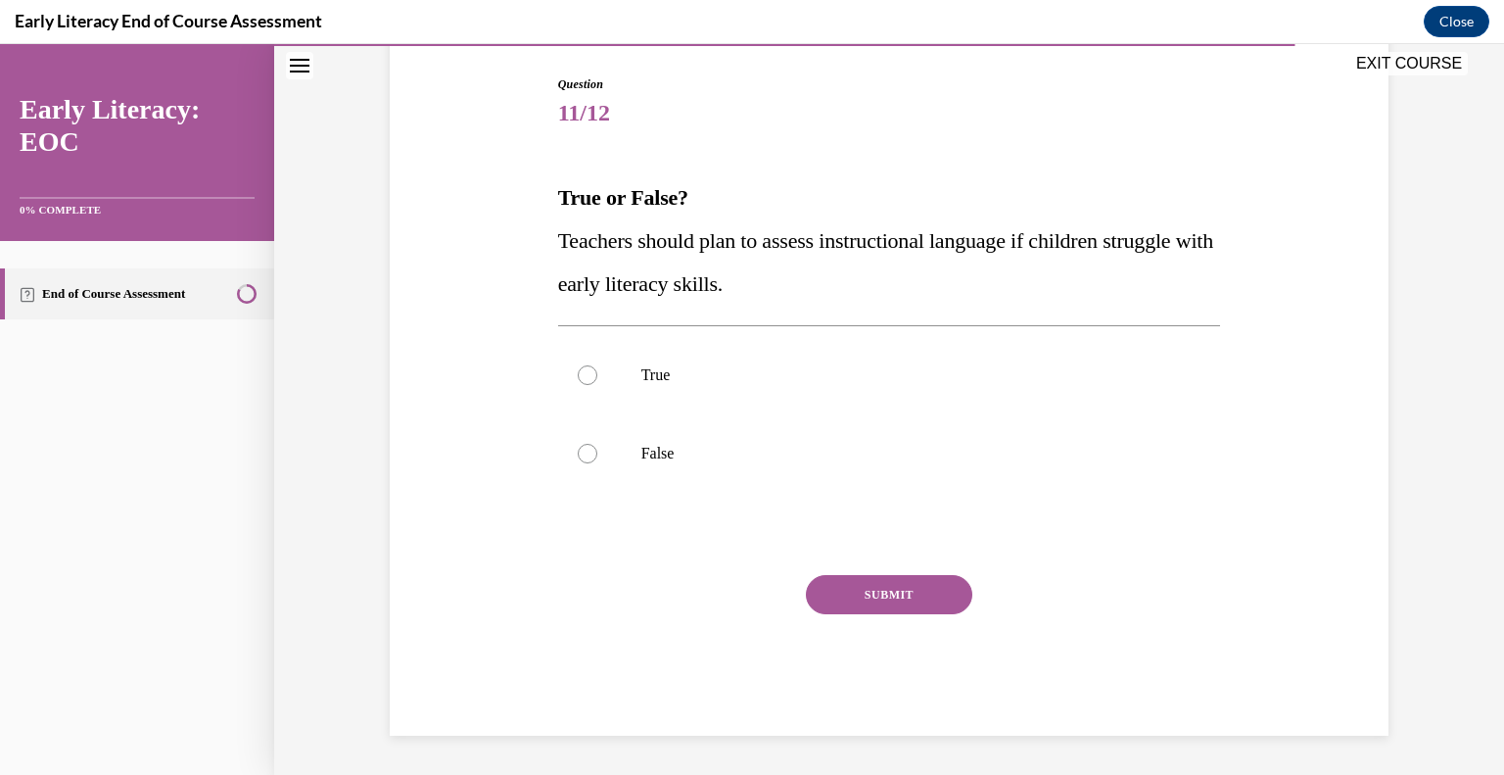
scroll to position [196, 0]
drag, startPoint x: 717, startPoint y: 241, endPoint x: 769, endPoint y: 231, distance: 52.8
click at [769, 231] on span "Teachers should plan to assess instructional language if children struggle with…" at bounding box center [885, 263] width 655 height 68
click at [645, 271] on span "Teachers should plan to assess instructional language if children struggle with…" at bounding box center [885, 263] width 655 height 68
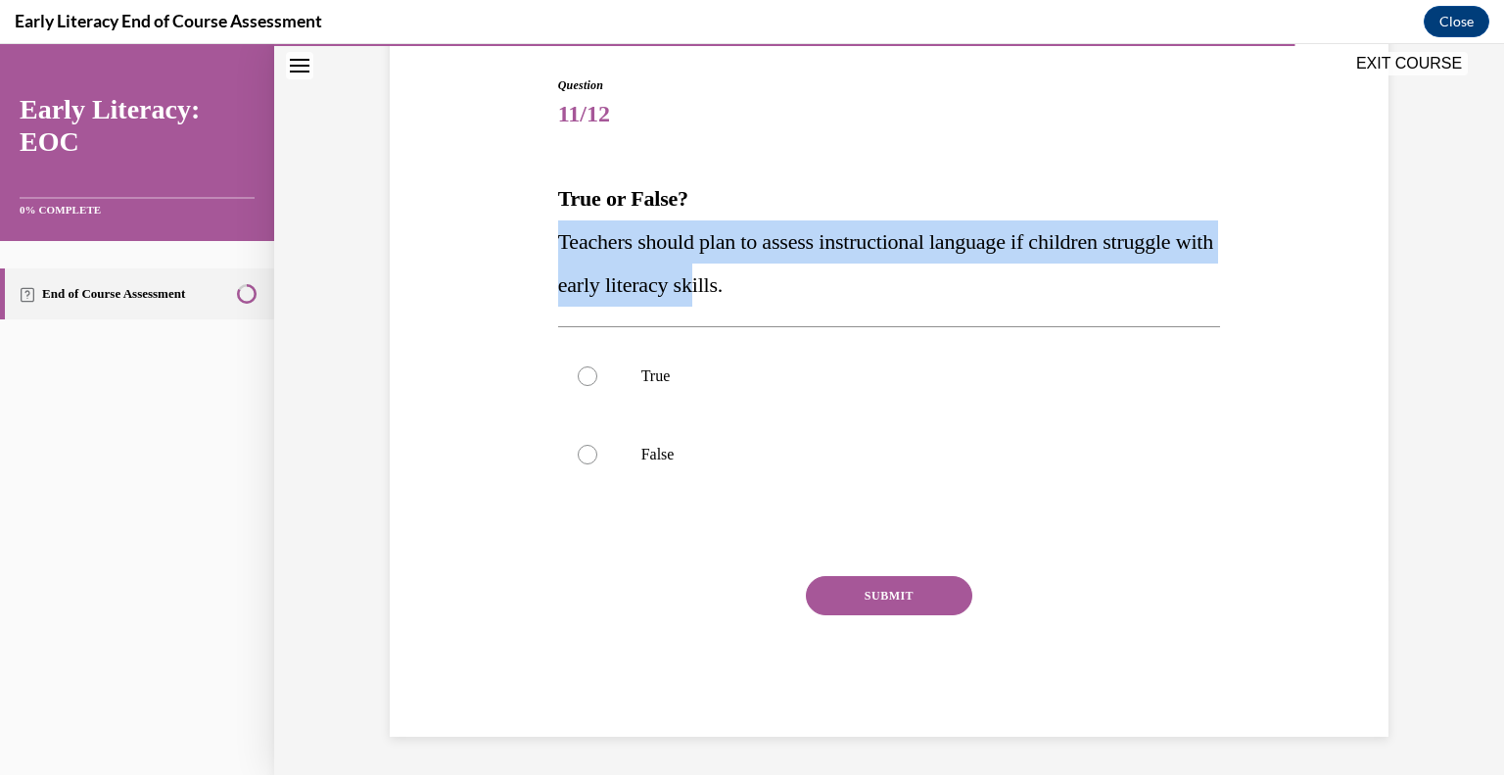
drag, startPoint x: 545, startPoint y: 242, endPoint x: 740, endPoint y: 282, distance: 200.0
click at [740, 282] on div "Question 11/12 True or False? Teachers should plan to assess instructional lang…" at bounding box center [889, 392] width 673 height 690
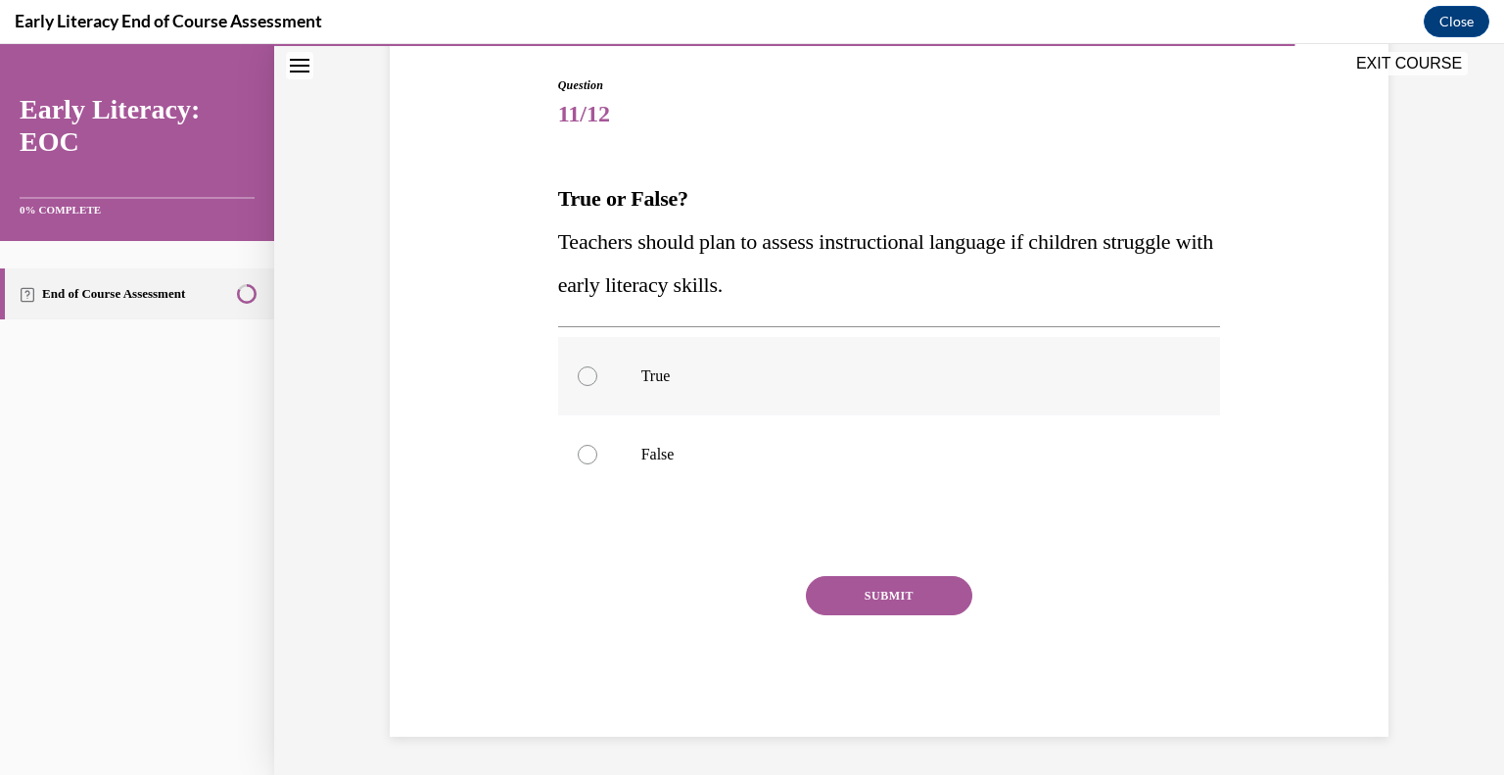
click at [578, 377] on div at bounding box center [588, 376] width 20 height 20
click at [866, 598] on button "SUBMIT" at bounding box center [889, 595] width 167 height 39
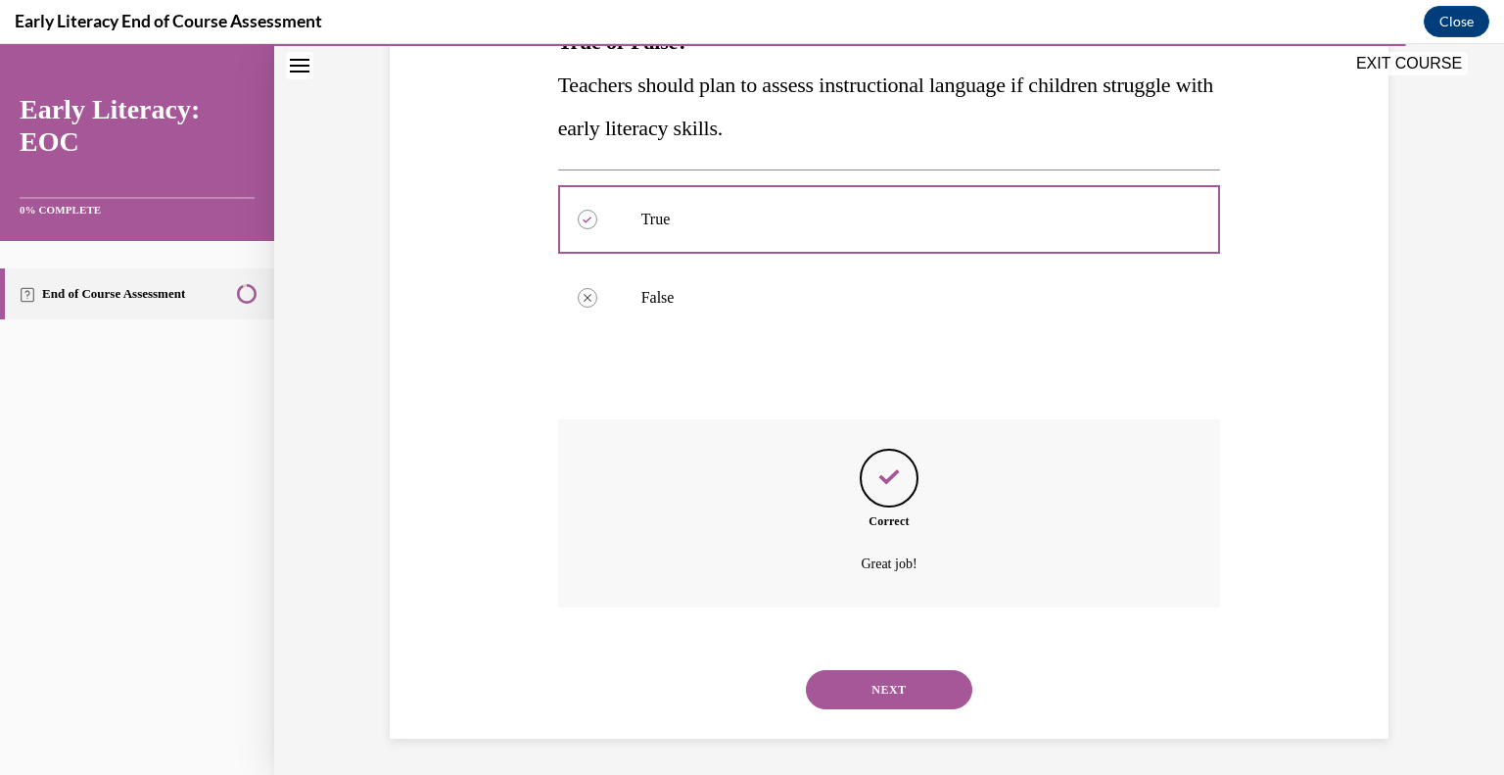
scroll to position [355, 0]
click at [875, 697] on button "NEXT" at bounding box center [889, 687] width 167 height 39
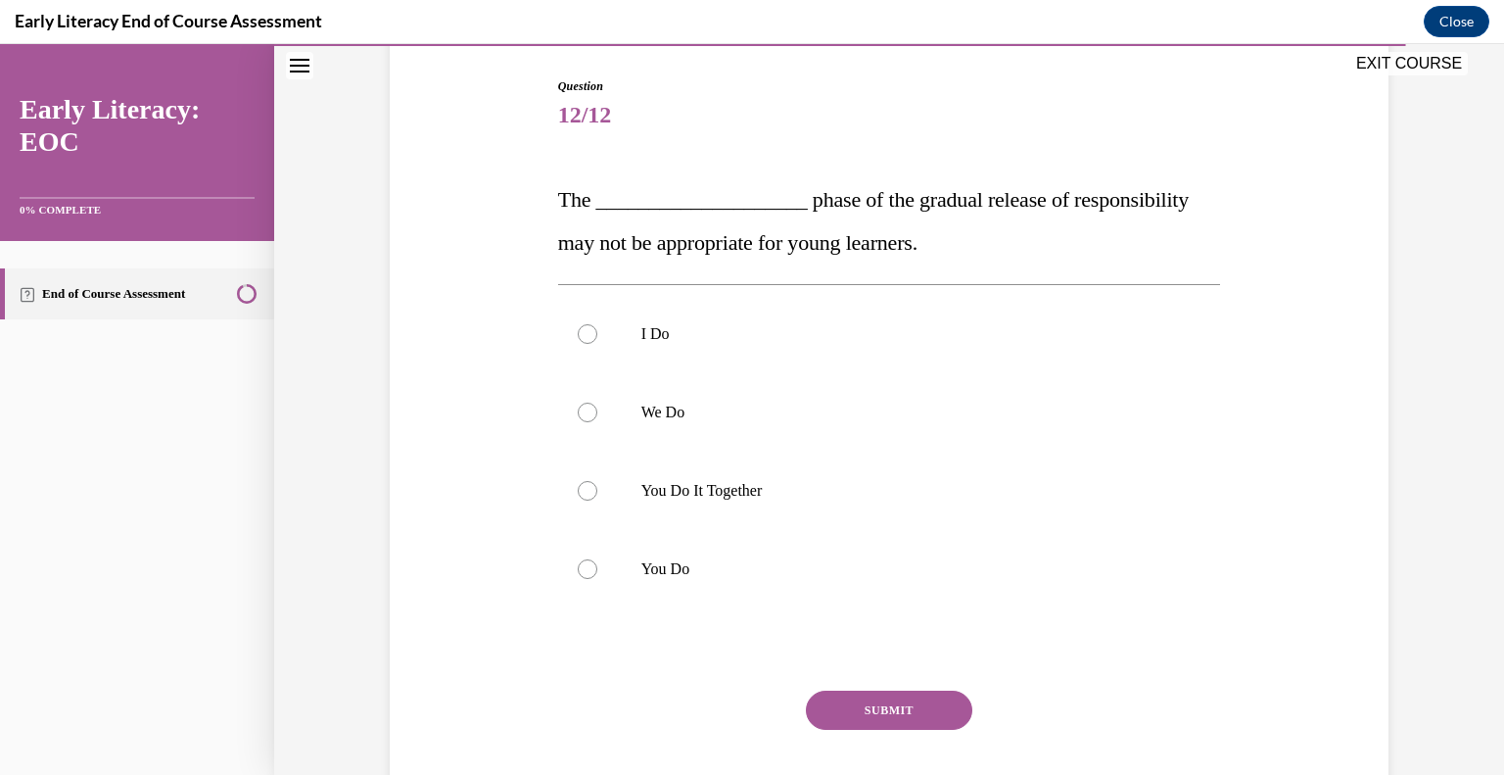
scroll to position [235, 0]
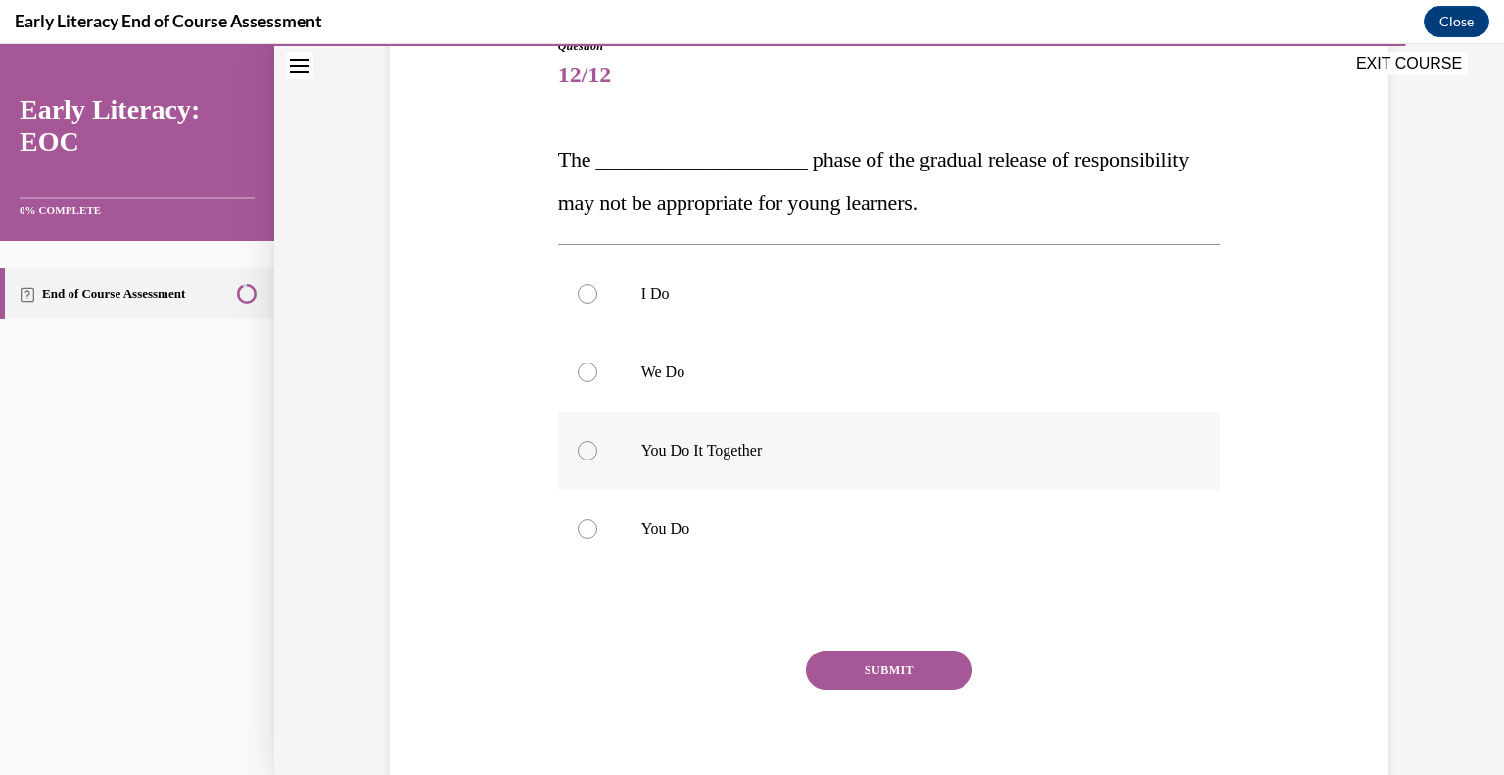
click at [578, 454] on div at bounding box center [588, 451] width 20 height 20
click at [880, 672] on button "SUBMIT" at bounding box center [889, 669] width 167 height 39
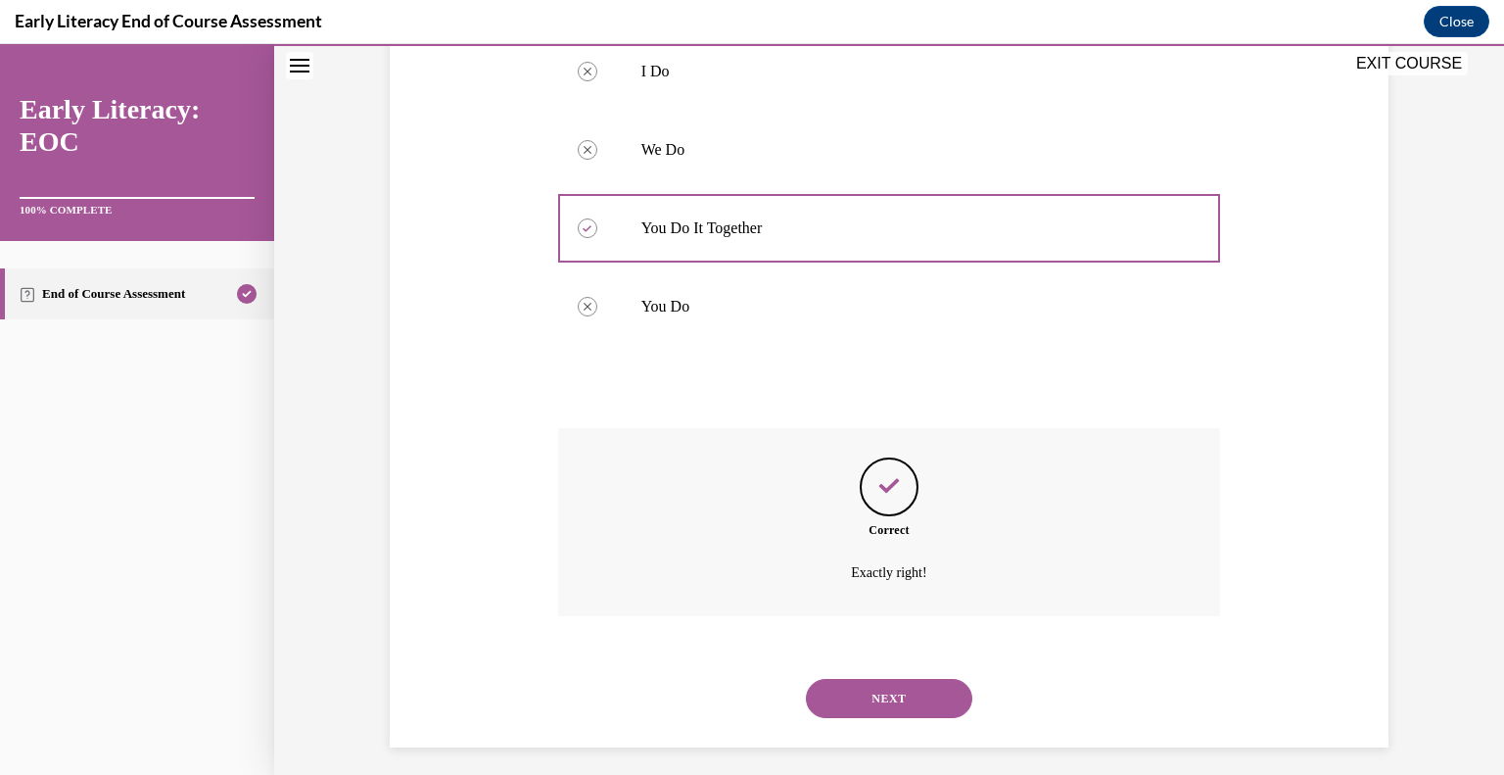
scroll to position [468, 0]
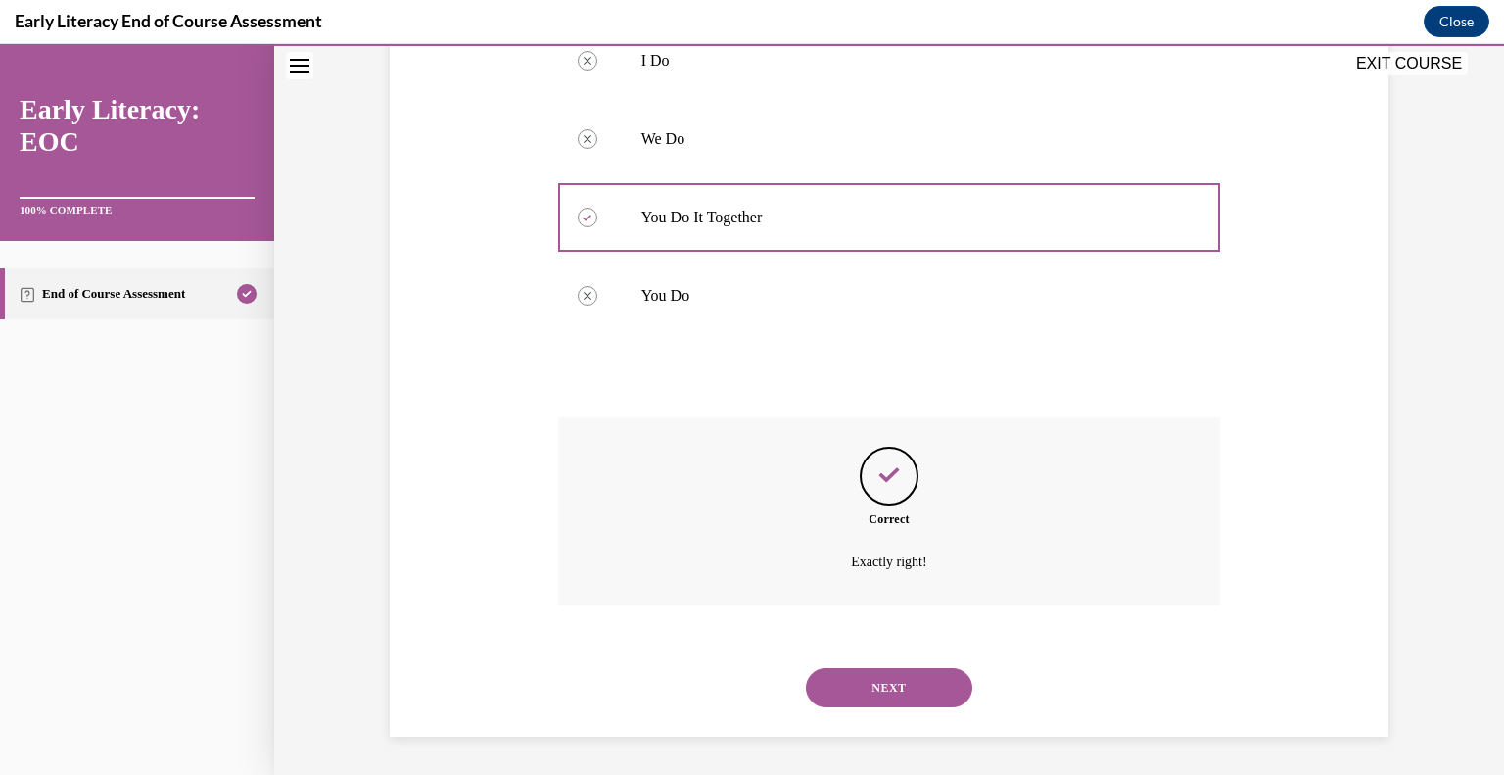
click at [899, 685] on button "NEXT" at bounding box center [889, 687] width 167 height 39
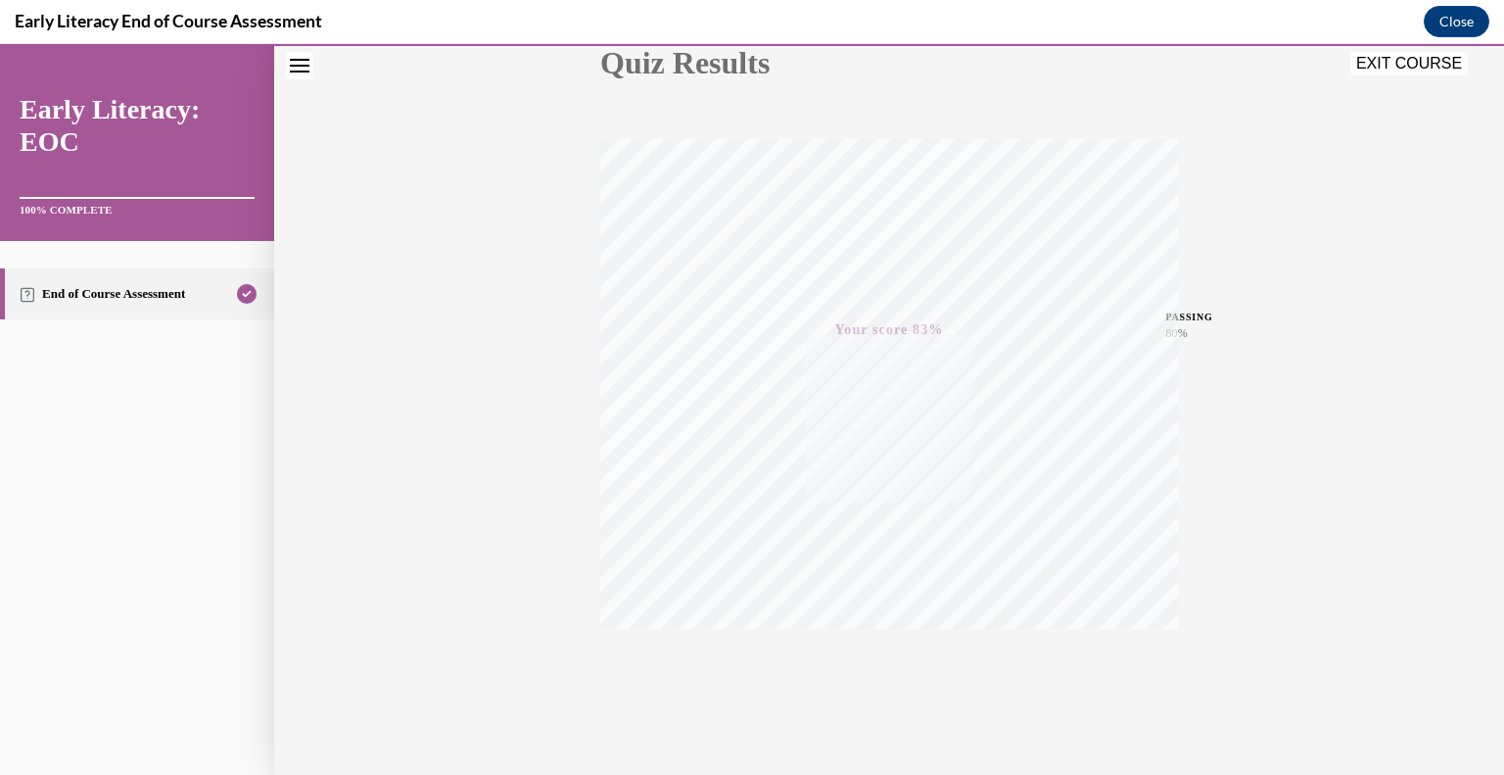
scroll to position [272, 0]
click at [1396, 70] on button "EXIT COURSE" at bounding box center [1410, 64] width 118 height 24
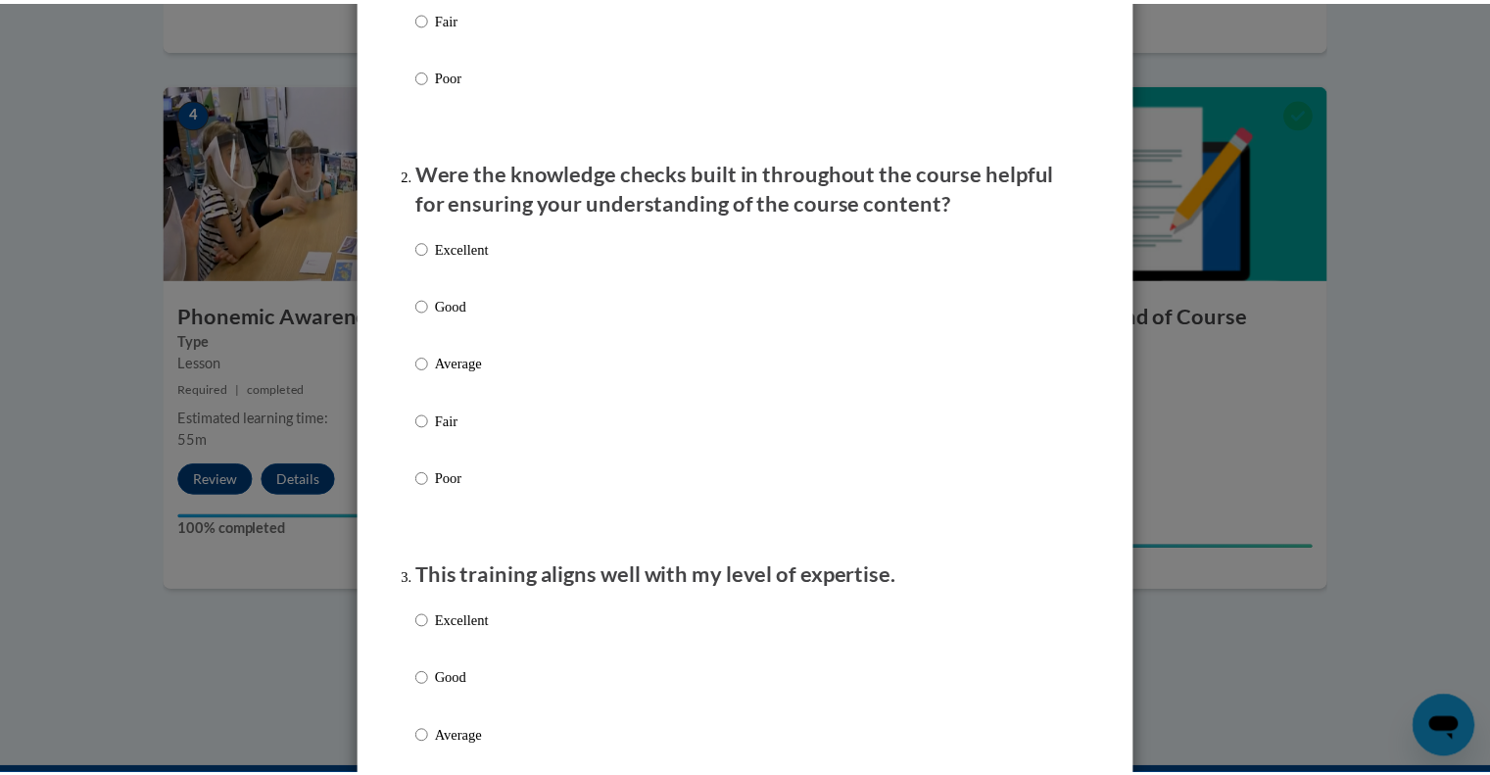
scroll to position [0, 0]
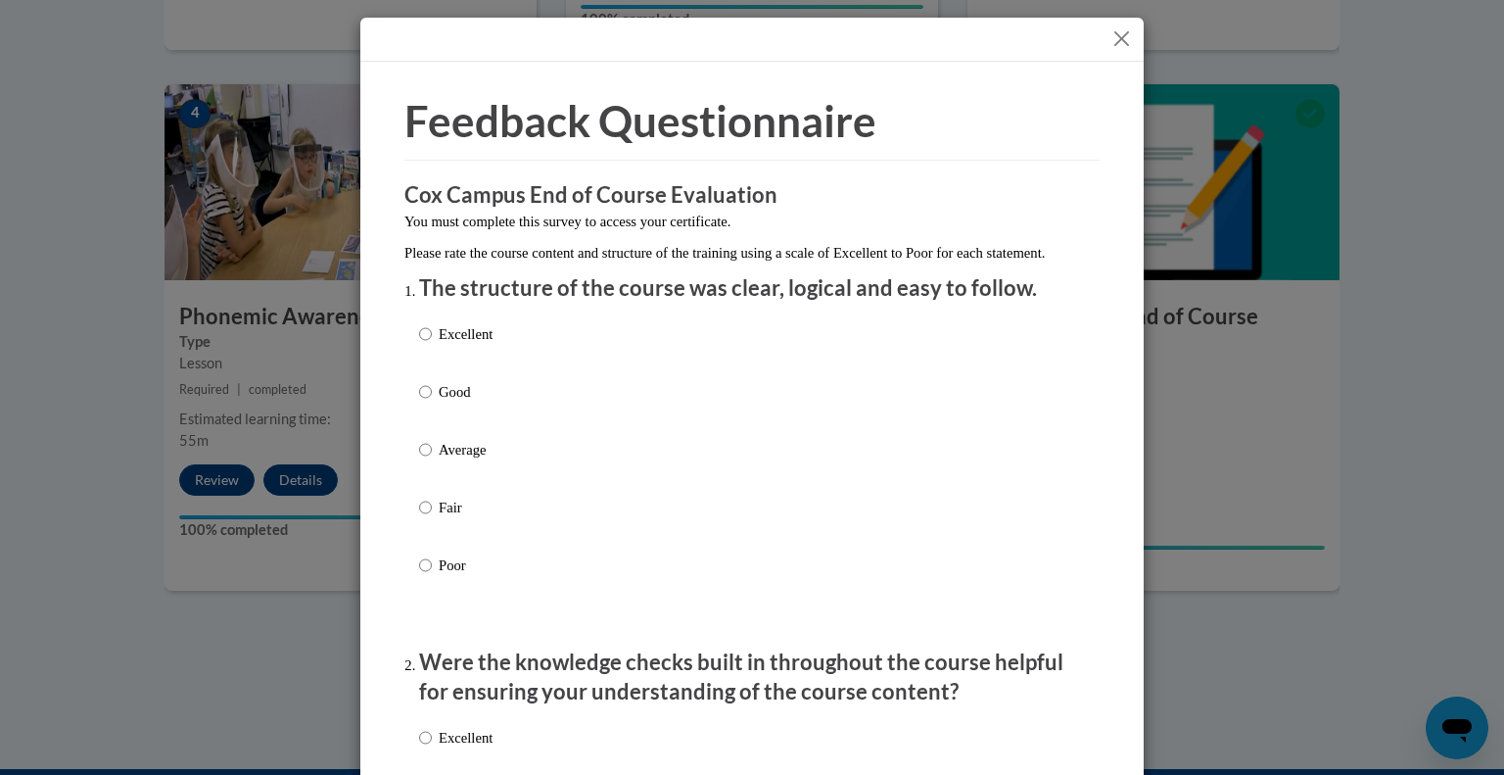
click at [1118, 36] on button "Close" at bounding box center [1122, 38] width 24 height 24
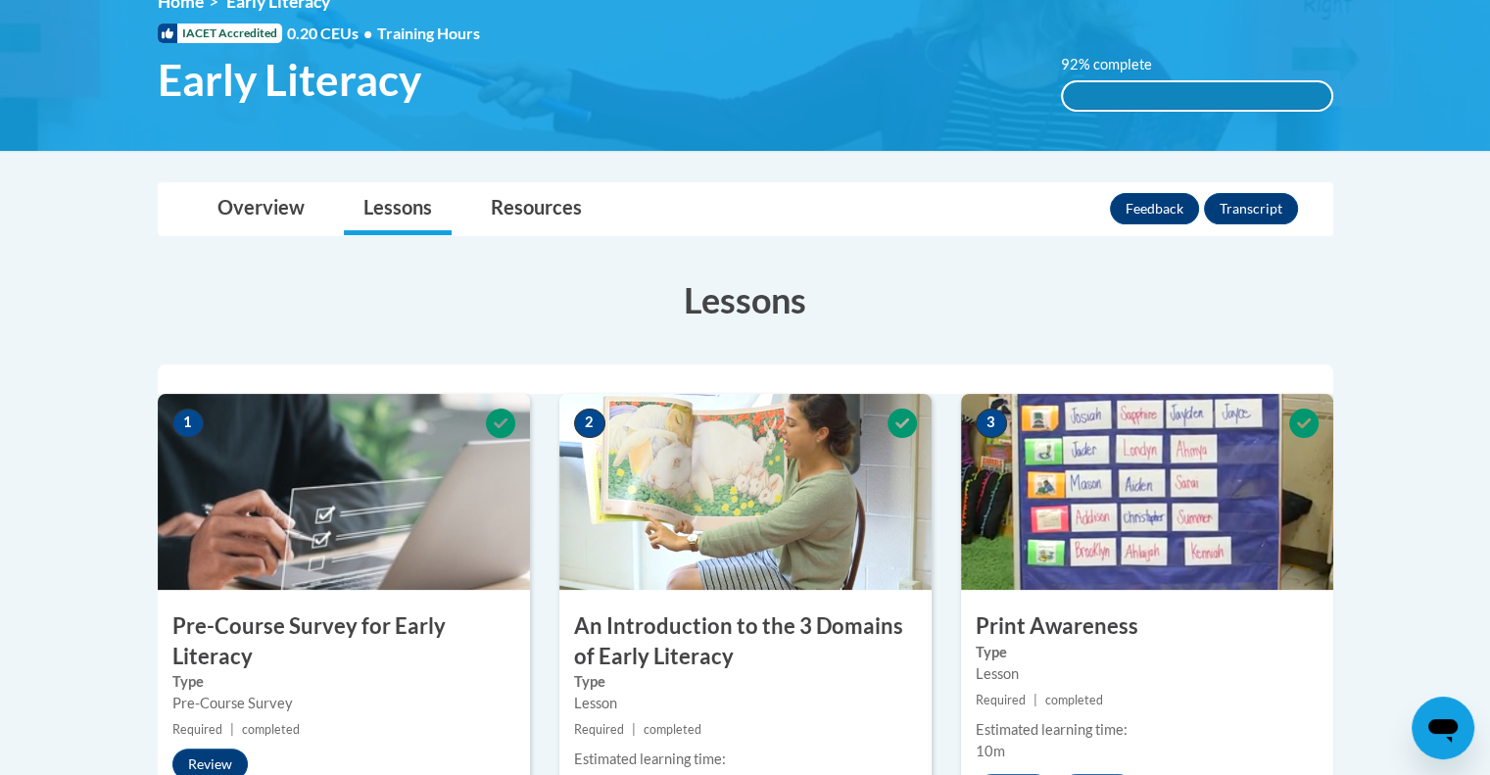
scroll to position [294, 0]
